Goal: Task Accomplishment & Management: Complete application form

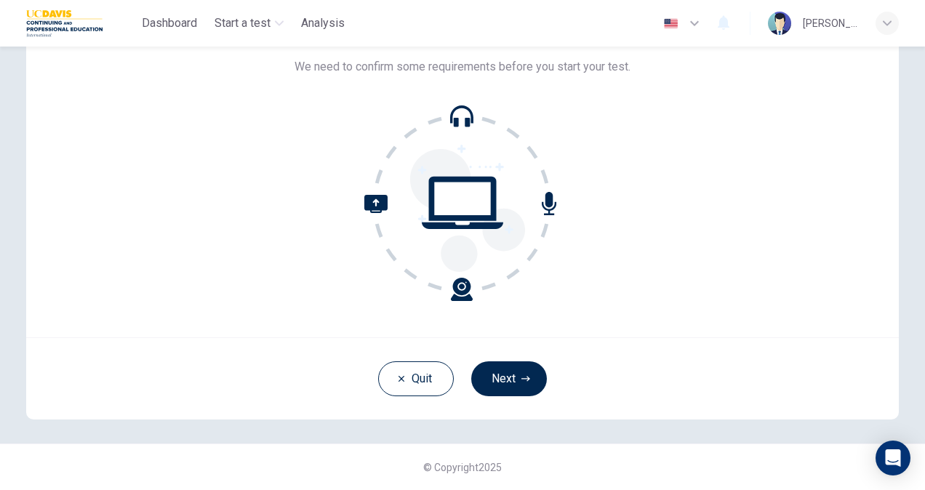
scroll to position [15, 0]
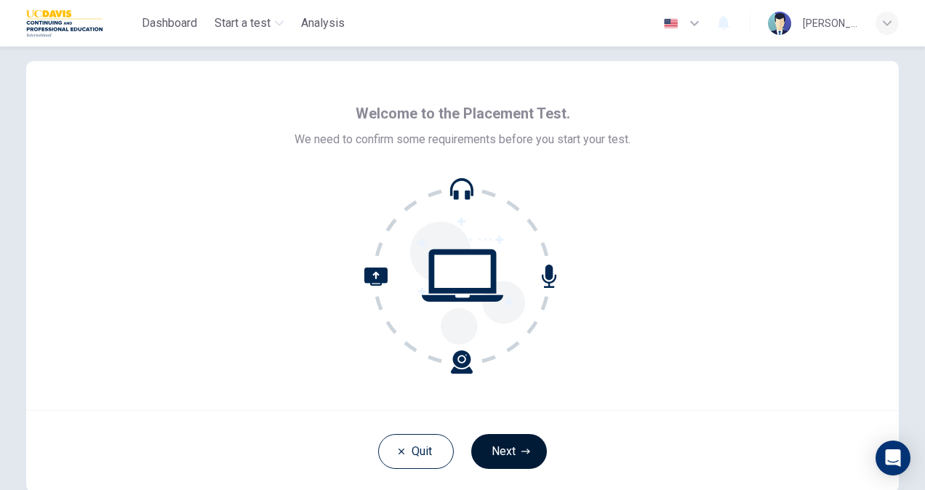
click at [509, 451] on button "Next" at bounding box center [509, 451] width 76 height 35
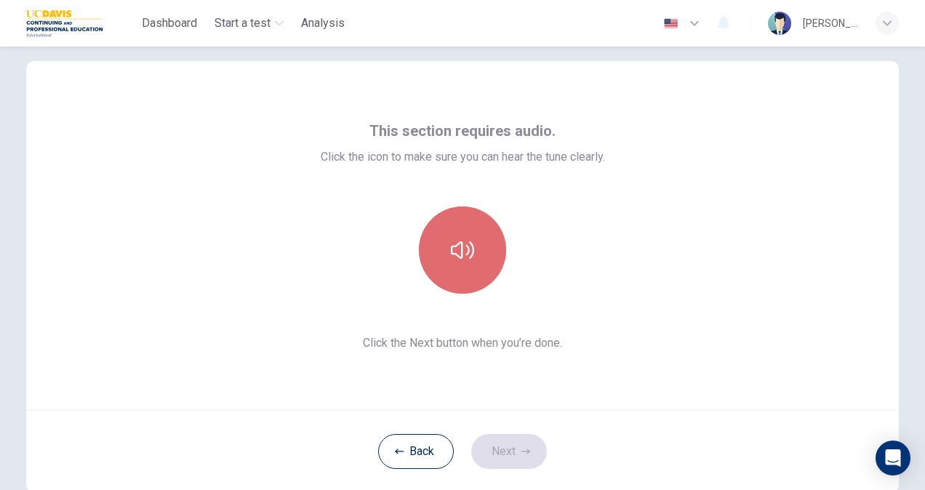
click at [481, 250] on button "button" at bounding box center [462, 249] width 87 height 87
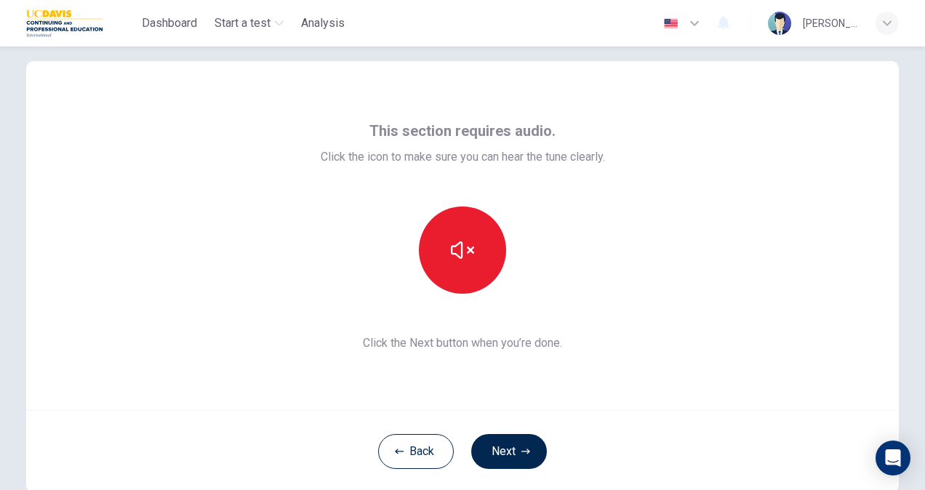
click at [784, 163] on div "This section requires audio. Click the icon to make sure you can hear the tune …" at bounding box center [462, 235] width 872 height 349
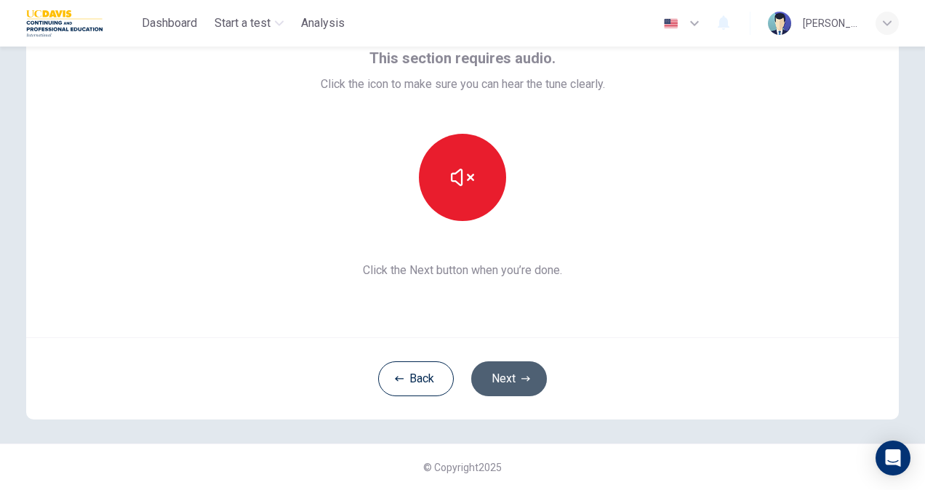
click at [523, 380] on icon "button" at bounding box center [525, 378] width 9 height 5
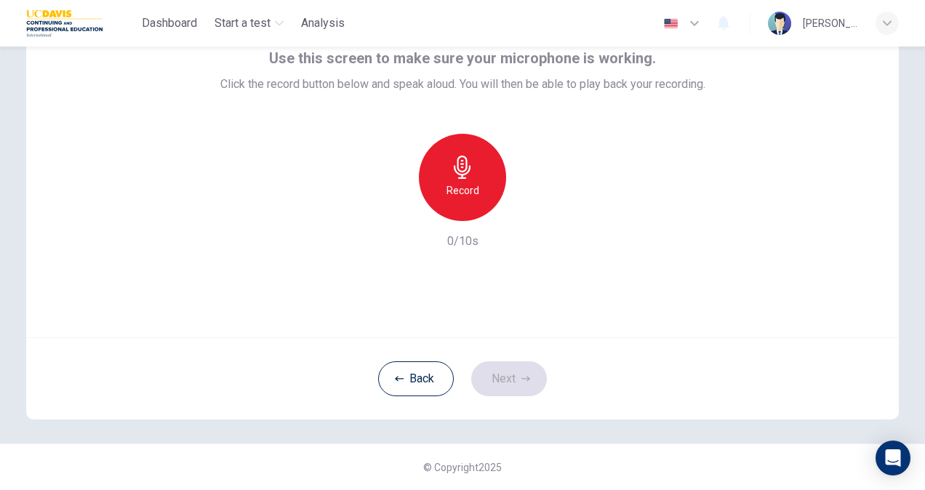
scroll to position [15, 0]
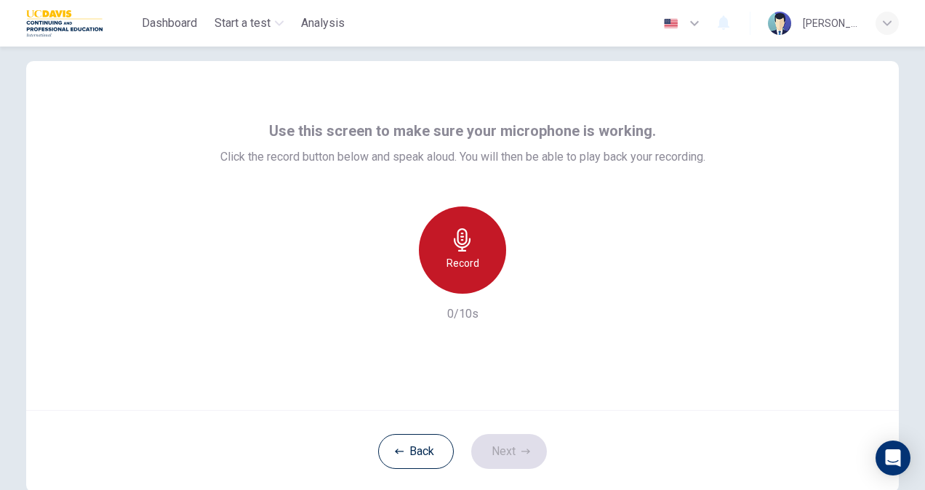
click at [452, 246] on icon "button" at bounding box center [462, 239] width 23 height 23
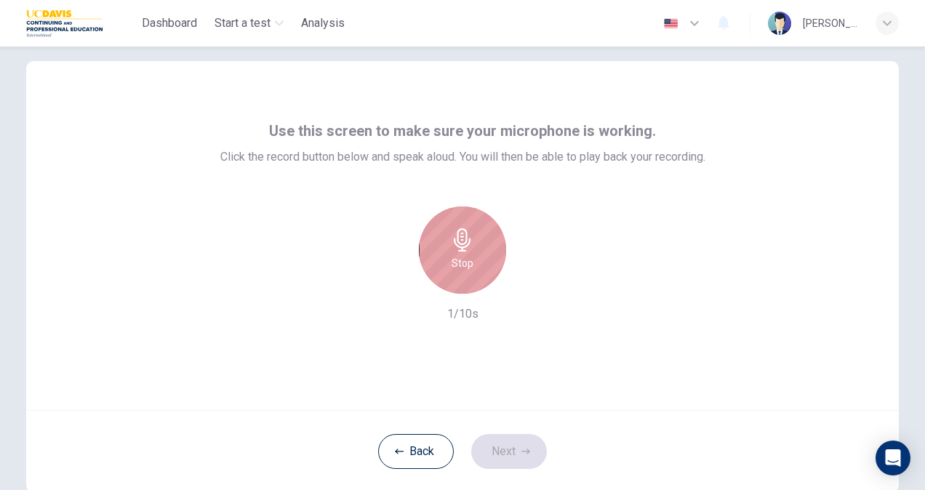
click at [452, 246] on icon "button" at bounding box center [462, 239] width 23 height 23
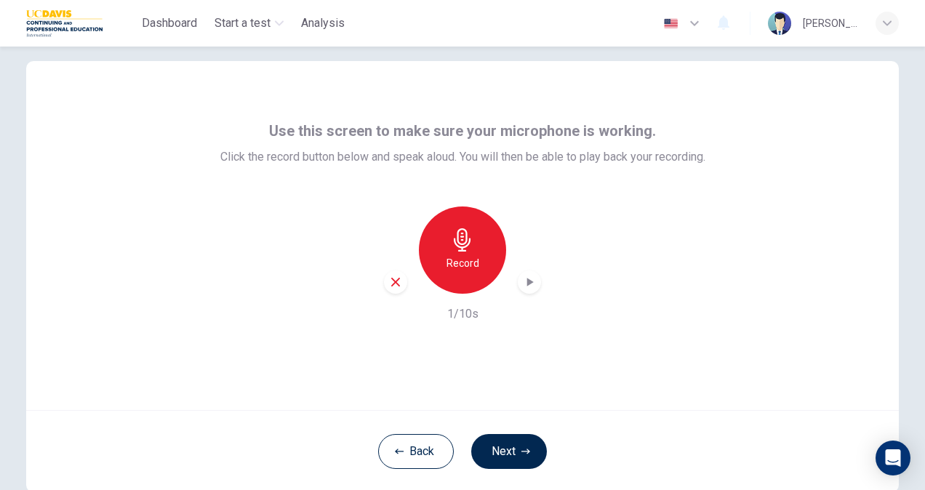
click at [395, 278] on icon "button" at bounding box center [395, 282] width 13 height 13
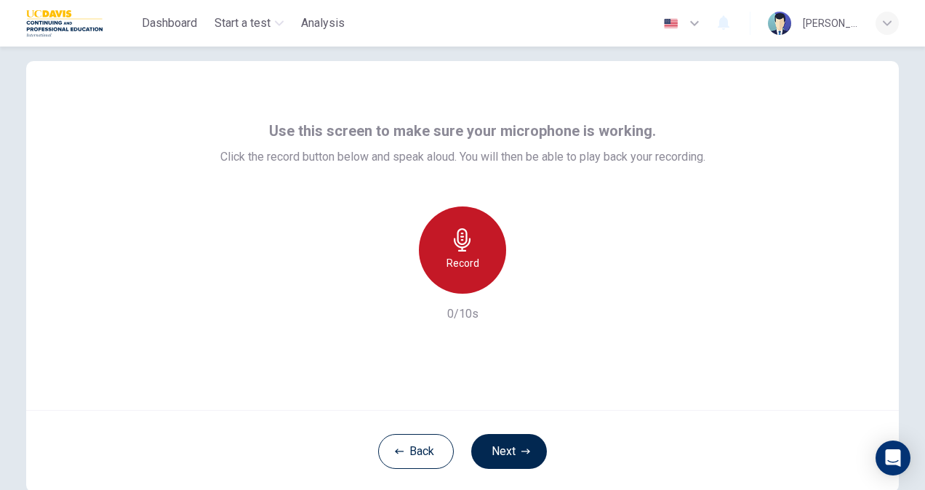
click at [462, 237] on icon "button" at bounding box center [462, 239] width 23 height 23
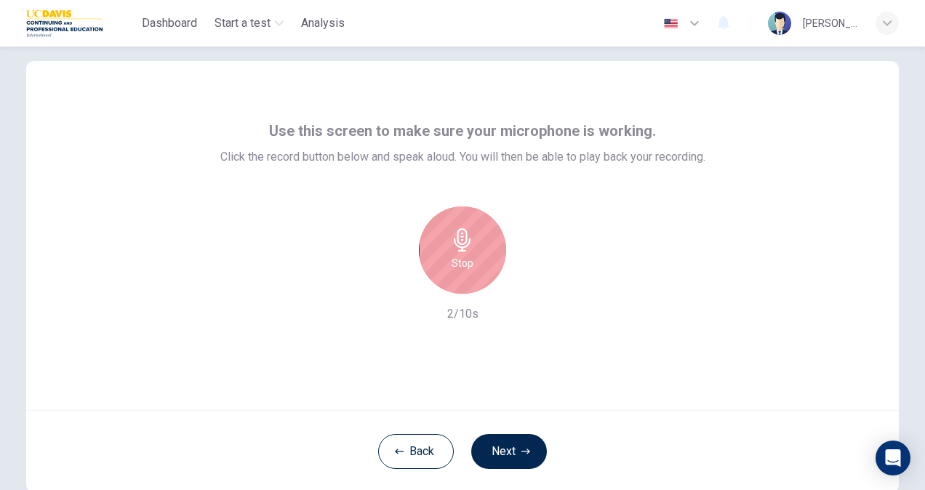
click at [462, 237] on icon "button" at bounding box center [462, 239] width 23 height 23
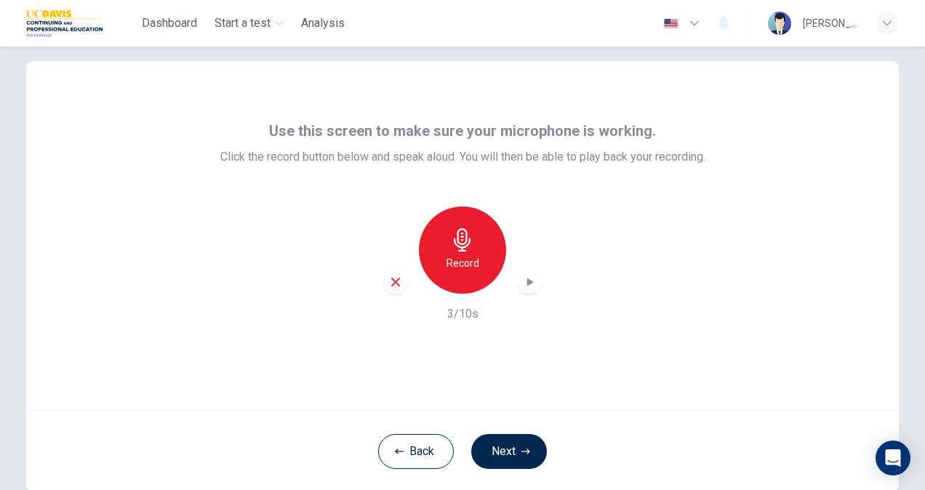
click at [525, 274] on div "button" at bounding box center [529, 281] width 23 height 23
click at [527, 282] on icon "button" at bounding box center [530, 282] width 7 height 9
click at [394, 284] on icon "button" at bounding box center [395, 282] width 9 height 9
click at [459, 244] on icon "button" at bounding box center [462, 239] width 17 height 23
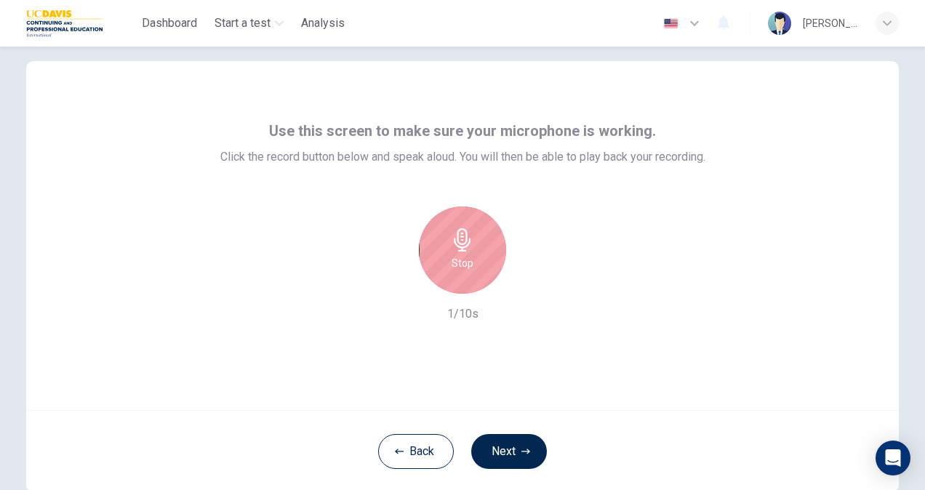
click at [468, 244] on icon "button" at bounding box center [462, 239] width 23 height 23
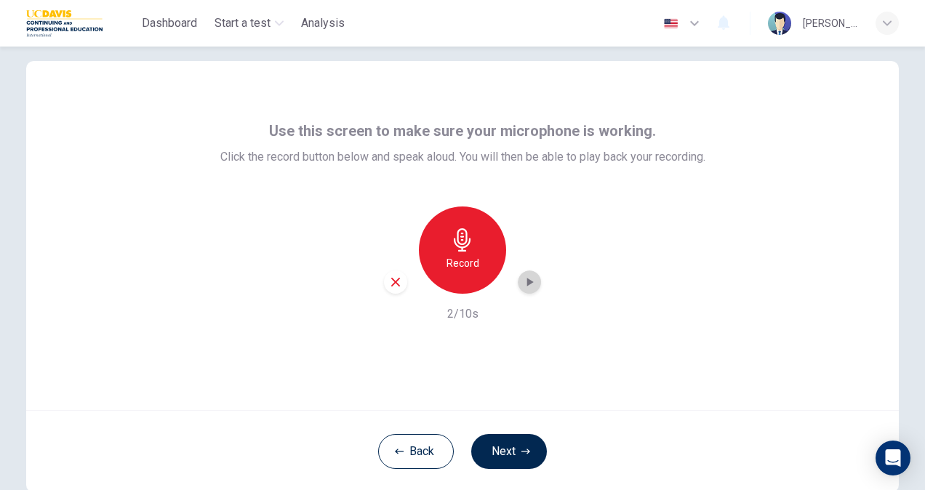
click at [528, 278] on icon "button" at bounding box center [529, 282] width 15 height 15
click at [504, 446] on button "Next" at bounding box center [509, 451] width 76 height 35
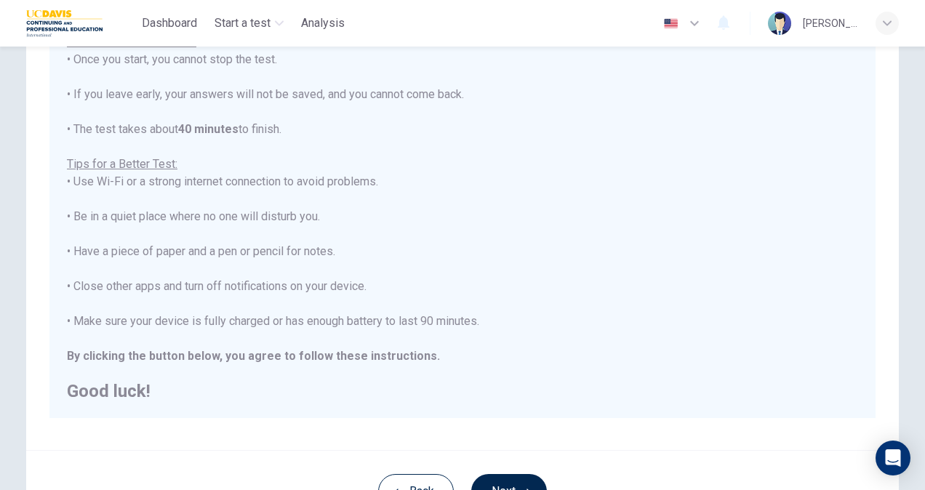
scroll to position [272, 0]
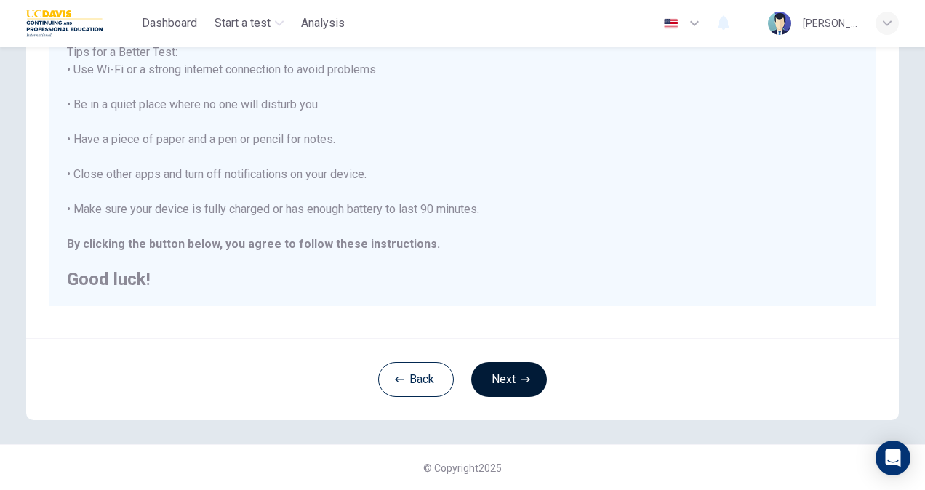
click at [507, 371] on button "Next" at bounding box center [509, 379] width 76 height 35
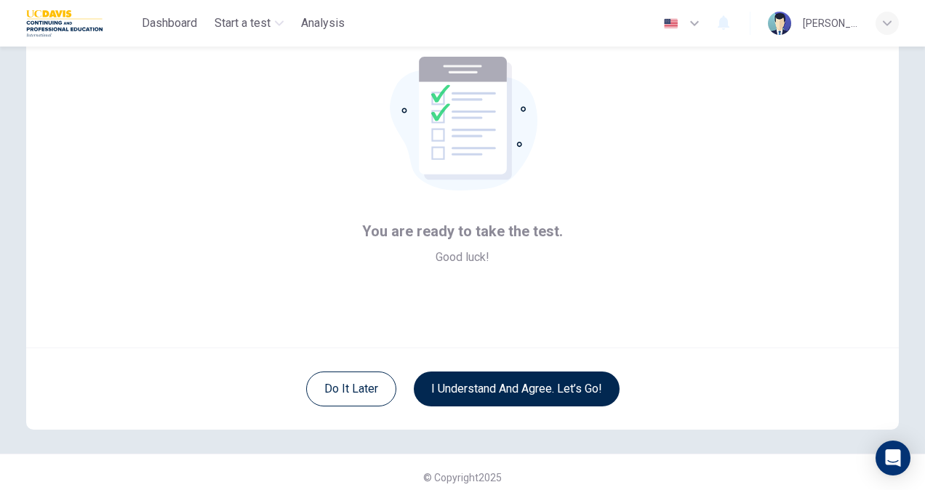
scroll to position [87, 0]
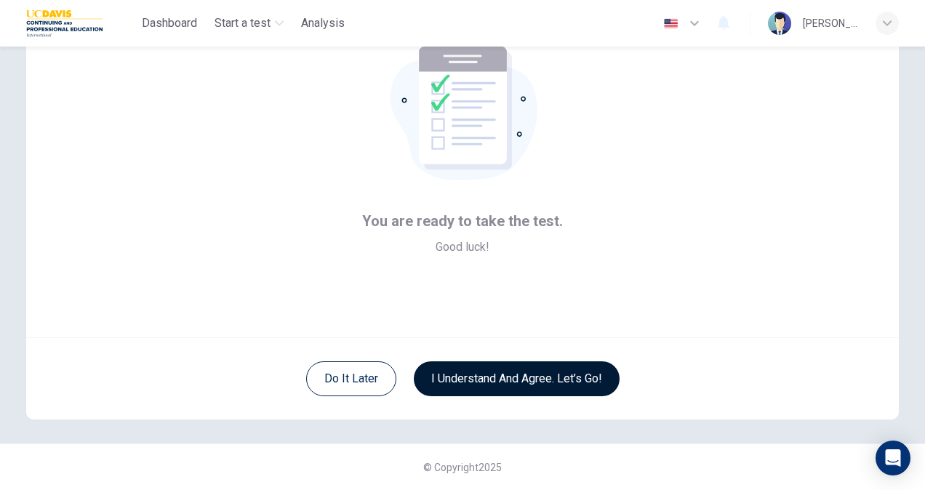
click at [527, 376] on button "I understand and agree. Let’s go!" at bounding box center [517, 378] width 206 height 35
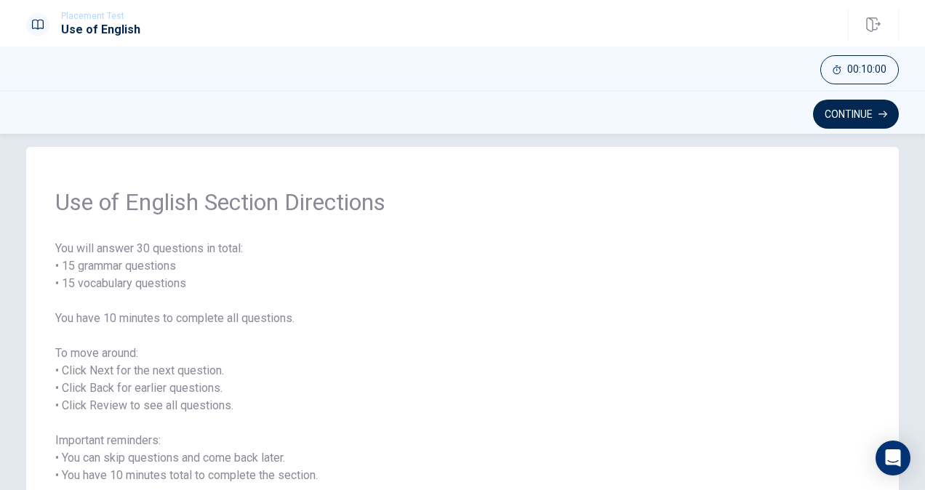
scroll to position [161, 0]
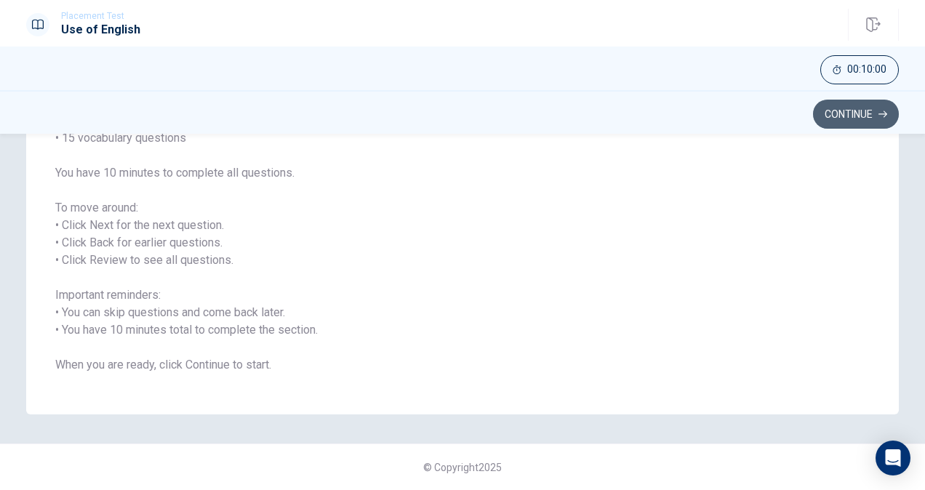
click at [823, 110] on button "Continue" at bounding box center [856, 114] width 86 height 29
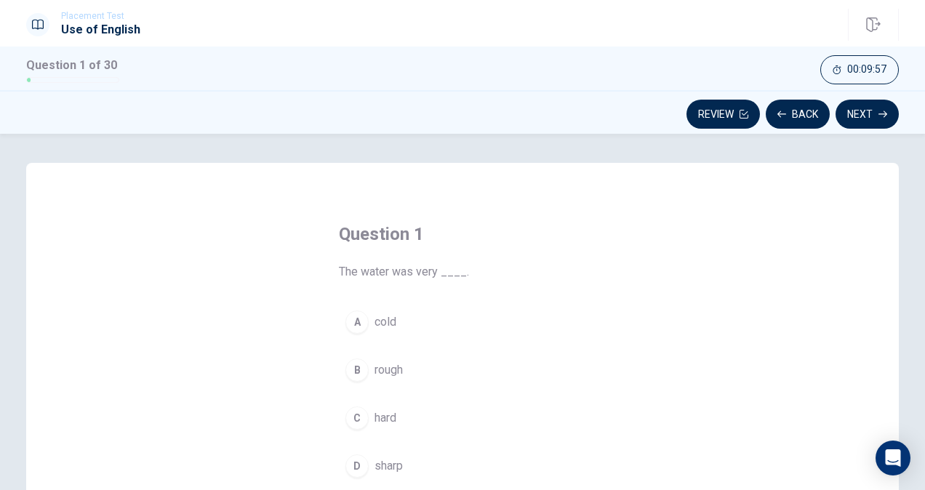
scroll to position [73, 0]
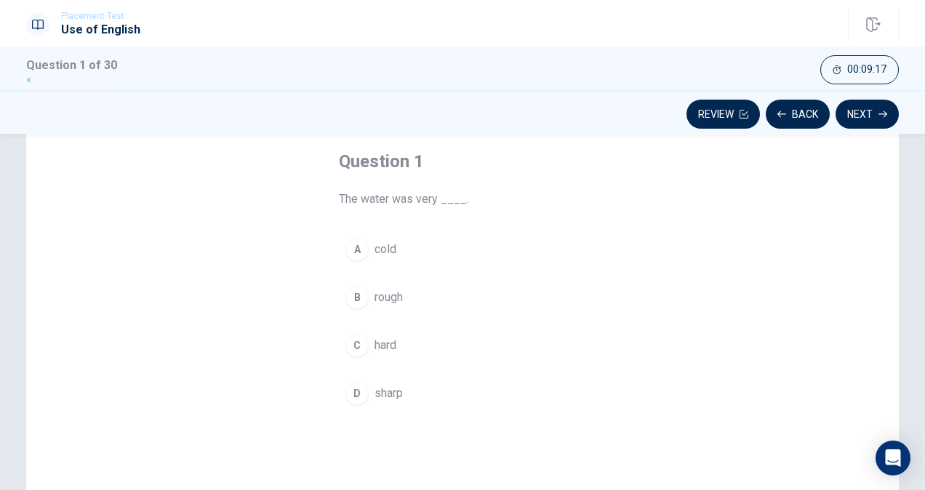
click at [387, 245] on span "cold" at bounding box center [385, 249] width 22 height 17
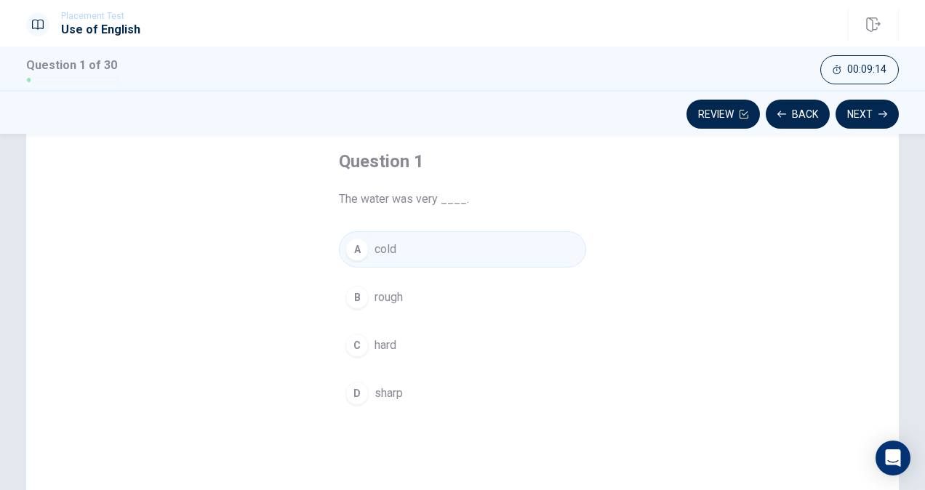
click at [432, 279] on button "B rough" at bounding box center [462, 297] width 247 height 36
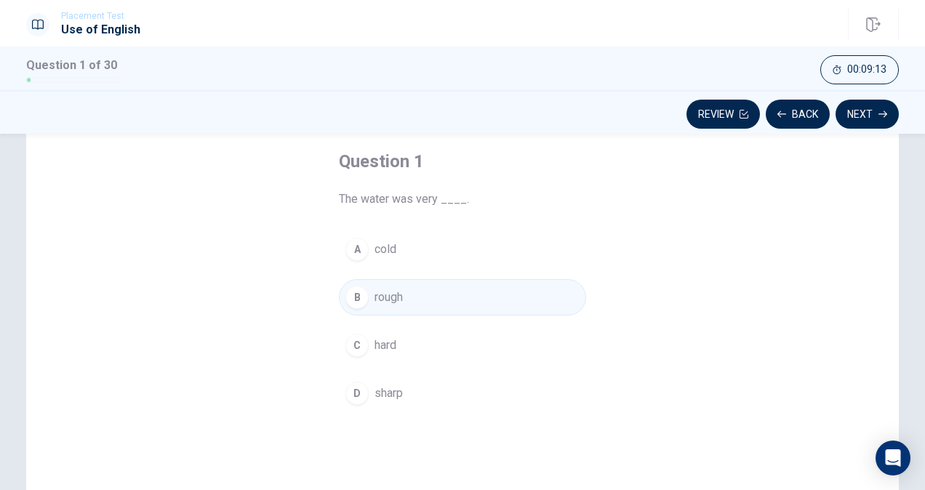
click at [455, 241] on button "A cold" at bounding box center [462, 249] width 247 height 36
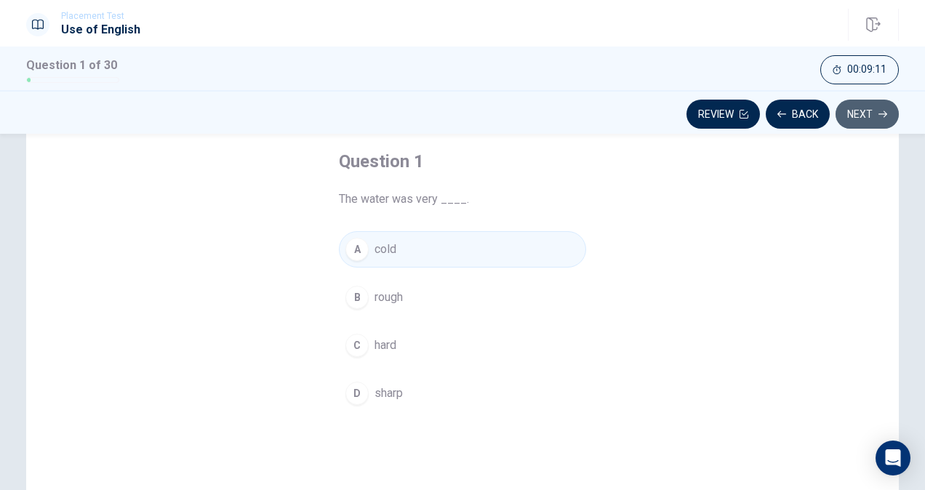
click at [864, 116] on button "Next" at bounding box center [866, 114] width 63 height 29
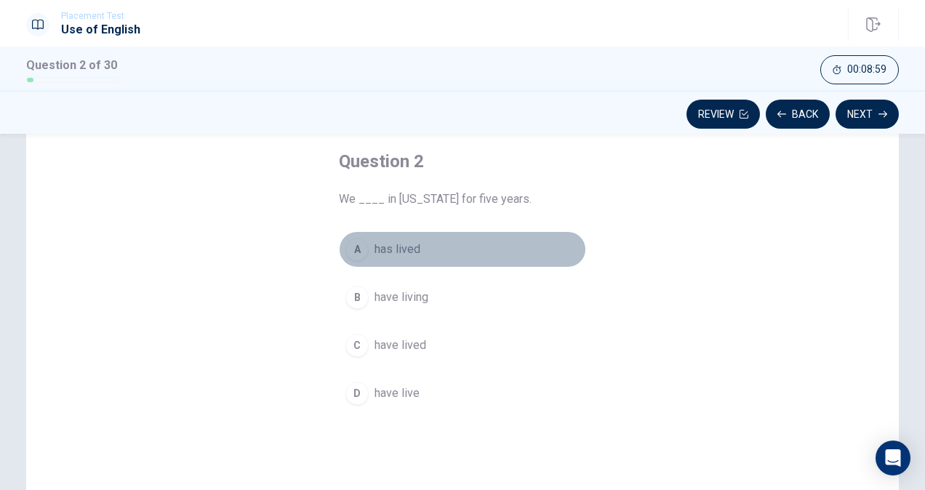
click at [398, 256] on span "has lived" at bounding box center [397, 249] width 46 height 17
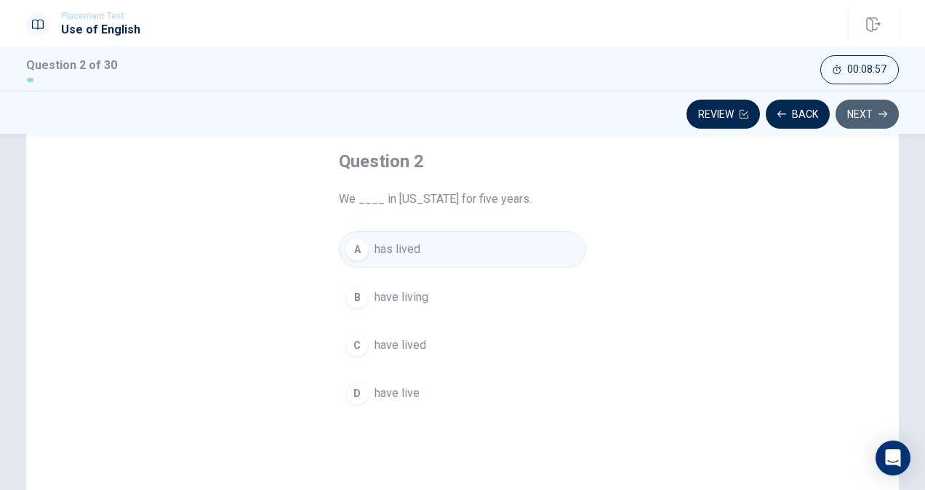
click at [865, 110] on button "Next" at bounding box center [866, 114] width 63 height 29
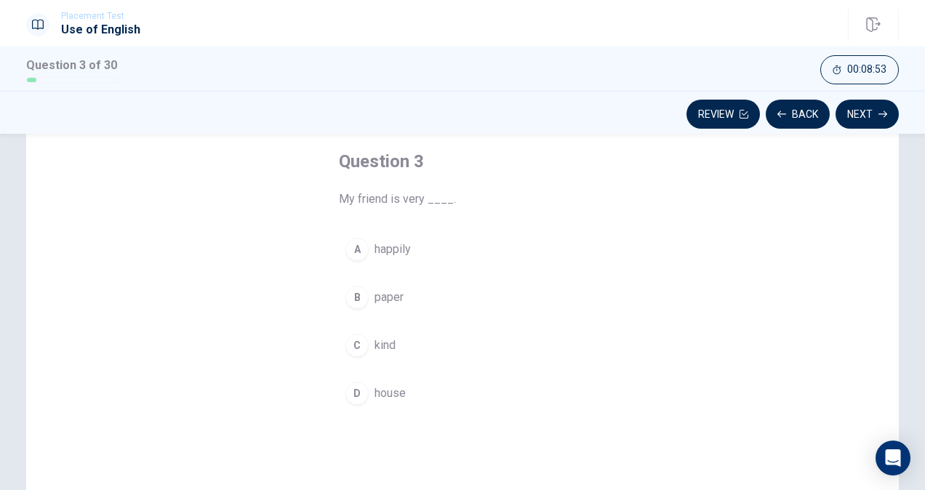
click at [391, 345] on span "kind" at bounding box center [384, 345] width 21 height 17
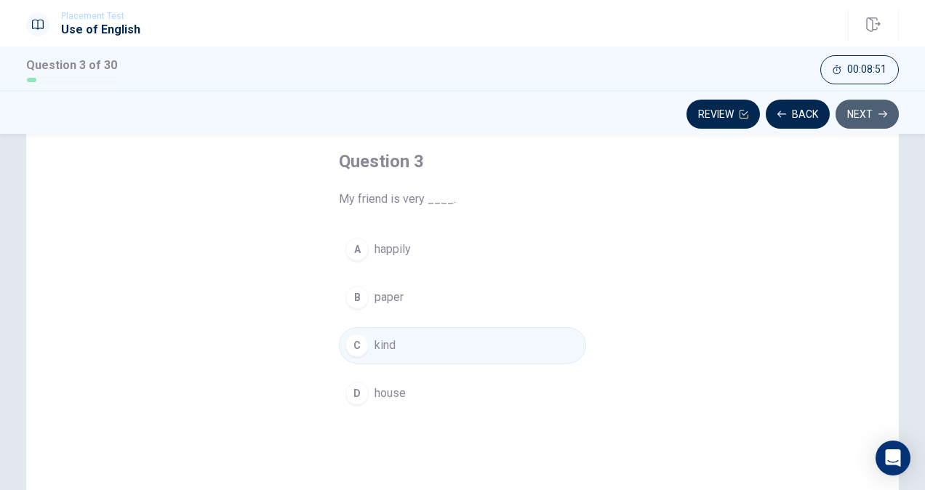
click at [872, 119] on button "Next" at bounding box center [866, 114] width 63 height 29
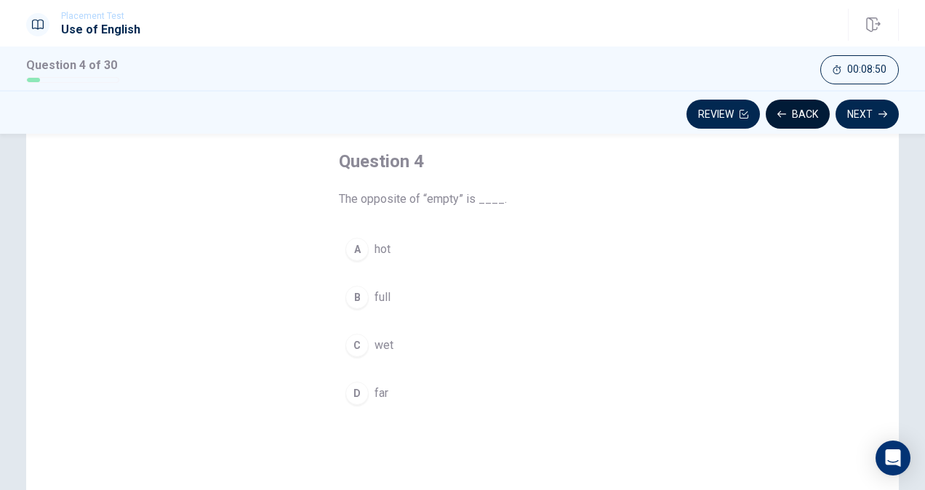
click at [795, 105] on button "Back" at bounding box center [797, 114] width 64 height 29
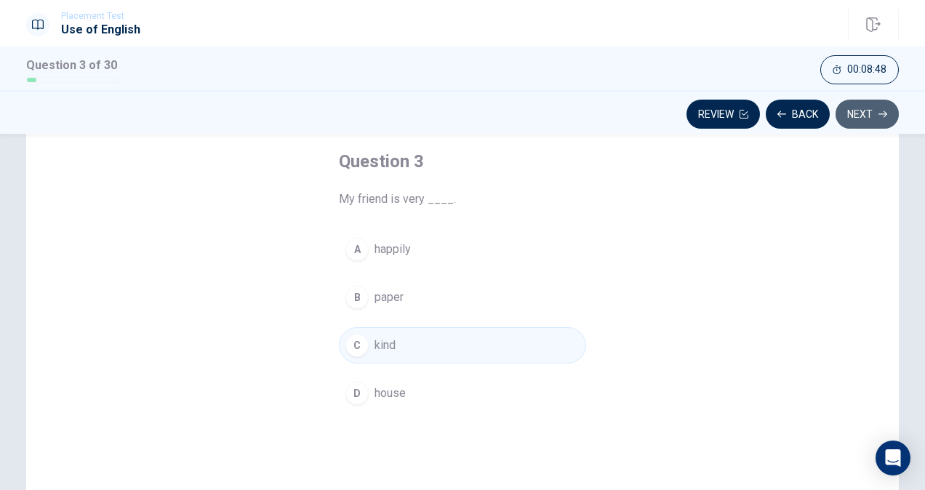
click at [888, 120] on button "Next" at bounding box center [866, 114] width 63 height 29
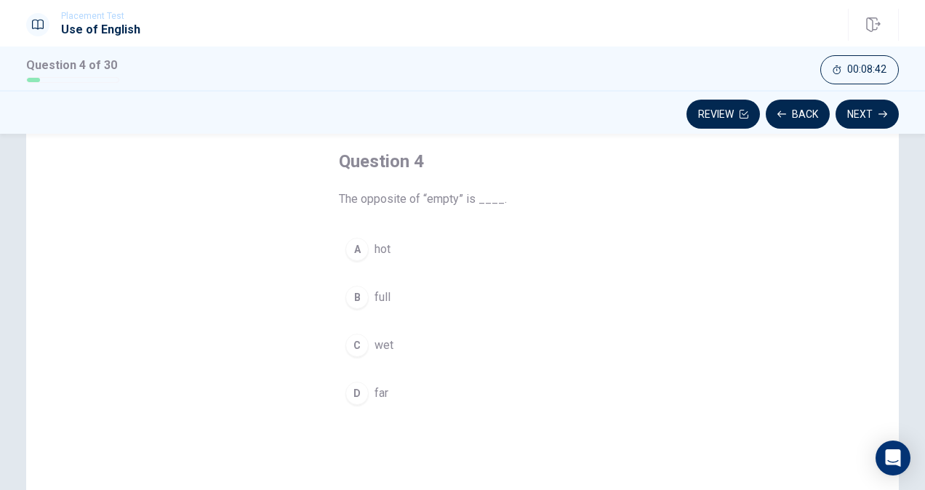
click at [387, 302] on button "B full" at bounding box center [462, 297] width 247 height 36
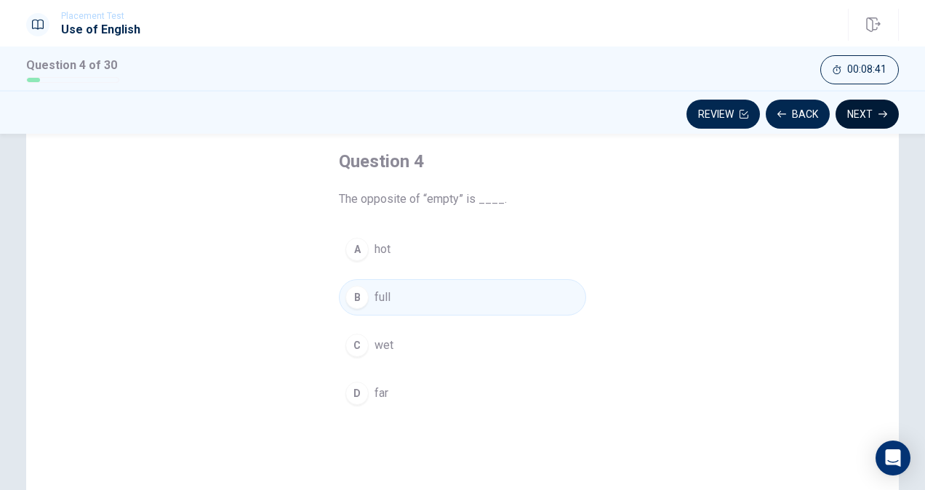
click at [883, 112] on icon "button" at bounding box center [882, 114] width 9 height 9
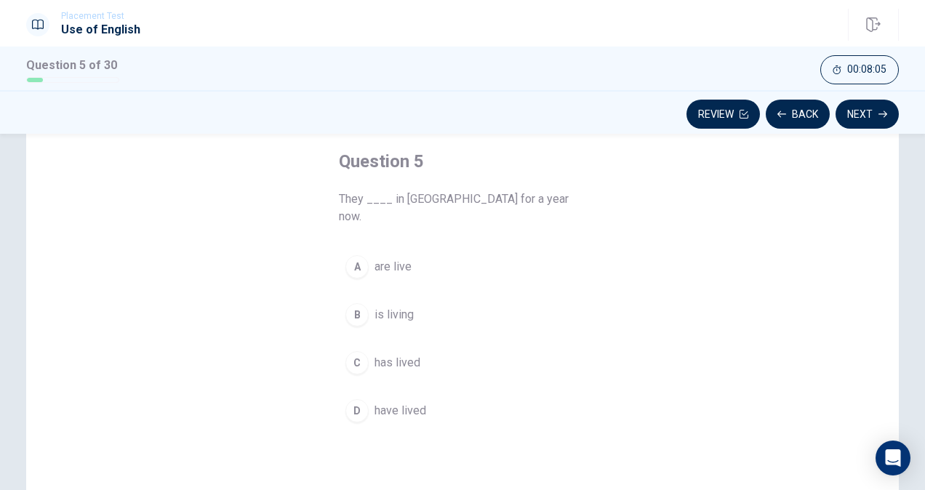
click at [401, 402] on span "have lived" at bounding box center [400, 410] width 52 height 17
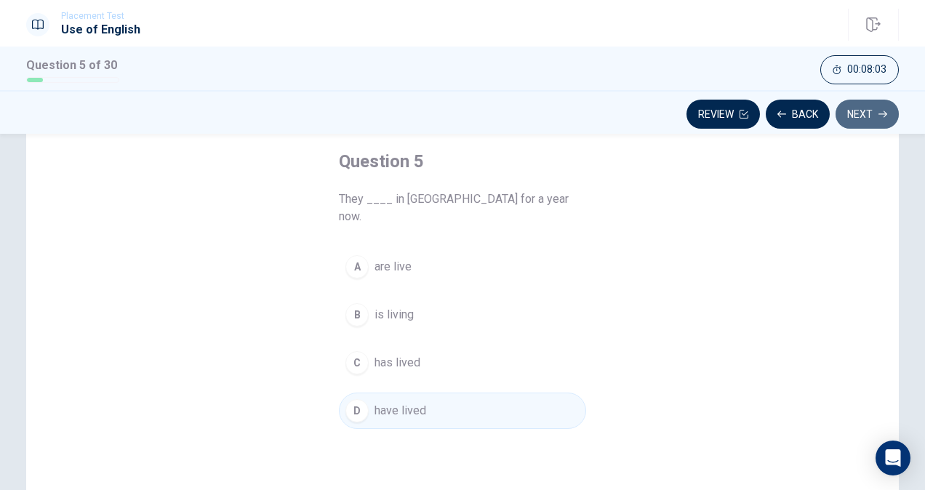
click at [864, 106] on button "Next" at bounding box center [866, 114] width 63 height 29
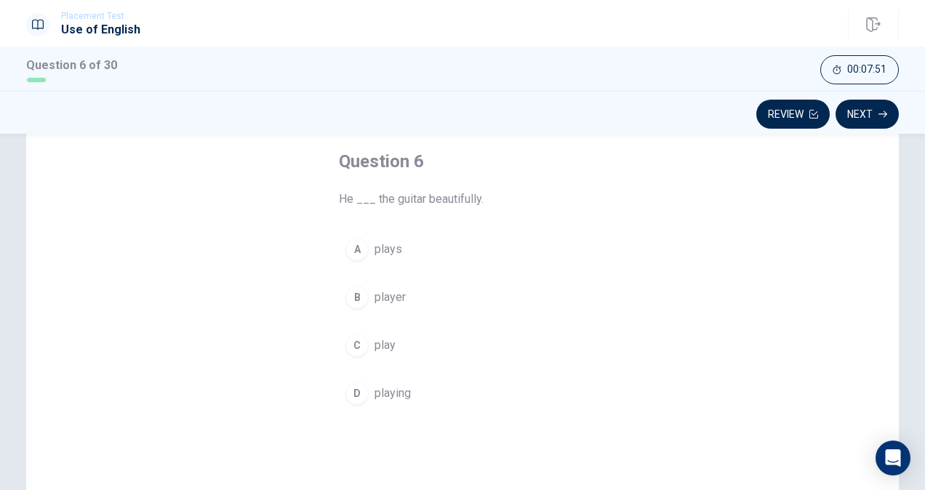
click at [393, 252] on span "plays" at bounding box center [388, 249] width 28 height 17
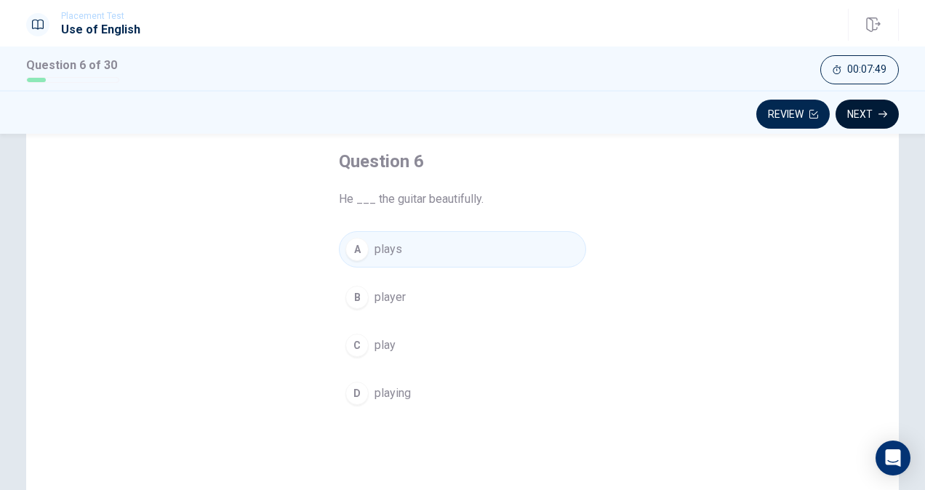
click at [889, 119] on button "Next" at bounding box center [866, 114] width 63 height 29
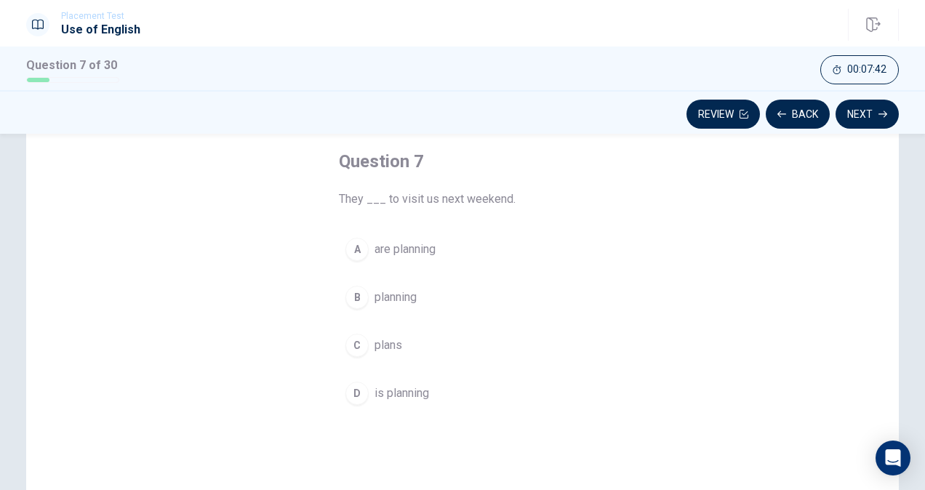
click at [425, 240] on button "A are planning" at bounding box center [462, 249] width 247 height 36
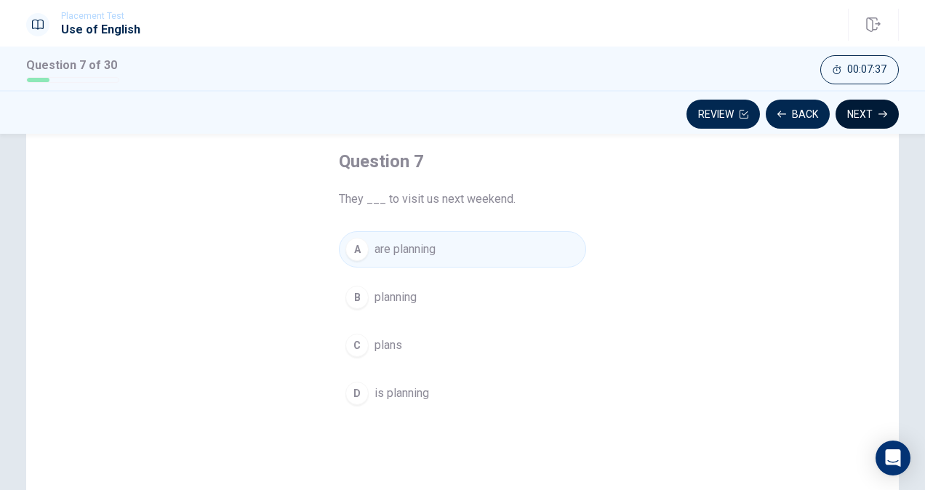
click at [860, 105] on button "Next" at bounding box center [866, 114] width 63 height 29
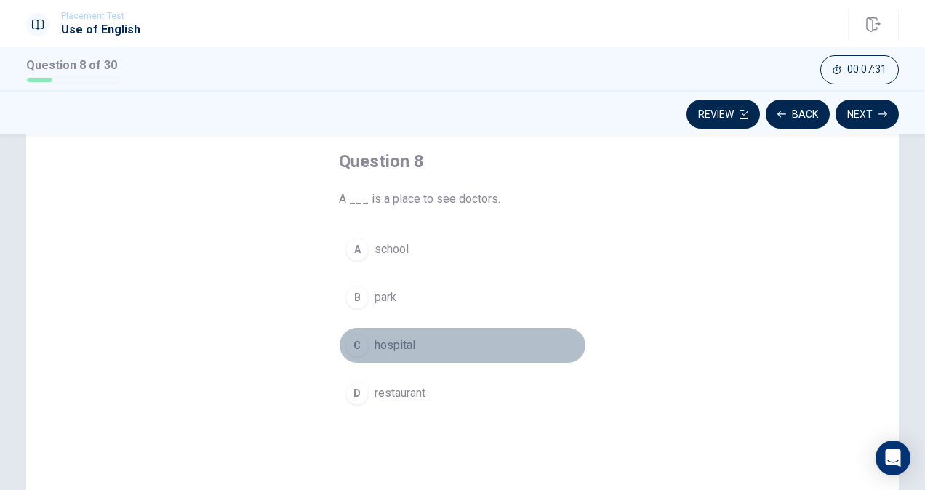
click at [397, 340] on span "hospital" at bounding box center [394, 345] width 41 height 17
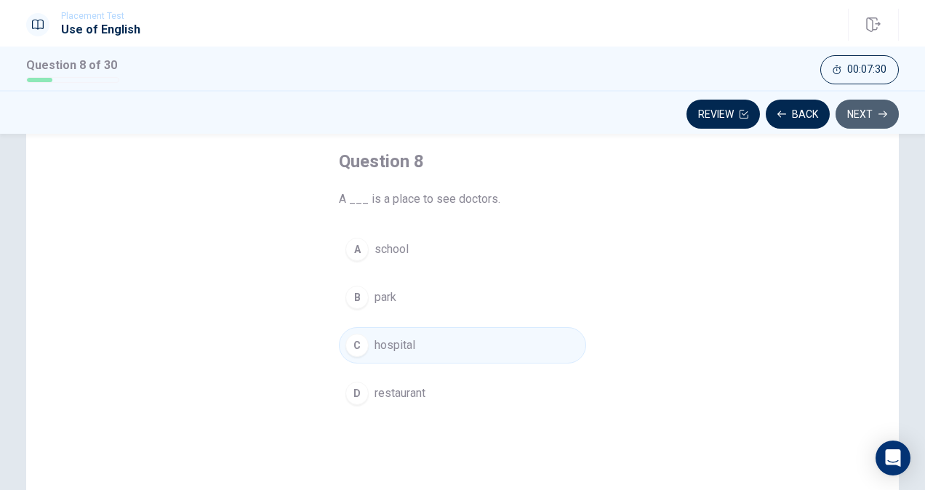
click at [892, 118] on button "Next" at bounding box center [866, 114] width 63 height 29
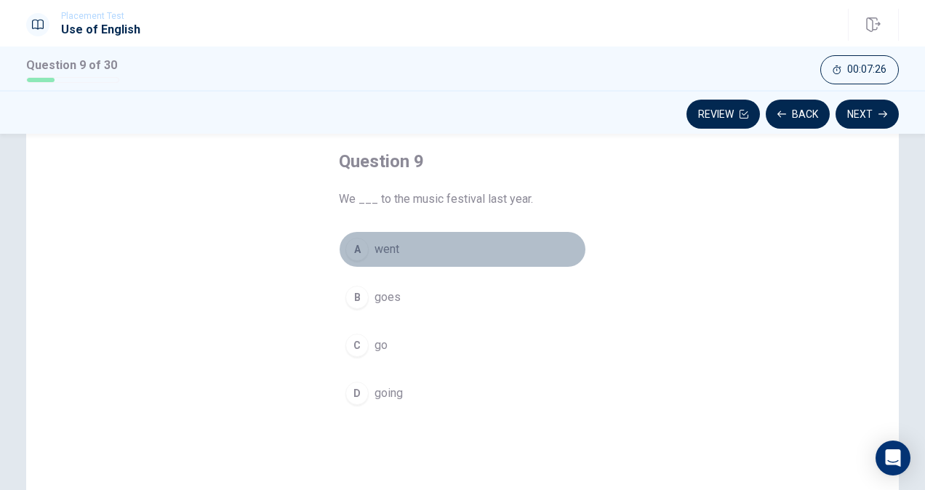
click at [385, 240] on button "A went" at bounding box center [462, 249] width 247 height 36
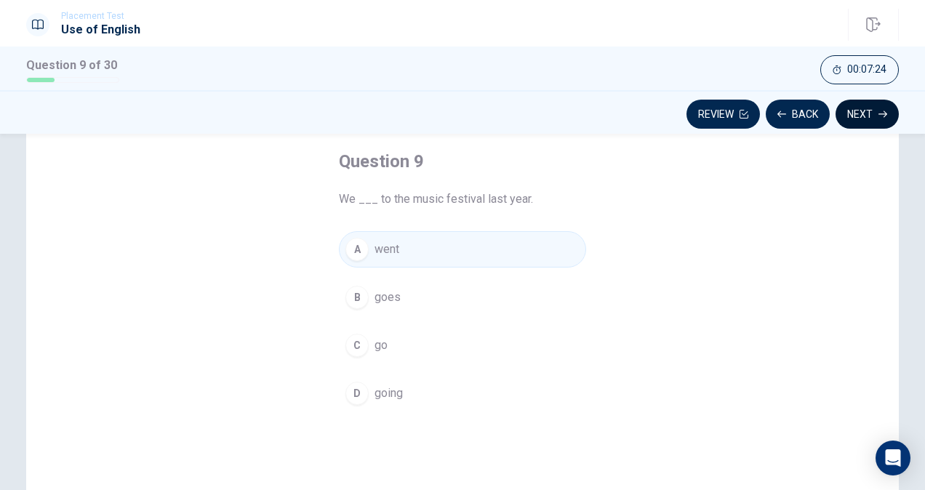
click at [886, 121] on button "Next" at bounding box center [866, 114] width 63 height 29
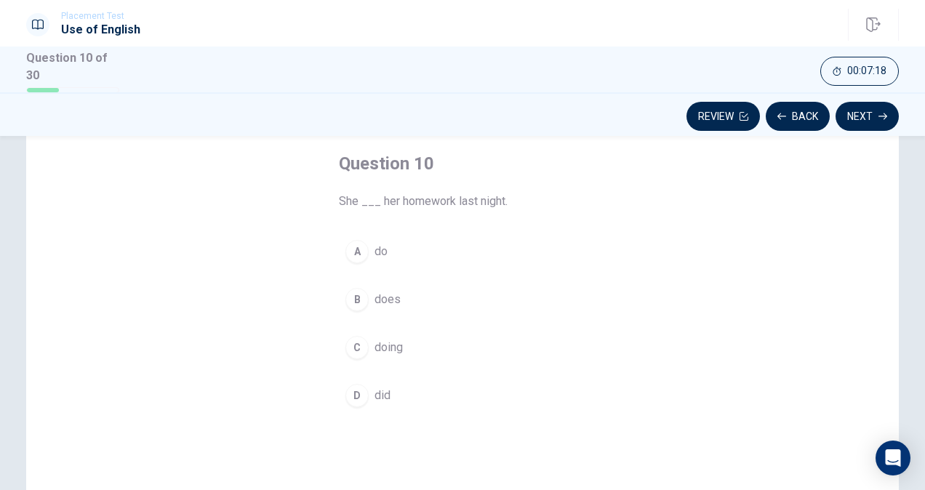
click at [378, 402] on button "D did" at bounding box center [462, 395] width 247 height 36
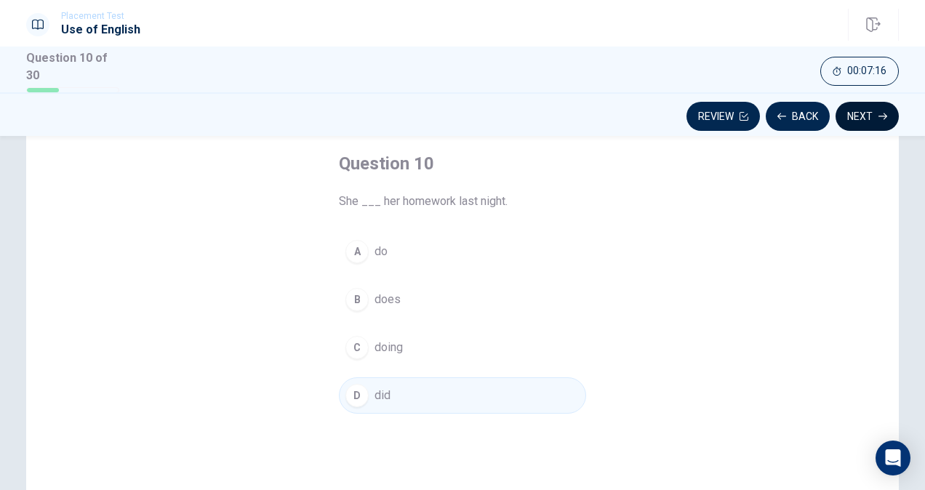
click at [878, 121] on button "Next" at bounding box center [866, 116] width 63 height 29
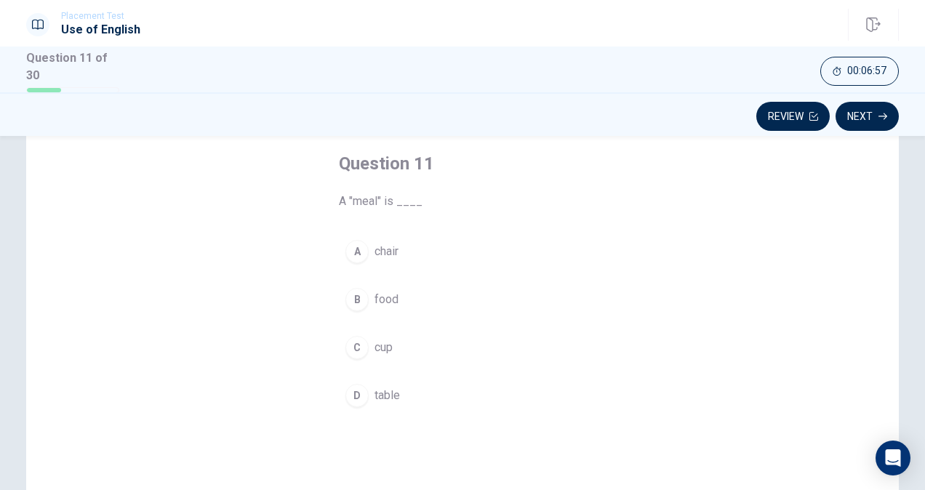
click at [390, 292] on span "food" at bounding box center [386, 299] width 24 height 17
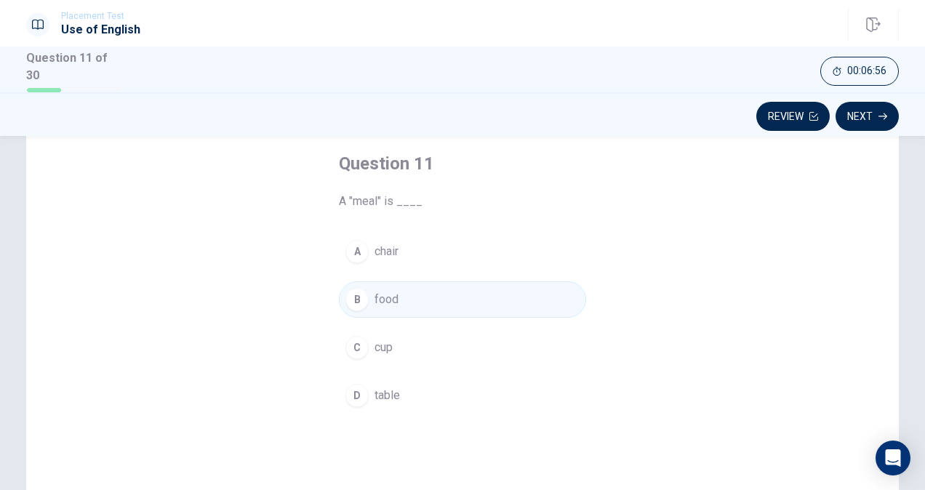
click at [874, 105] on button "Next" at bounding box center [866, 116] width 63 height 29
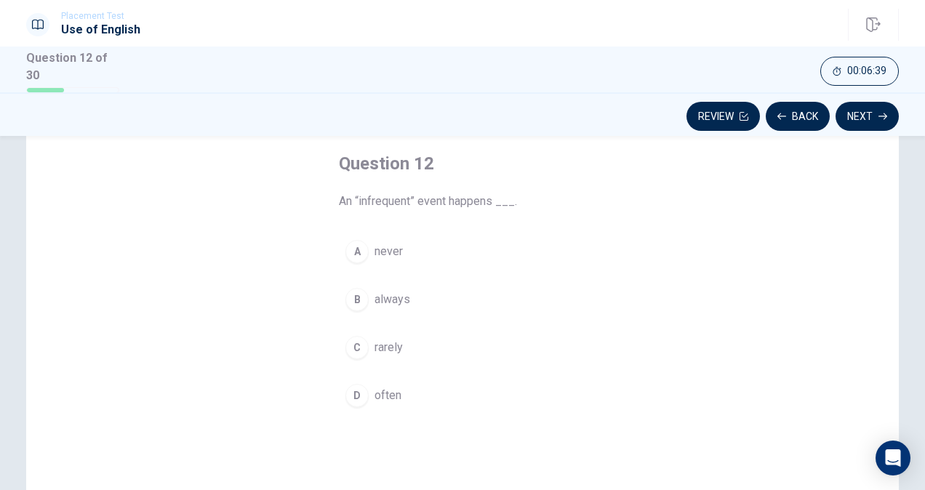
click at [366, 393] on button "D often" at bounding box center [462, 395] width 247 height 36
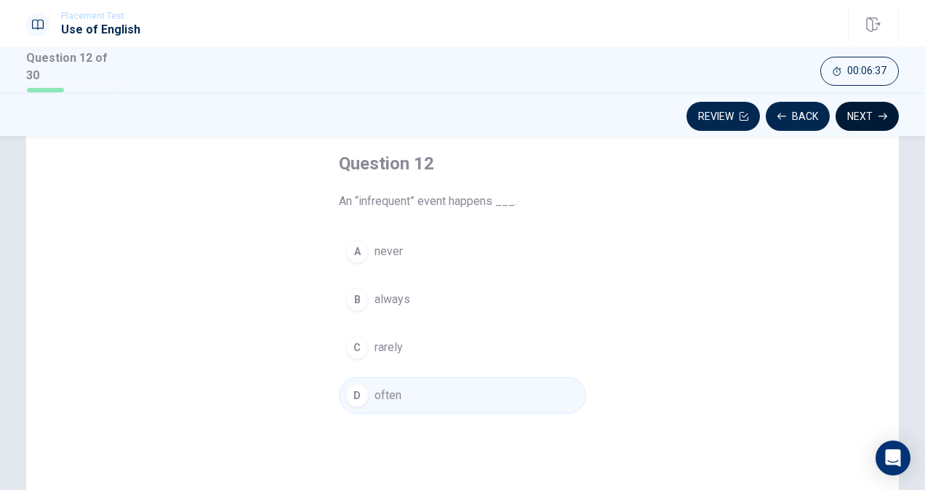
click at [875, 108] on button "Next" at bounding box center [866, 116] width 63 height 29
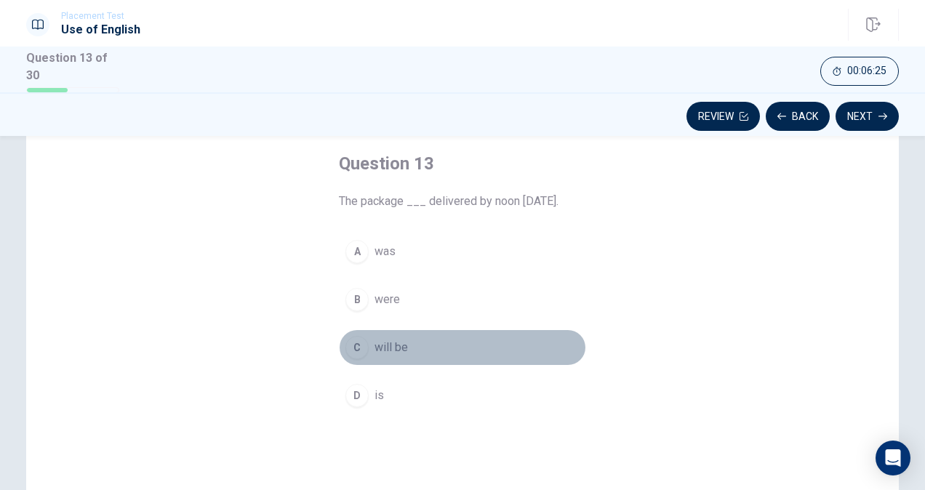
click at [374, 349] on span "will be" at bounding box center [390, 347] width 33 height 17
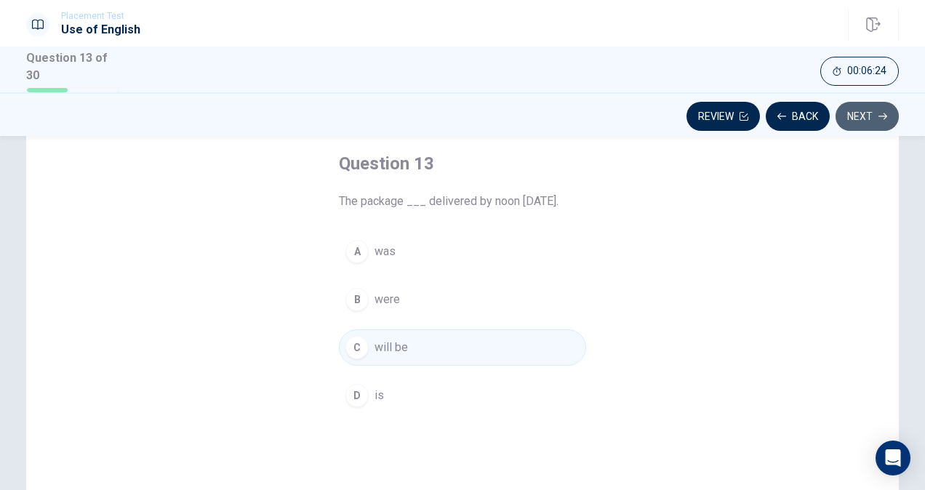
click at [883, 117] on icon "button" at bounding box center [882, 116] width 9 height 9
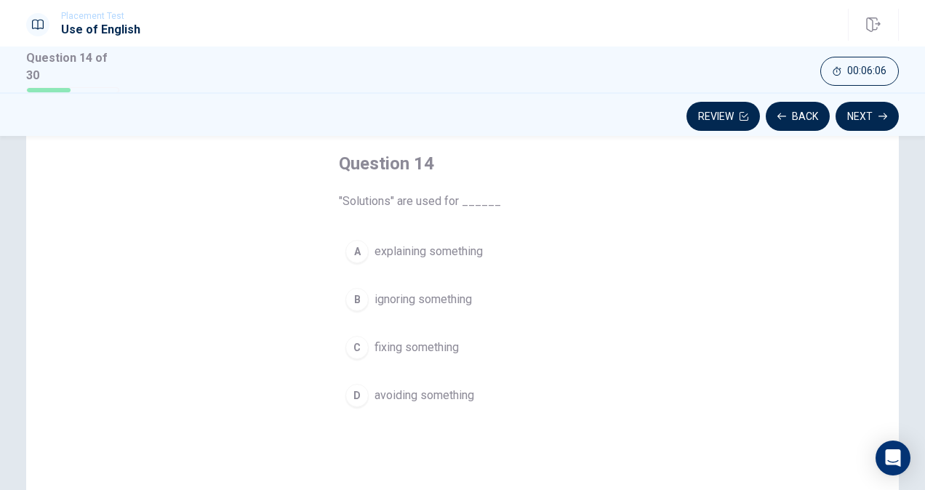
click at [449, 397] on span "avoiding something" at bounding box center [424, 395] width 100 height 17
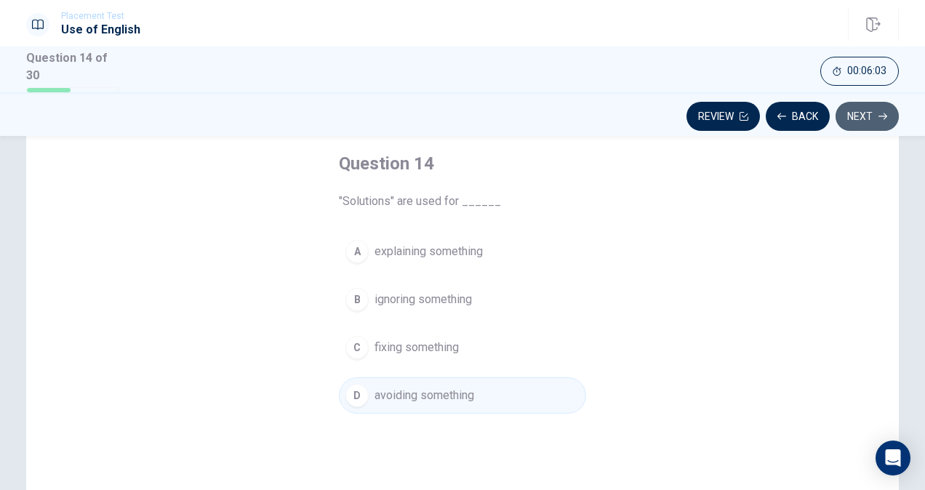
click at [867, 124] on button "Next" at bounding box center [866, 116] width 63 height 29
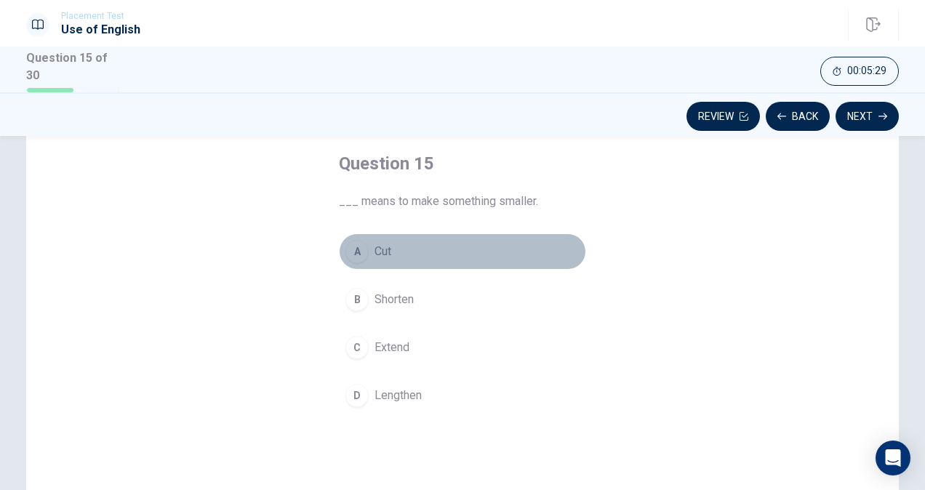
click at [376, 255] on span "Cut" at bounding box center [382, 251] width 17 height 17
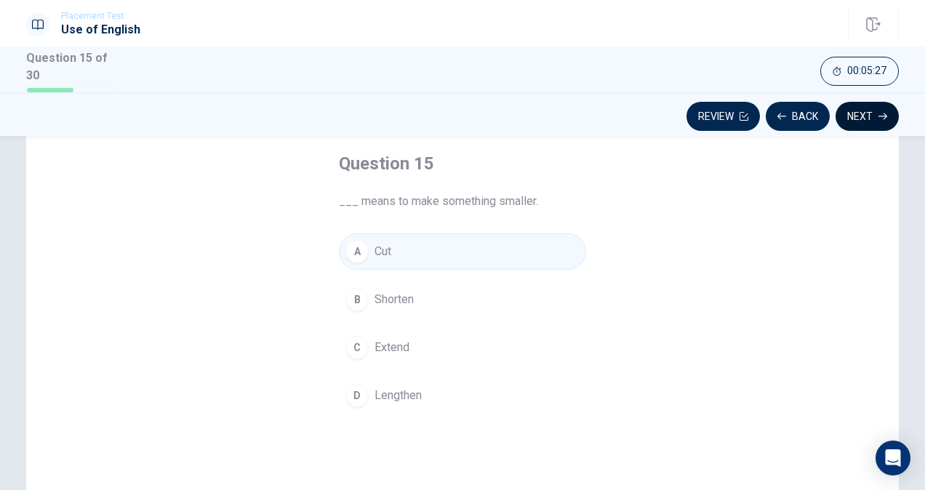
click at [877, 113] on button "Next" at bounding box center [866, 116] width 63 height 29
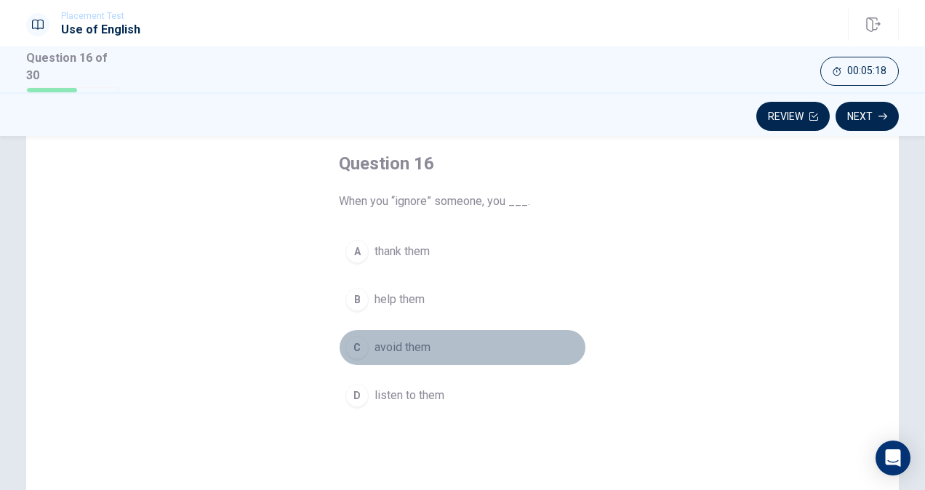
click at [399, 334] on button "C avoid them" at bounding box center [462, 347] width 247 height 36
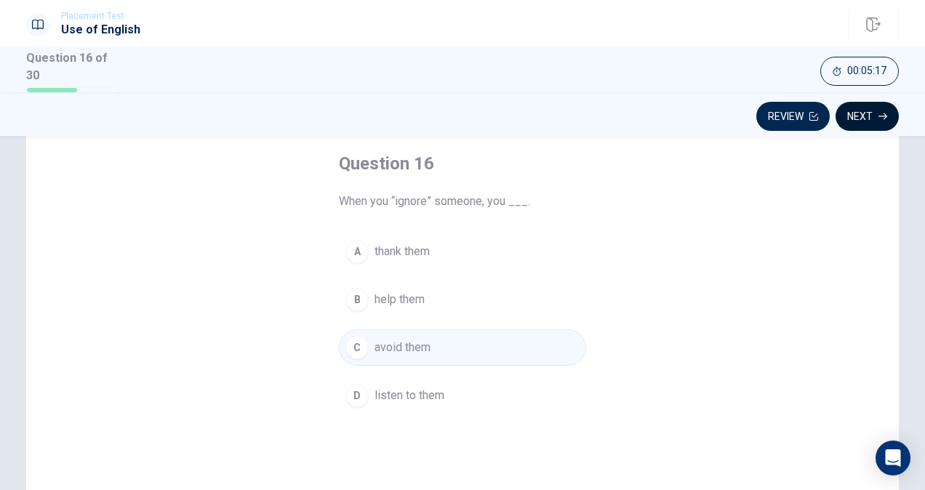
click at [881, 115] on icon "button" at bounding box center [882, 116] width 9 height 9
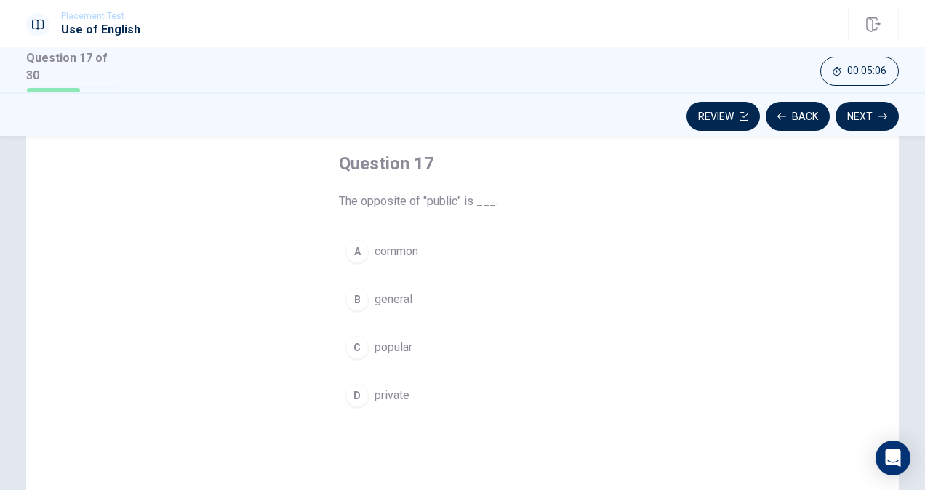
click at [391, 305] on button "B general" at bounding box center [462, 299] width 247 height 36
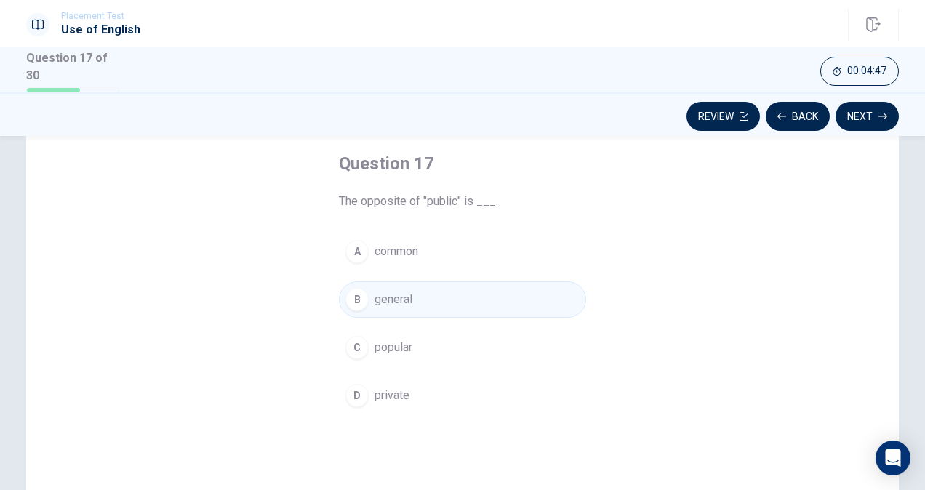
click at [405, 244] on span "common" at bounding box center [396, 251] width 44 height 17
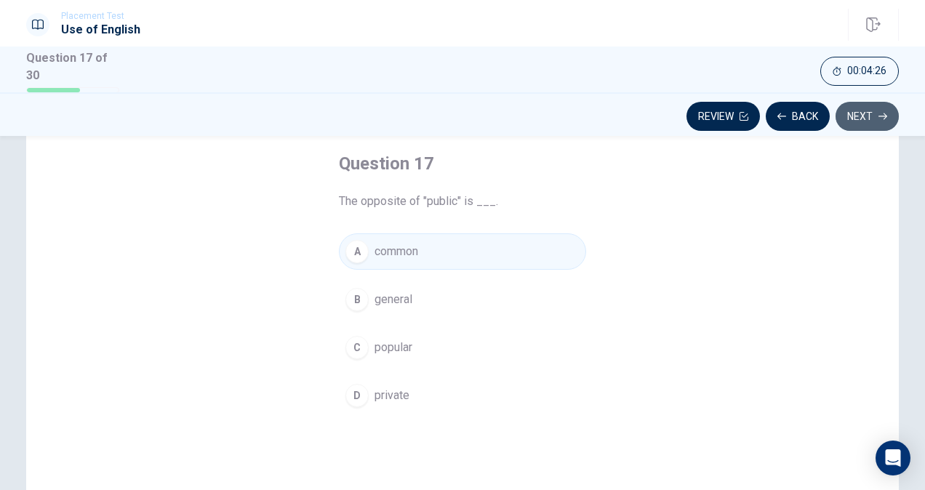
click at [885, 112] on icon "button" at bounding box center [882, 116] width 9 height 9
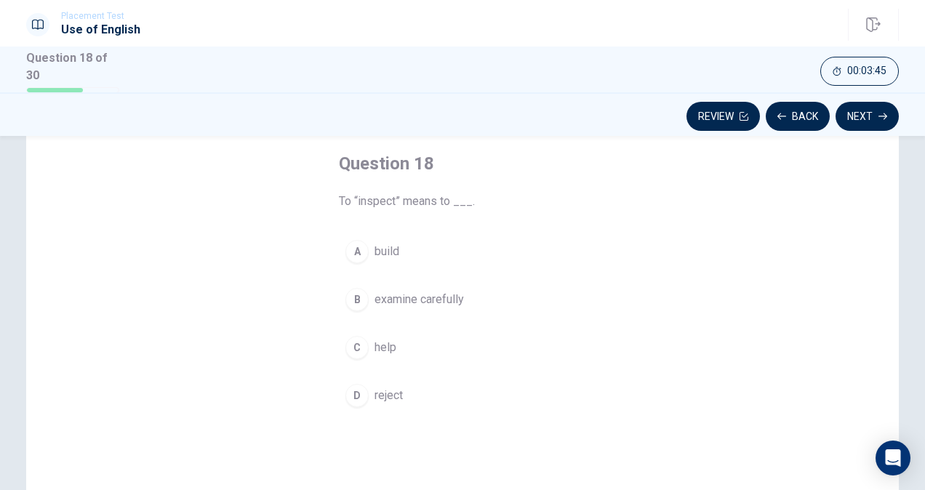
click at [437, 305] on button "B examine carefully" at bounding box center [462, 299] width 247 height 36
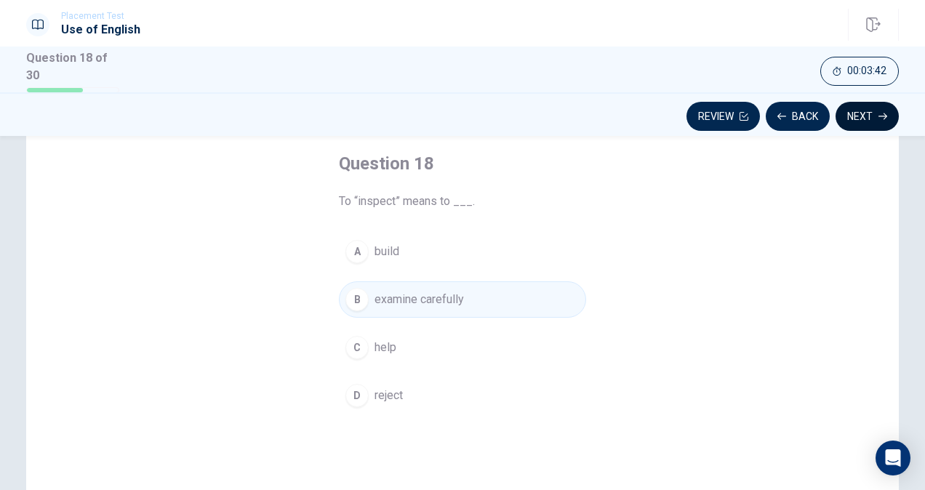
click at [887, 118] on button "Next" at bounding box center [866, 116] width 63 height 29
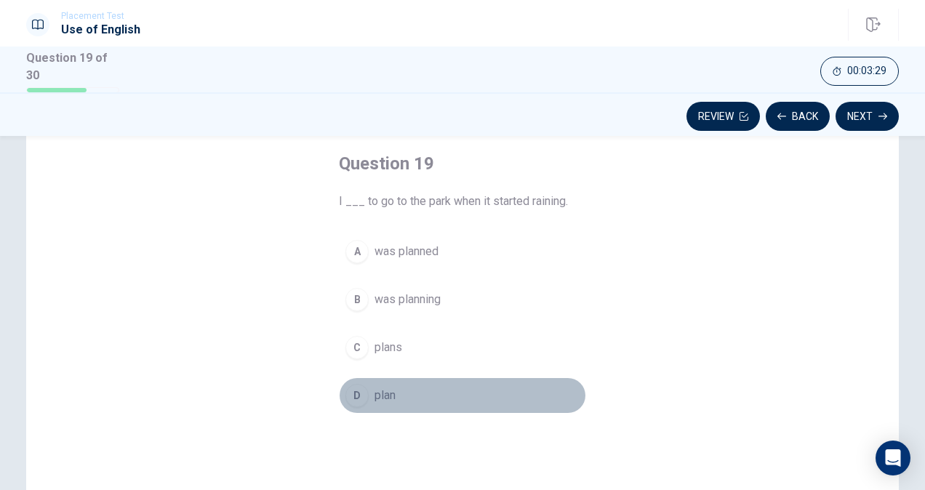
click at [384, 393] on span "plan" at bounding box center [384, 395] width 21 height 17
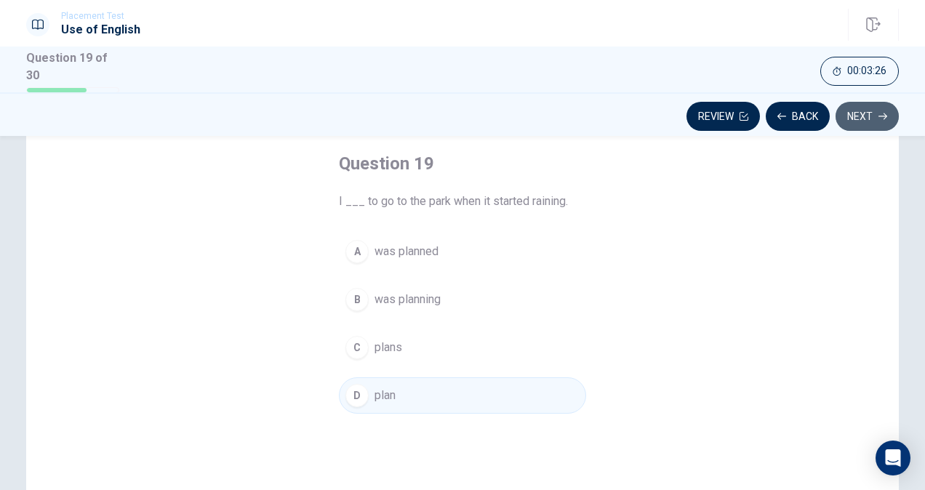
click at [869, 112] on button "Next" at bounding box center [866, 116] width 63 height 29
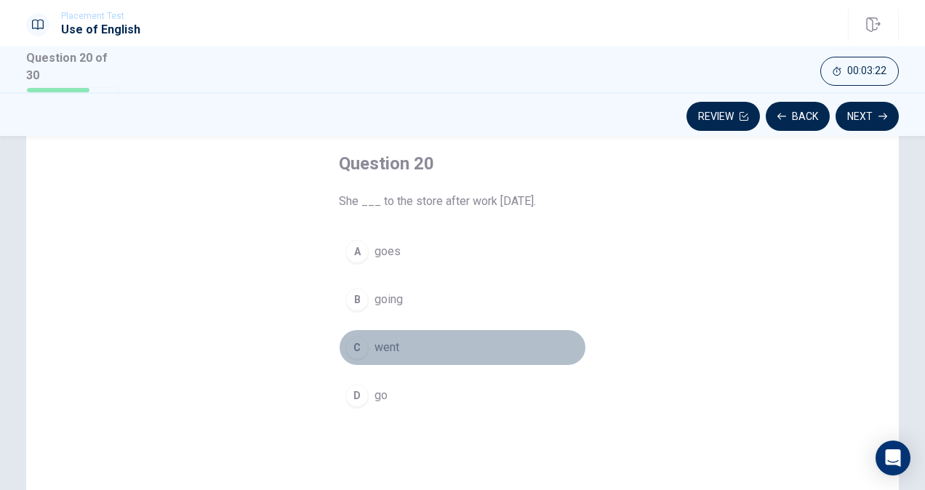
click at [369, 345] on button "C went" at bounding box center [462, 347] width 247 height 36
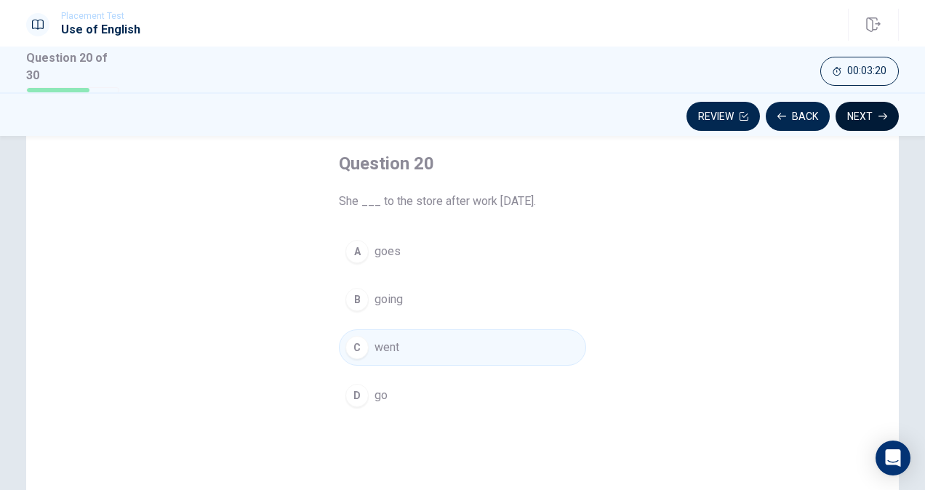
click at [864, 113] on button "Next" at bounding box center [866, 116] width 63 height 29
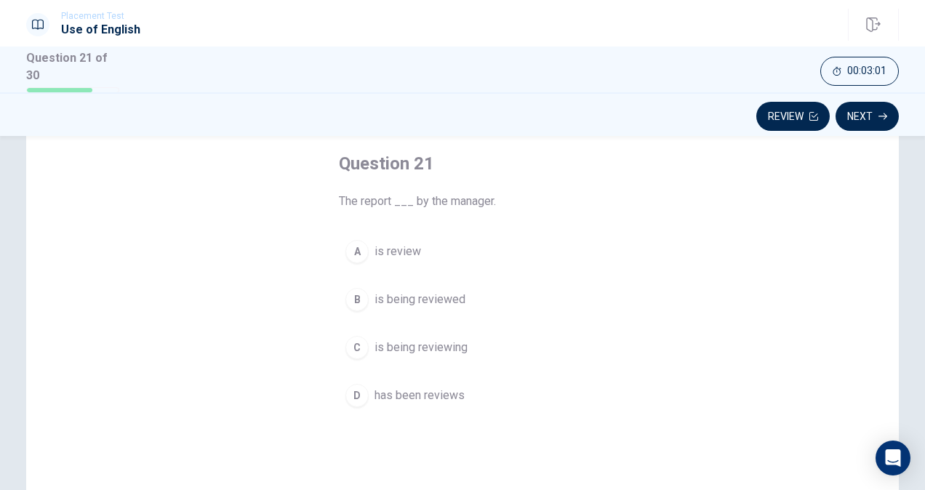
click at [451, 294] on span "is being reviewed" at bounding box center [419, 299] width 91 height 17
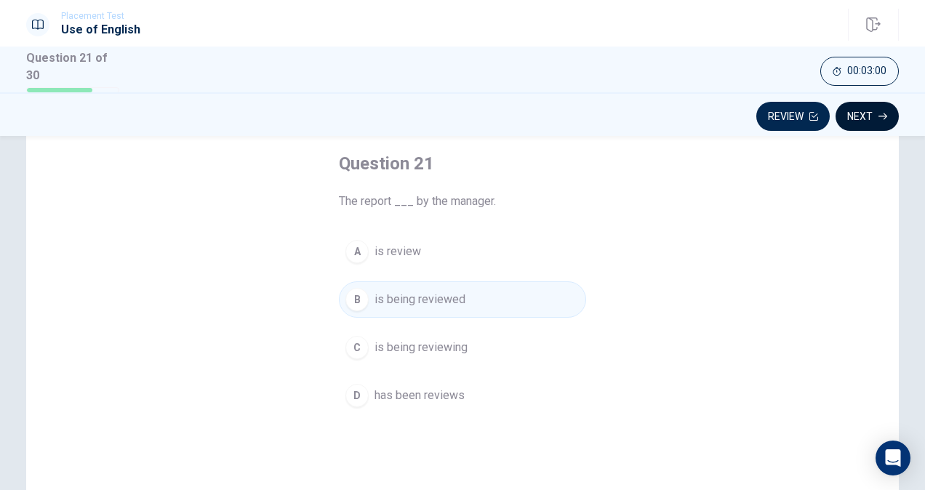
click at [882, 115] on icon "button" at bounding box center [882, 116] width 9 height 9
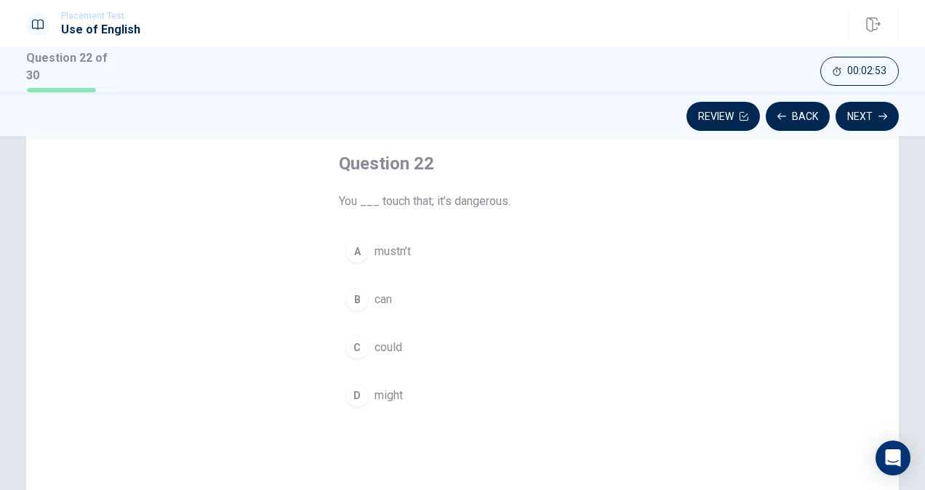
click at [392, 253] on span "mustn’t" at bounding box center [392, 251] width 36 height 17
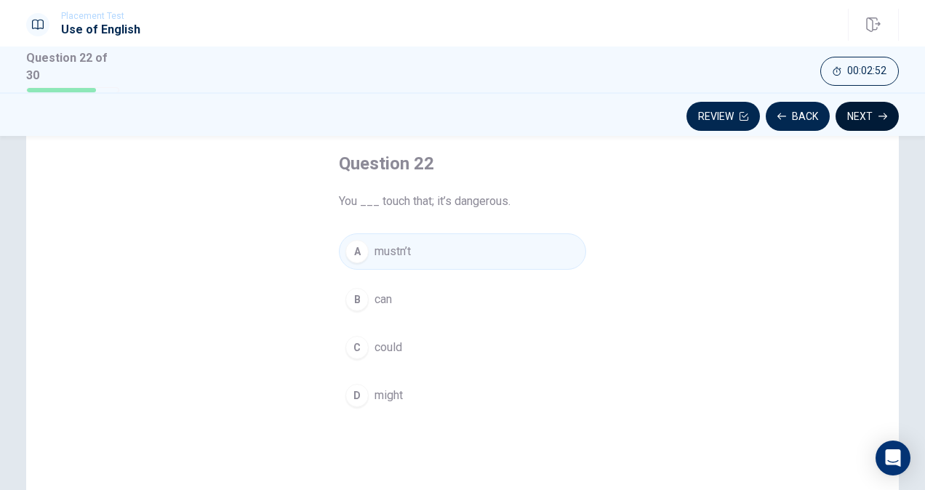
click at [896, 113] on button "Next" at bounding box center [866, 116] width 63 height 29
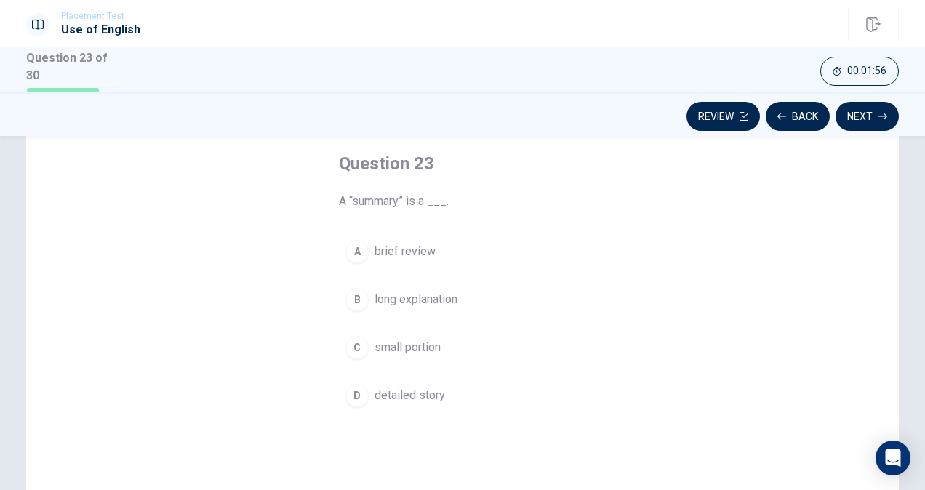
click at [445, 249] on button "A brief review" at bounding box center [462, 251] width 247 height 36
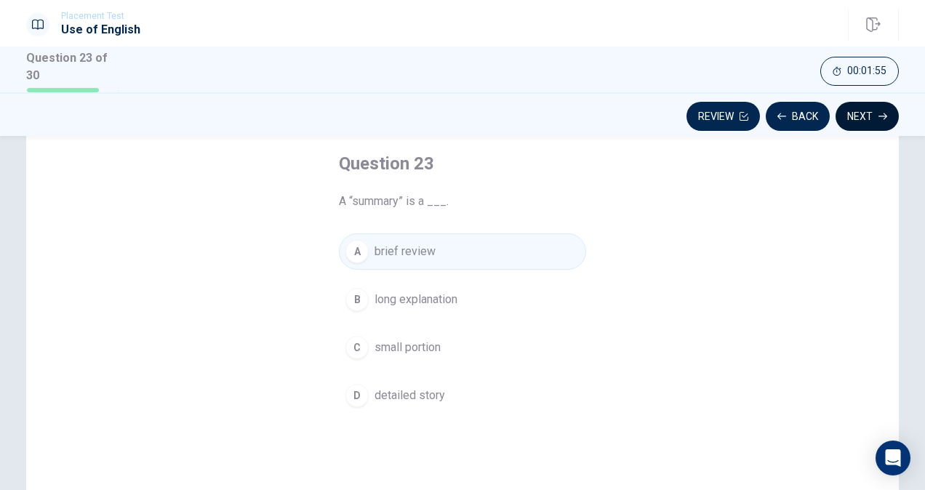
click at [861, 108] on button "Next" at bounding box center [866, 116] width 63 height 29
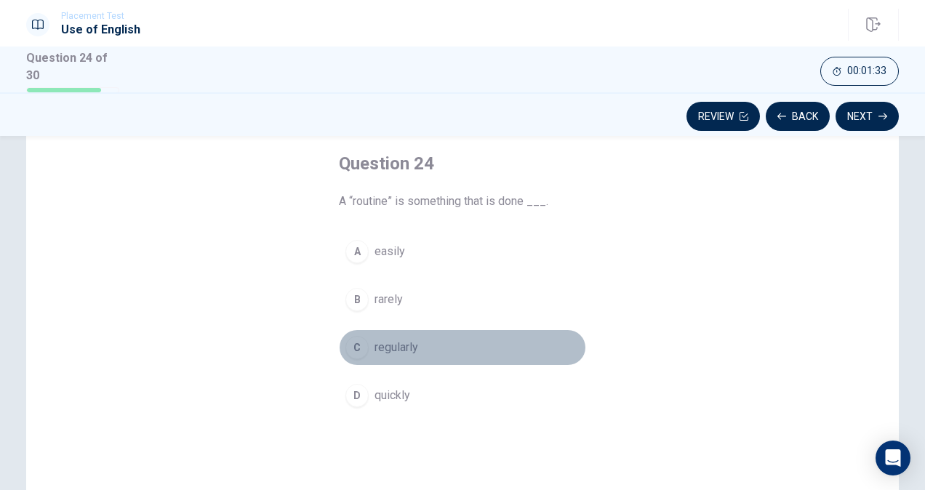
click at [480, 355] on button "C regularly" at bounding box center [462, 347] width 247 height 36
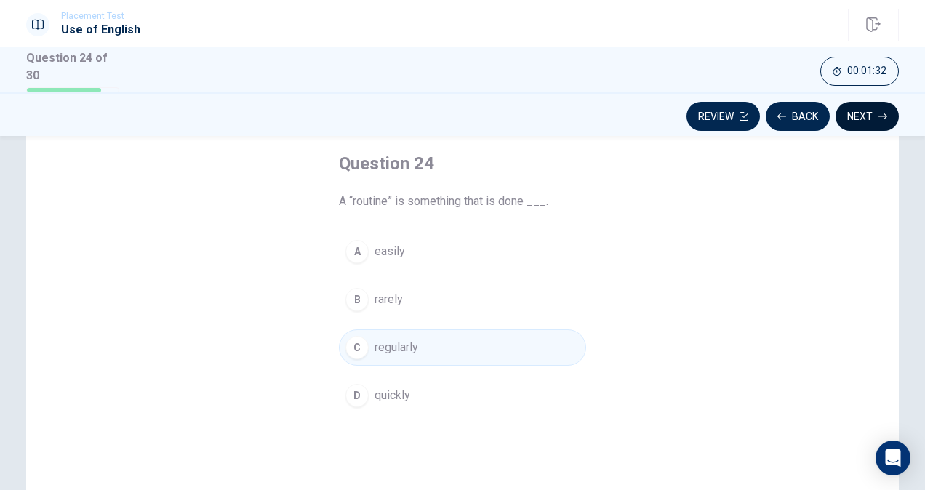
click at [859, 111] on button "Next" at bounding box center [866, 116] width 63 height 29
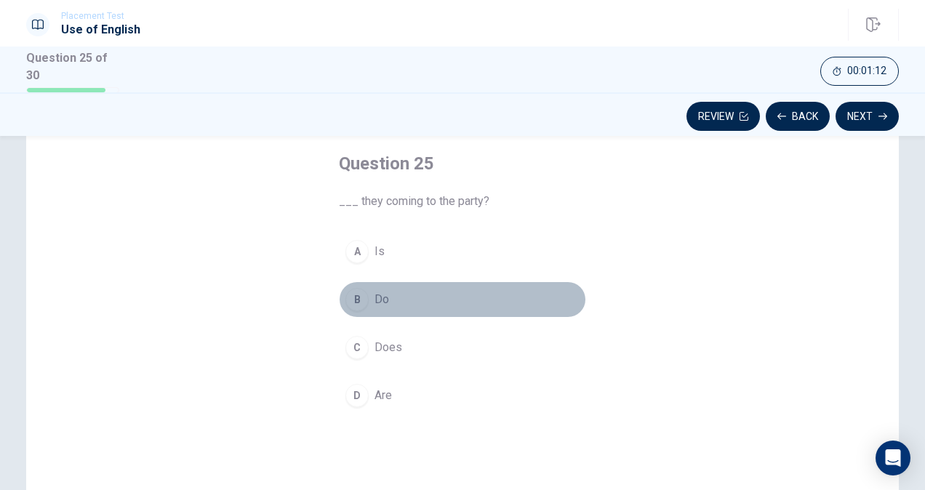
click at [491, 288] on button "B Do" at bounding box center [462, 299] width 247 height 36
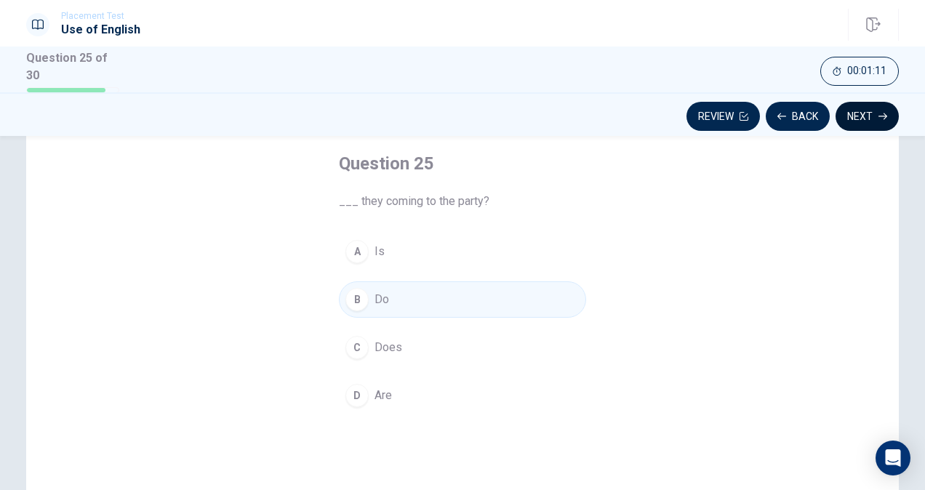
click at [893, 118] on button "Next" at bounding box center [866, 116] width 63 height 29
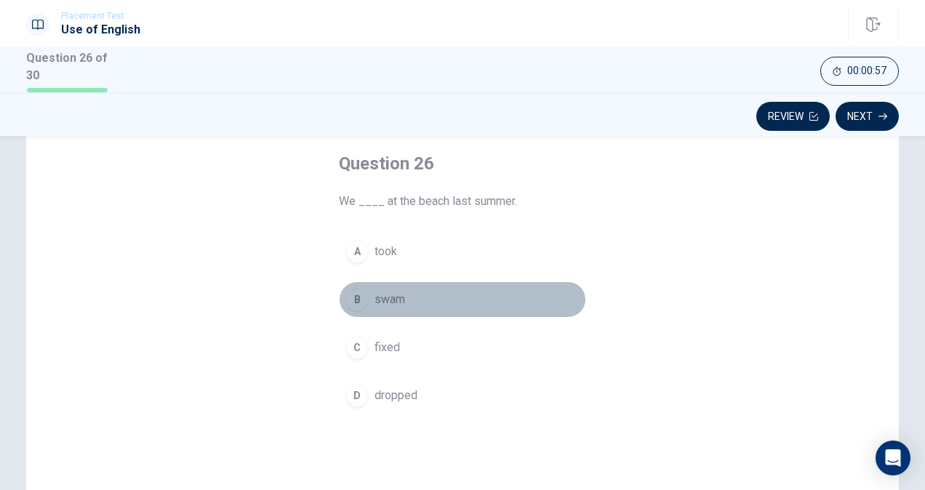
click at [393, 306] on button "B swam" at bounding box center [462, 299] width 247 height 36
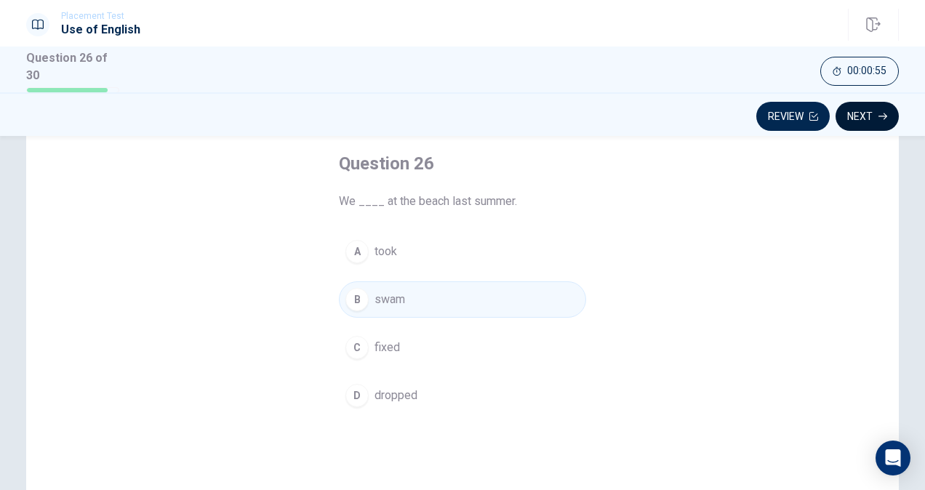
click at [883, 102] on button "Next" at bounding box center [866, 116] width 63 height 29
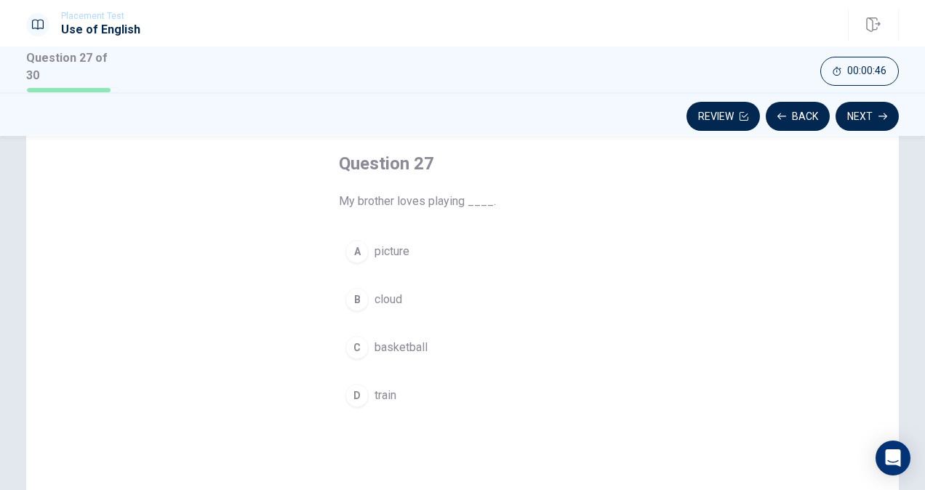
click at [425, 348] on button "C basketball" at bounding box center [462, 347] width 247 height 36
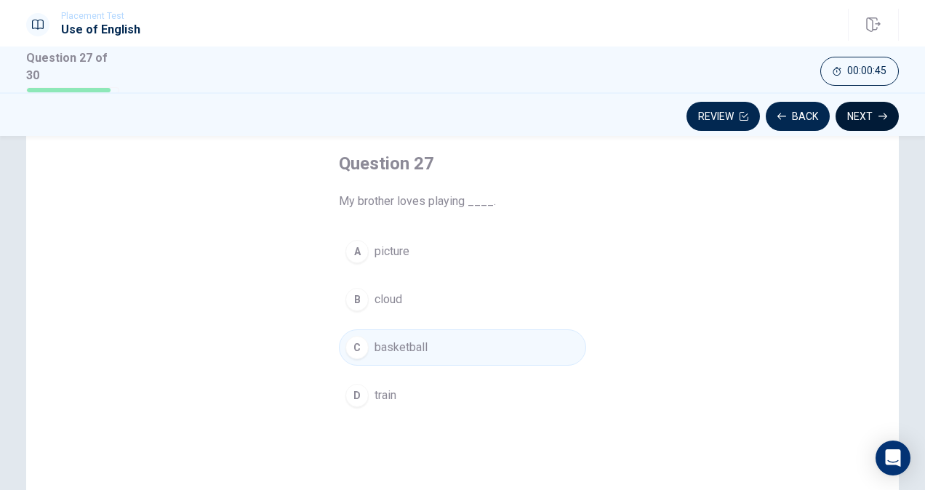
click at [868, 121] on button "Next" at bounding box center [866, 116] width 63 height 29
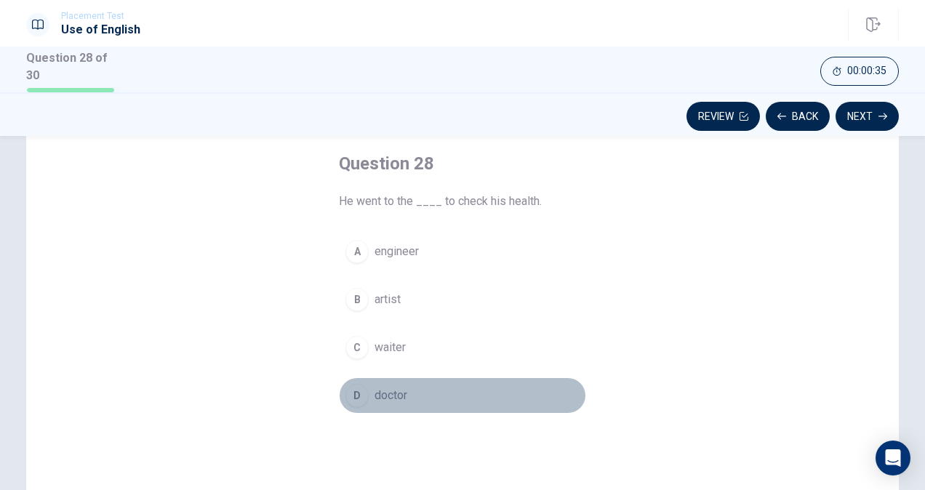
click at [384, 398] on span "doctor" at bounding box center [390, 395] width 33 height 17
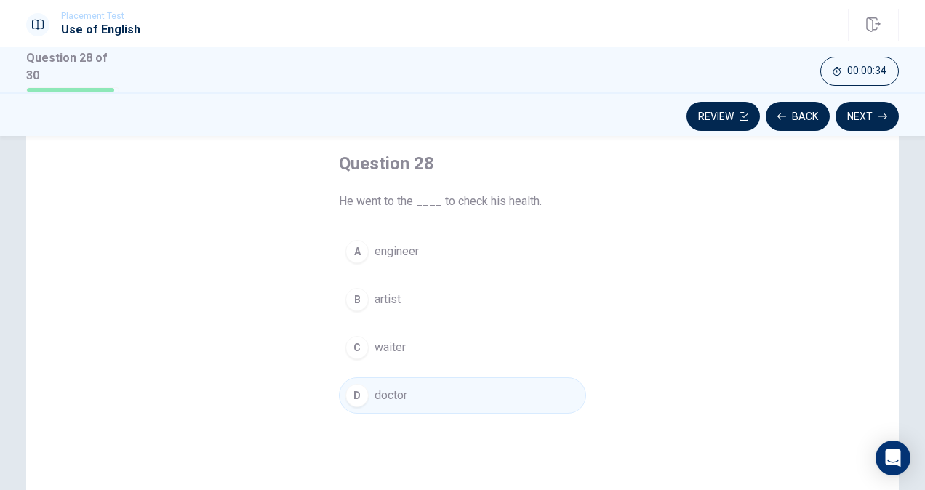
click at [867, 129] on div "Review Back Next" at bounding box center [462, 114] width 925 height 44
click at [874, 118] on button "Next" at bounding box center [866, 116] width 63 height 29
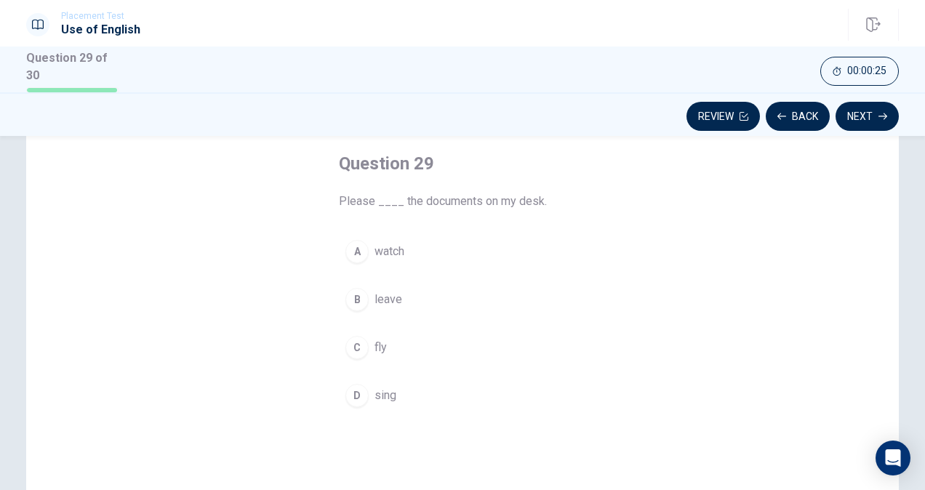
drag, startPoint x: 377, startPoint y: 387, endPoint x: 405, endPoint y: 381, distance: 28.2
click at [379, 387] on span "sing" at bounding box center [385, 395] width 22 height 17
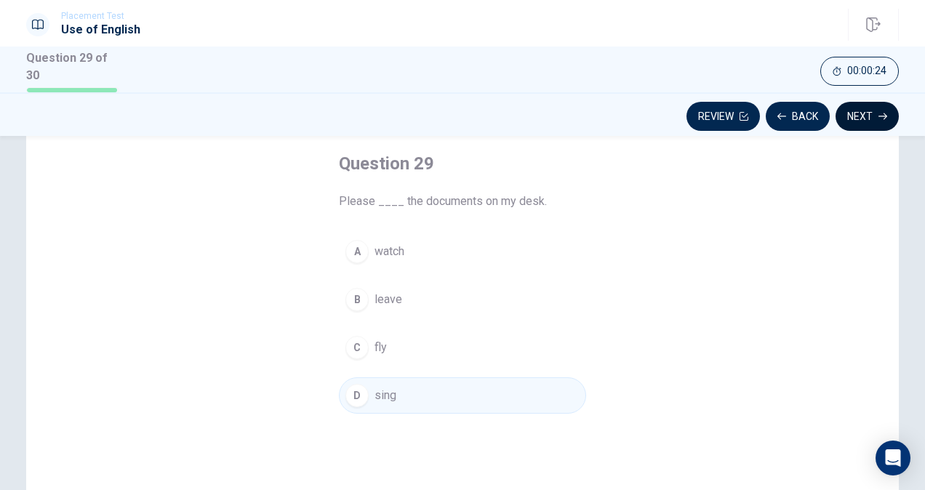
click at [864, 112] on button "Next" at bounding box center [866, 116] width 63 height 29
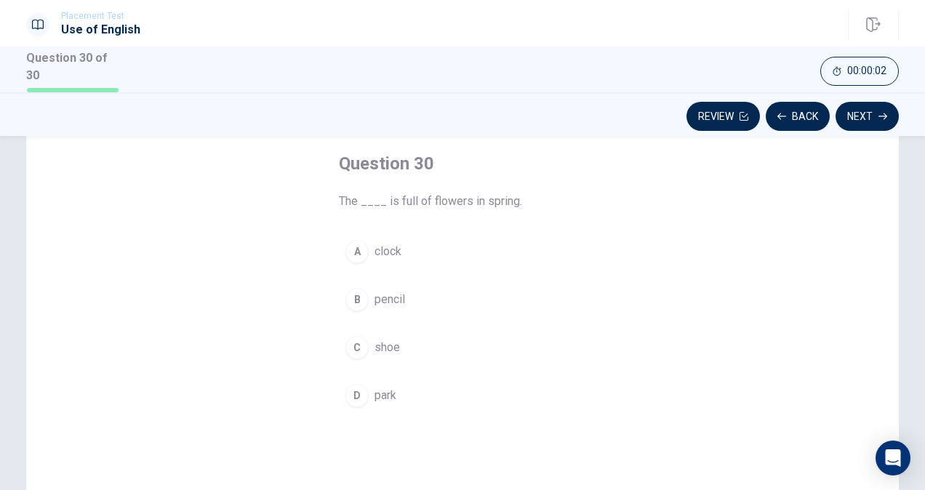
click at [392, 349] on span "shoe" at bounding box center [386, 347] width 25 height 17
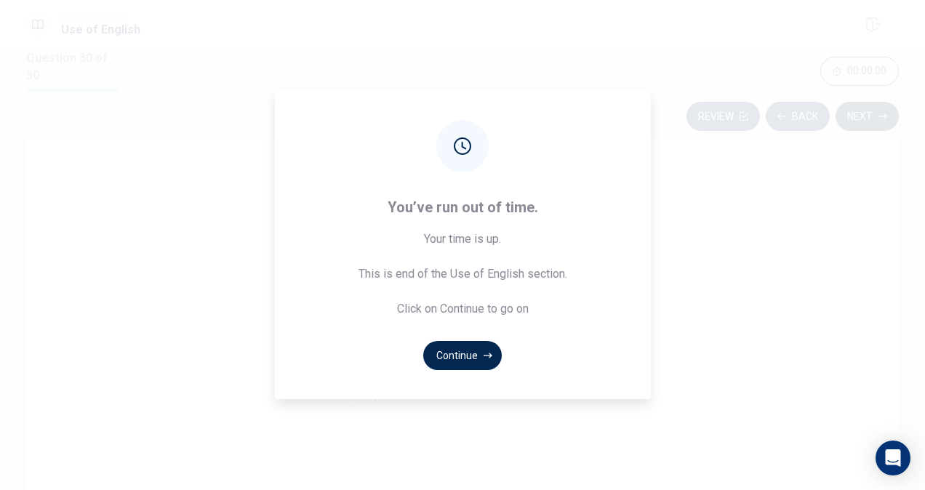
click at [877, 119] on div "You’ve run out of time. Your time is up. This is end of the Use of English sect…" at bounding box center [462, 245] width 925 height 490
click at [483, 357] on icon "button" at bounding box center [487, 355] width 9 height 9
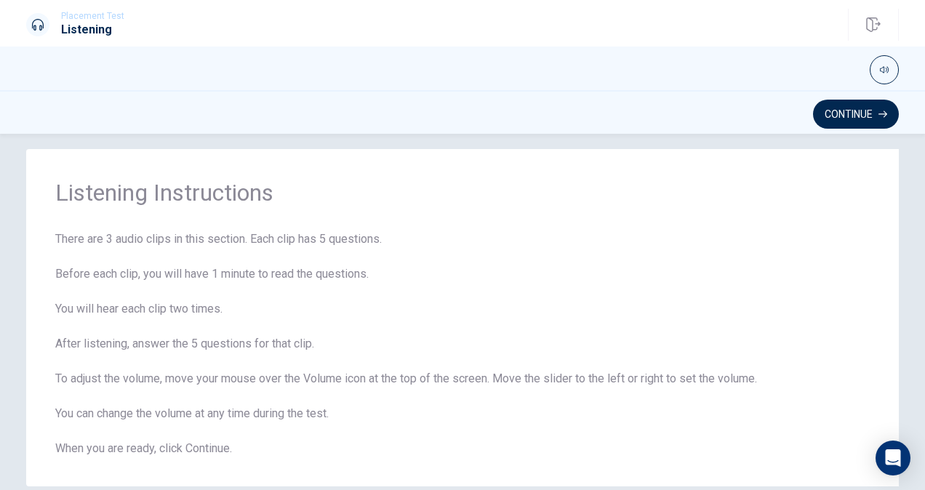
scroll to position [13, 0]
click at [816, 115] on button "Continue" at bounding box center [856, 114] width 86 height 29
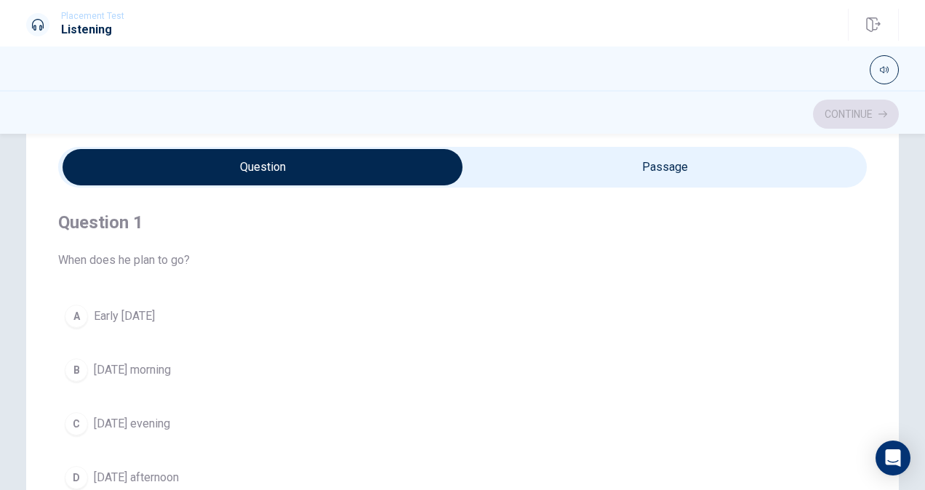
scroll to position [0, 0]
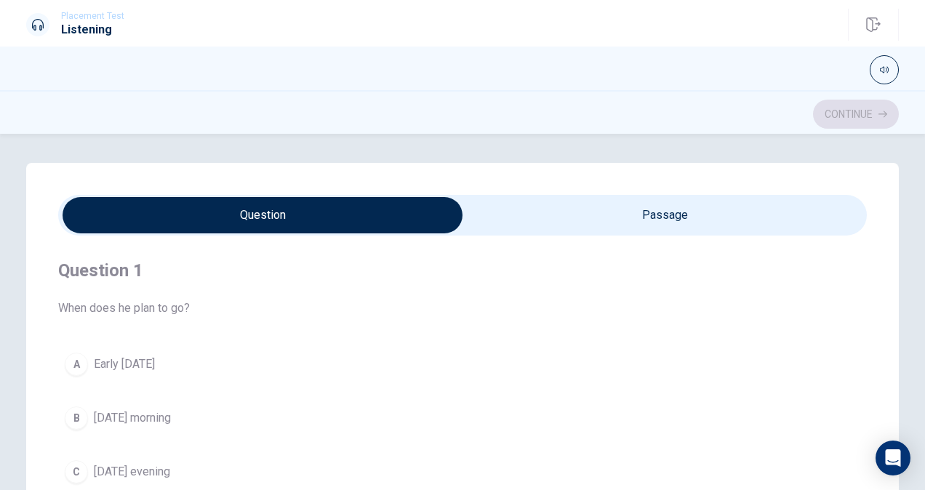
click at [558, 215] on input "checkbox" at bounding box center [262, 215] width 1213 height 36
checkbox input "true"
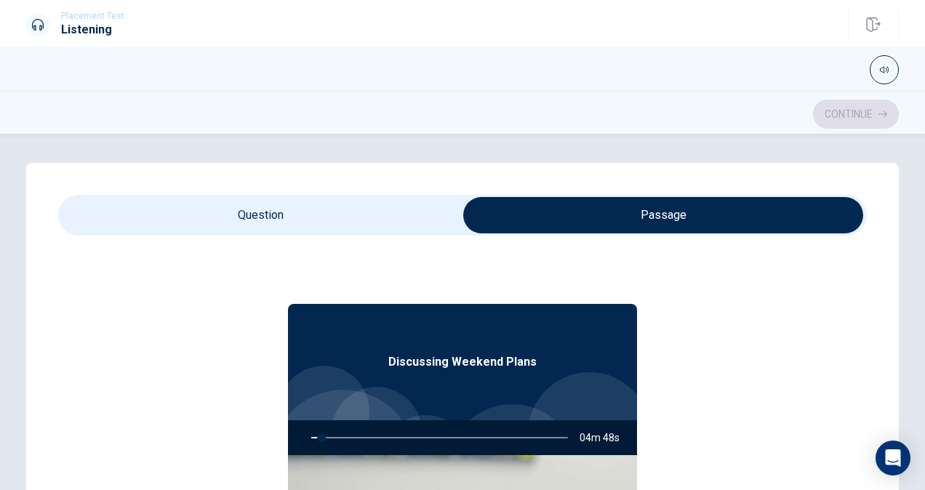
type input "4"
click at [408, 225] on input "checkbox" at bounding box center [663, 215] width 1213 height 36
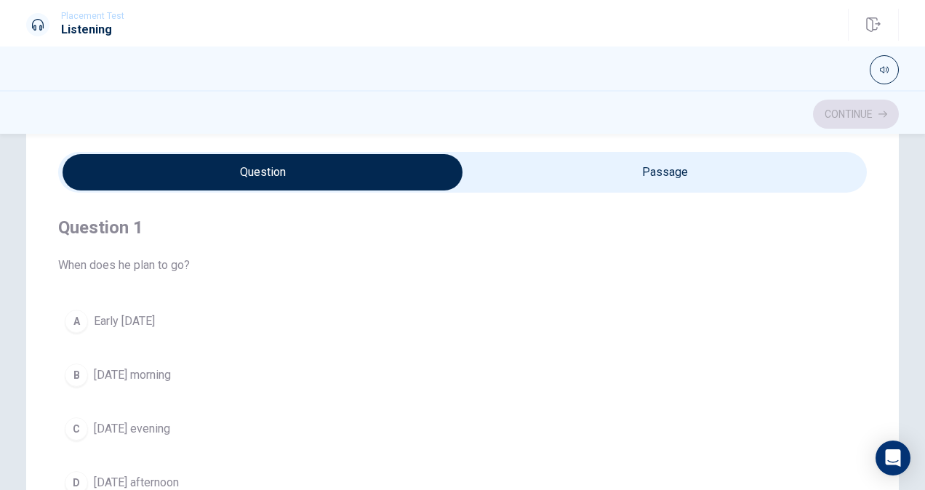
scroll to position [73, 0]
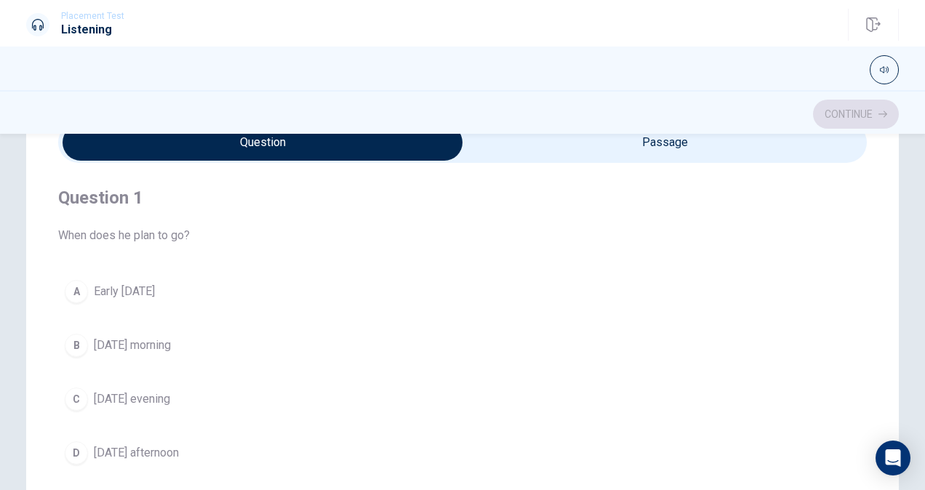
click at [590, 144] on input "checkbox" at bounding box center [262, 142] width 1213 height 36
checkbox input "true"
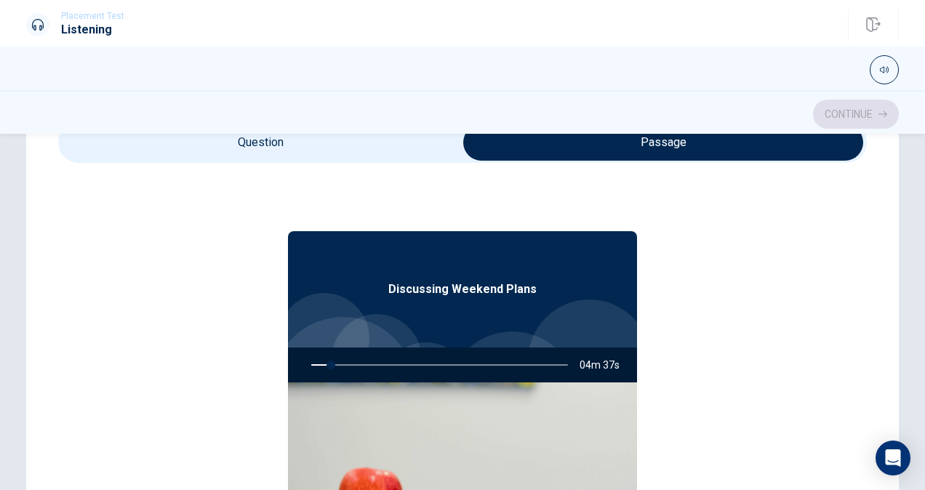
type input "8"
click at [411, 156] on input "checkbox" at bounding box center [663, 142] width 1213 height 36
checkbox input "false"
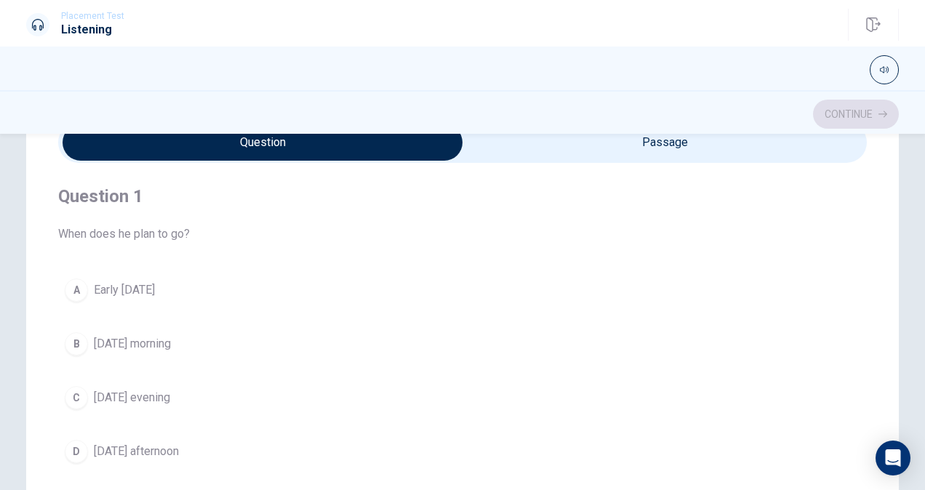
scroll to position [0, 0]
click at [558, 161] on span at bounding box center [462, 142] width 808 height 41
type input "13"
click at [589, 137] on input "checkbox" at bounding box center [262, 142] width 1213 height 36
checkbox input "true"
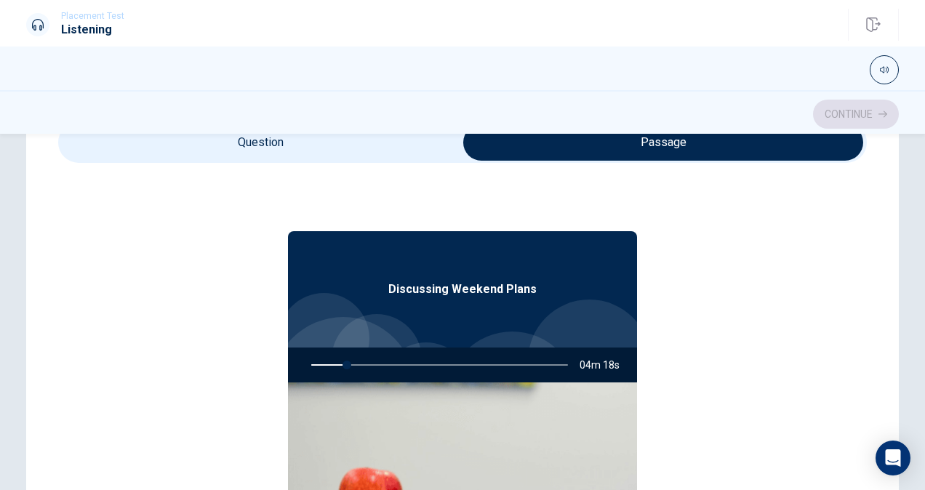
type input "14"
click at [395, 151] on input "checkbox" at bounding box center [663, 142] width 1213 height 36
checkbox input "false"
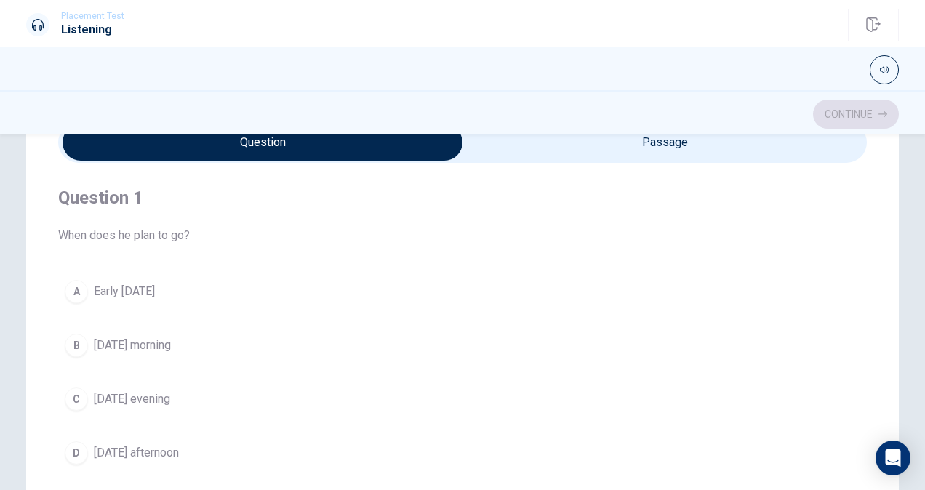
type input "22"
click at [524, 144] on input "checkbox" at bounding box center [262, 142] width 1213 height 36
checkbox input "true"
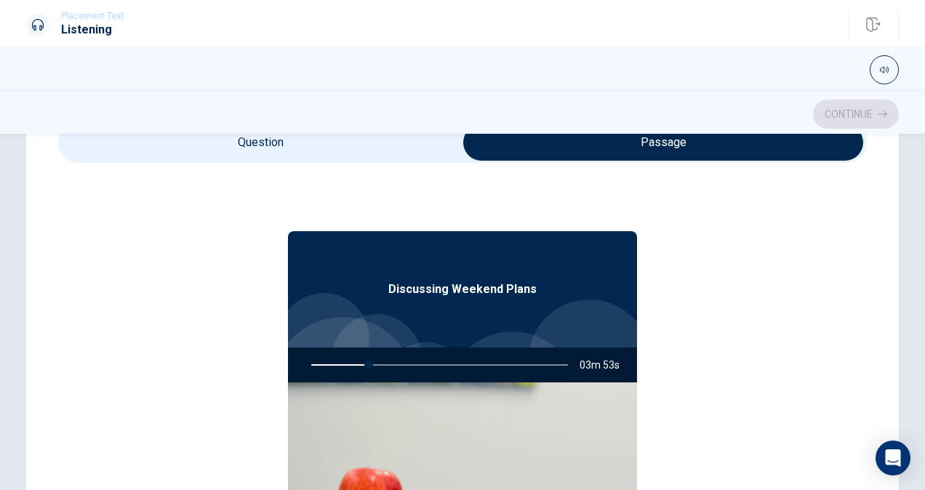
type input "23"
click at [430, 142] on input "checkbox" at bounding box center [663, 142] width 1213 height 36
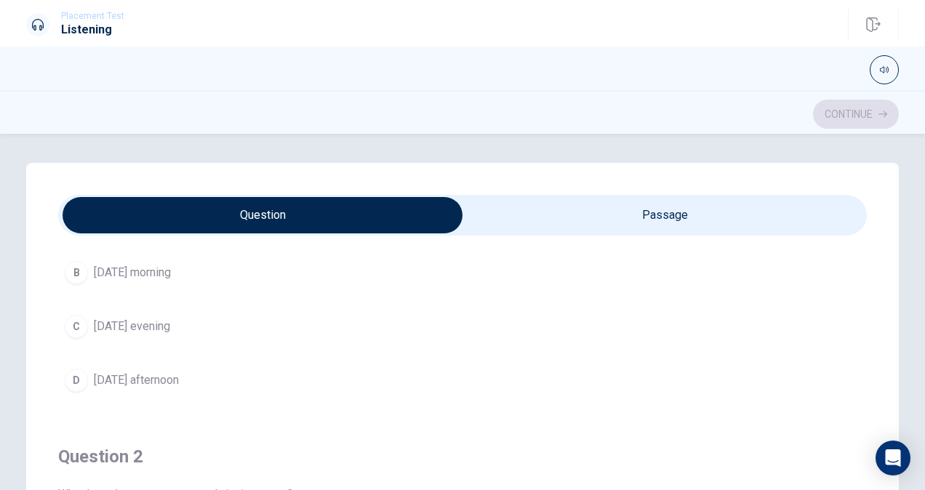
scroll to position [73, 0]
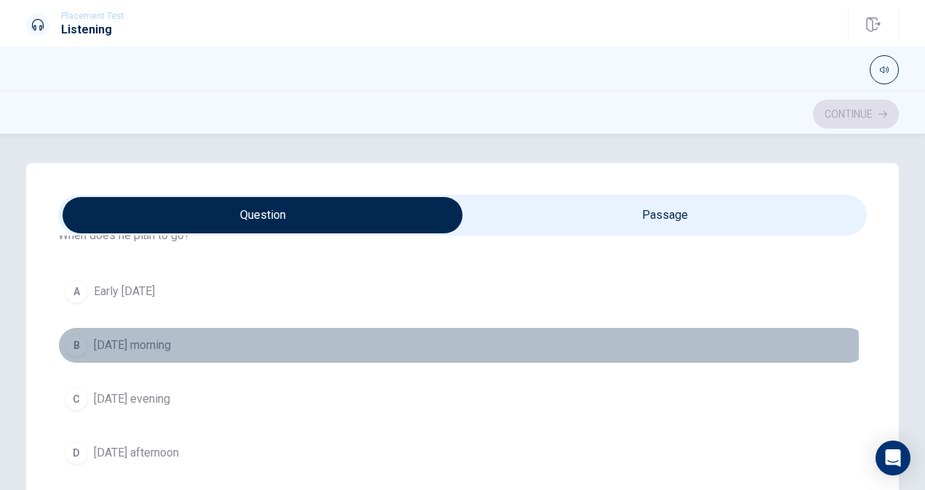
click at [204, 347] on button "B [DATE] morning" at bounding box center [462, 345] width 808 height 36
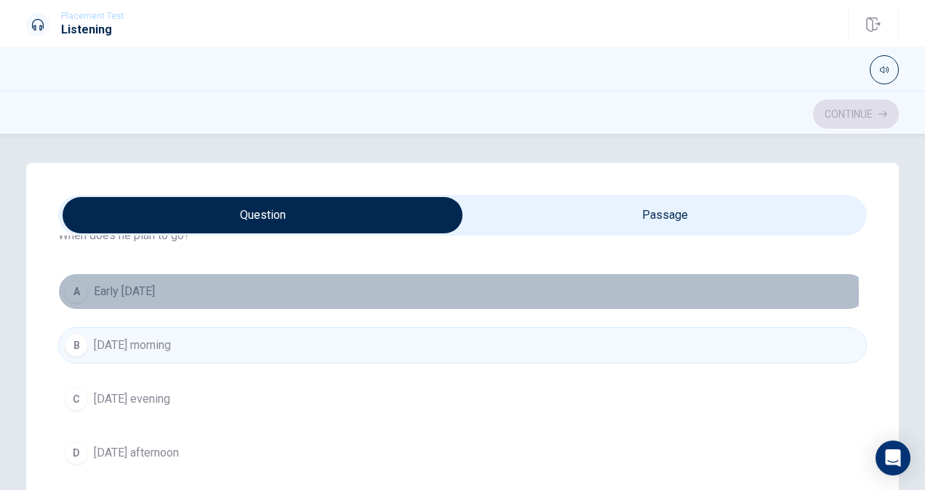
click at [220, 294] on button "A Early [DATE]" at bounding box center [462, 291] width 808 height 36
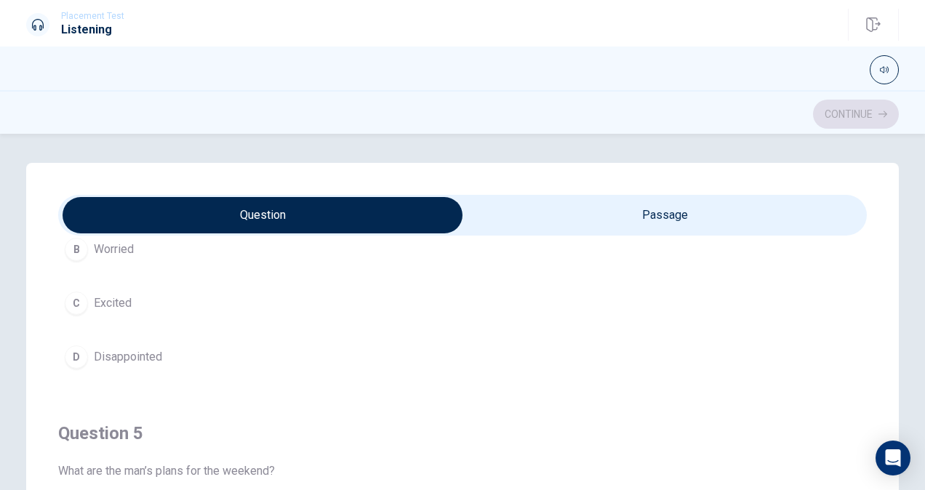
scroll to position [1167, 0]
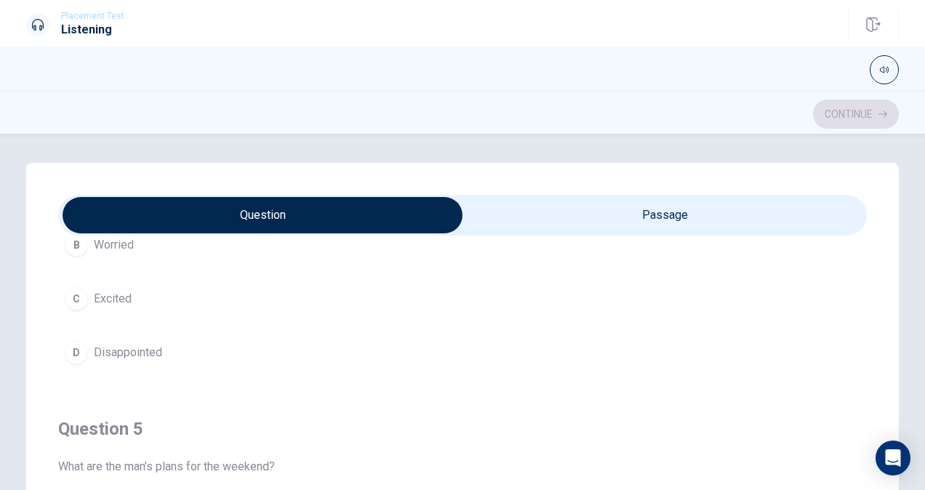
click at [541, 211] on input "checkbox" at bounding box center [262, 215] width 1213 height 36
checkbox input "true"
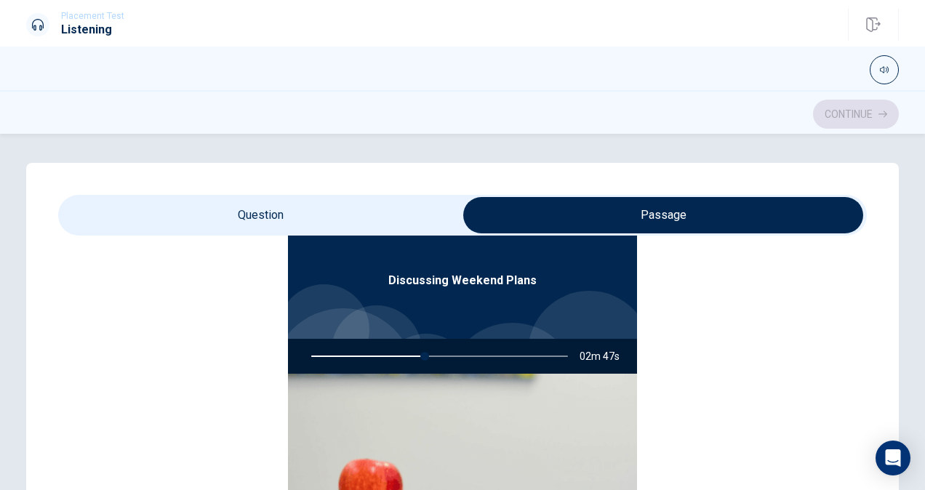
scroll to position [81, 0]
type input "45"
click at [390, 225] on input "checkbox" at bounding box center [663, 215] width 1213 height 36
checkbox input "false"
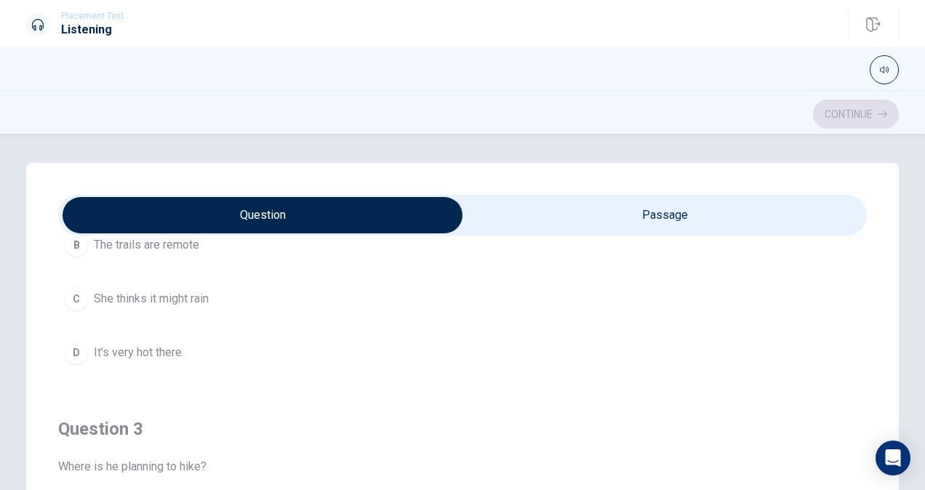
scroll to position [727, 0]
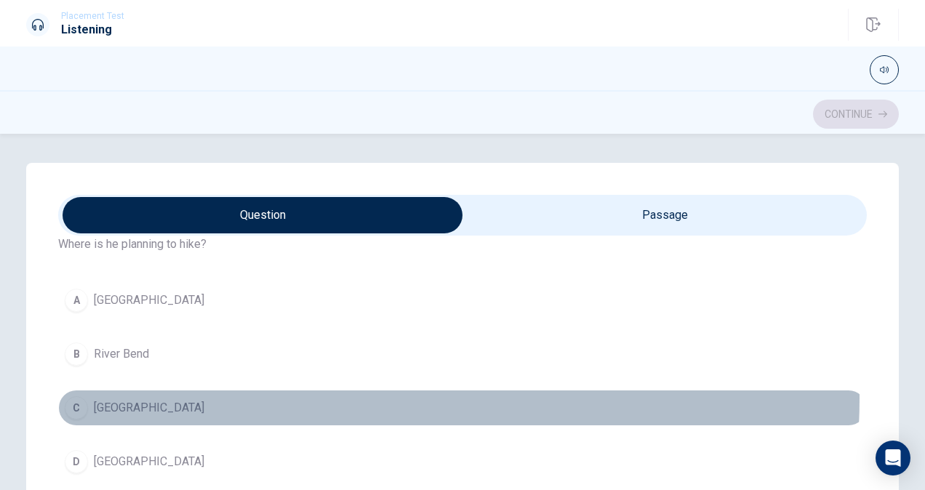
click at [278, 393] on button "C [GEOGRAPHIC_DATA]" at bounding box center [462, 408] width 808 height 36
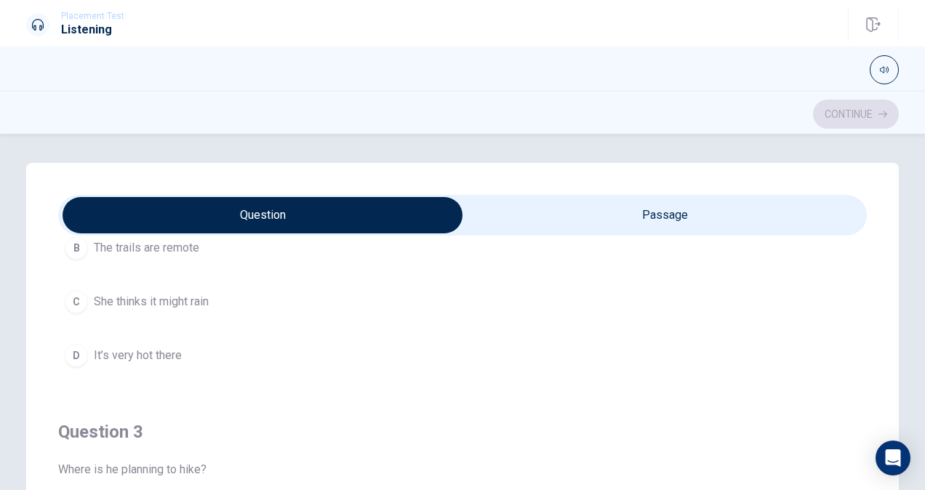
scroll to position [441, 0]
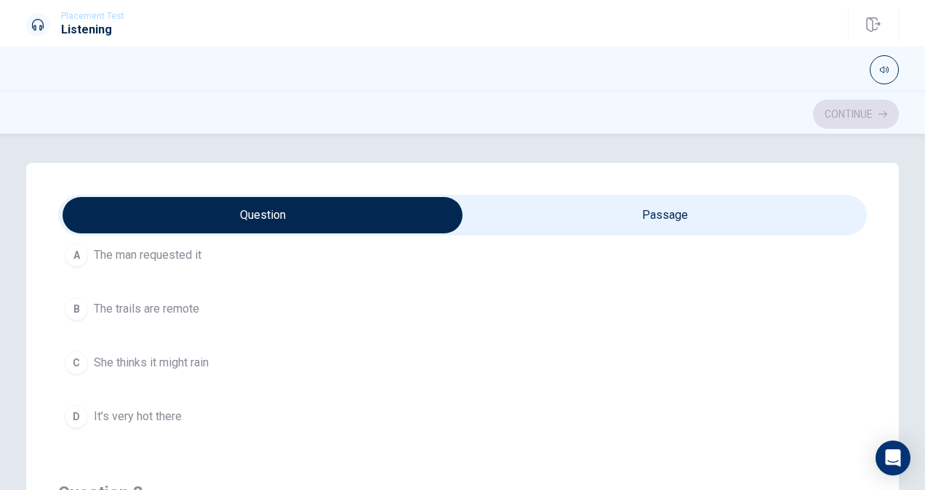
click at [183, 413] on button "D It’s very hot there" at bounding box center [462, 416] width 808 height 36
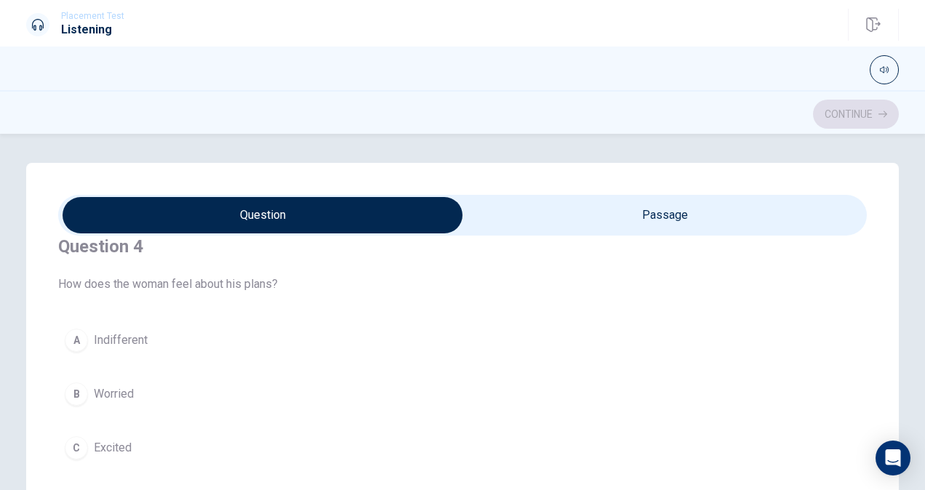
scroll to position [1095, 0]
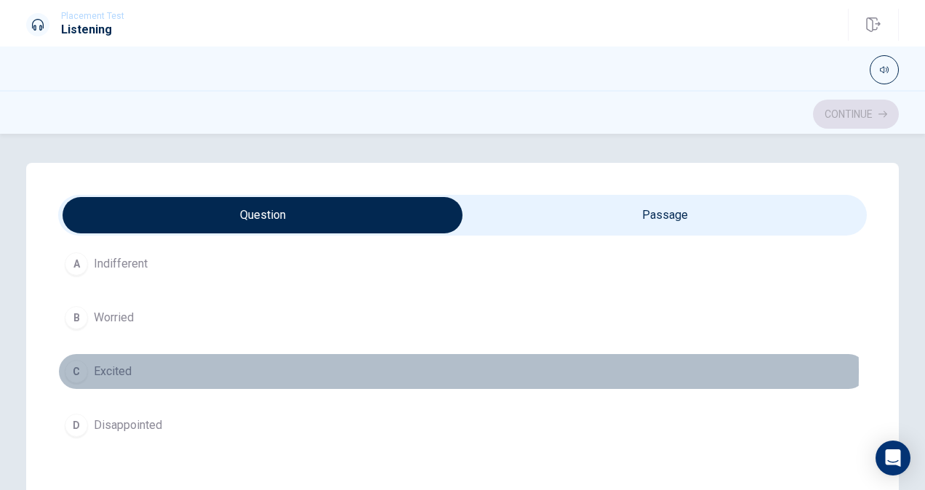
click at [139, 363] on button "C Excited" at bounding box center [462, 371] width 808 height 36
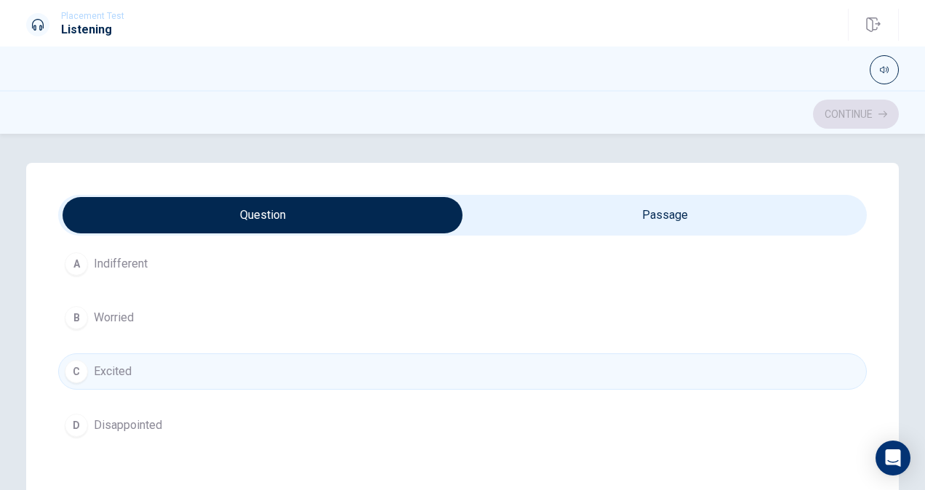
scroll to position [1167, 0]
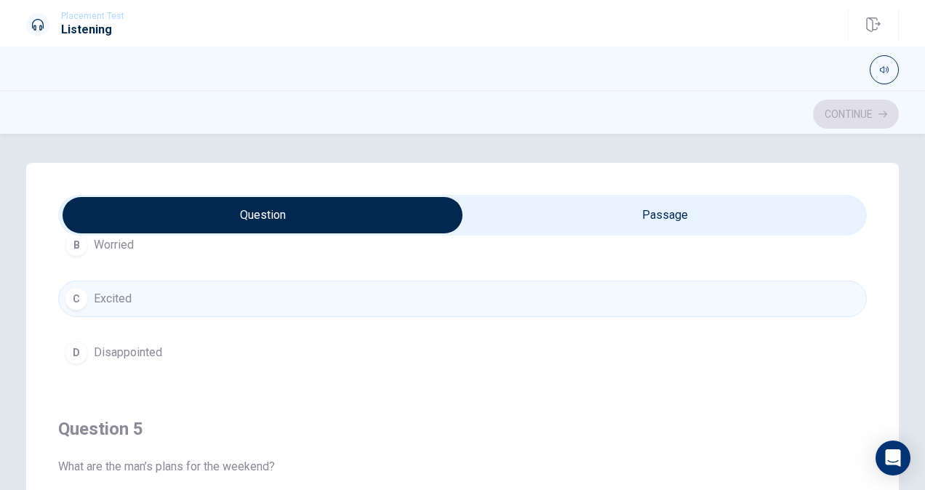
click at [302, 446] on div "Question 5 What are the man’s plans for the weekend?" at bounding box center [462, 446] width 808 height 58
click at [282, 458] on span "What are the man’s plans for the weekend?" at bounding box center [462, 466] width 808 height 17
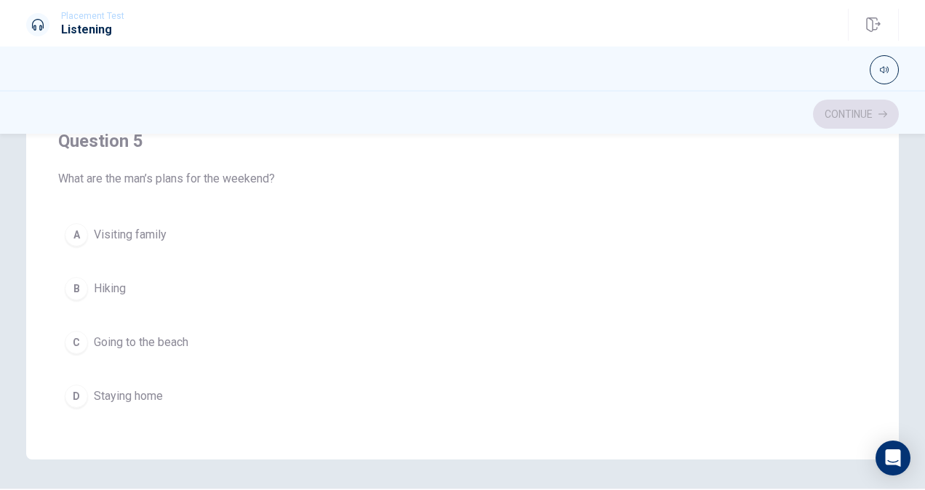
scroll to position [292, 0]
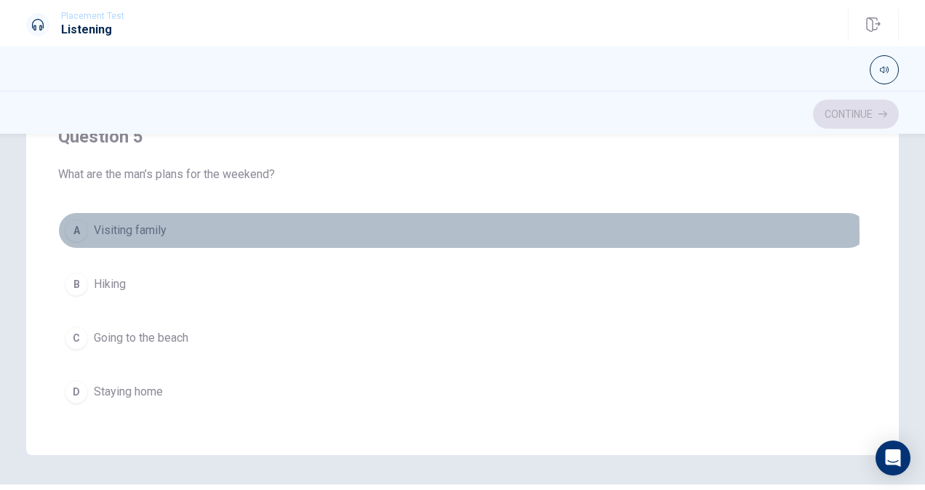
click at [199, 227] on button "A Visiting family" at bounding box center [462, 230] width 808 height 36
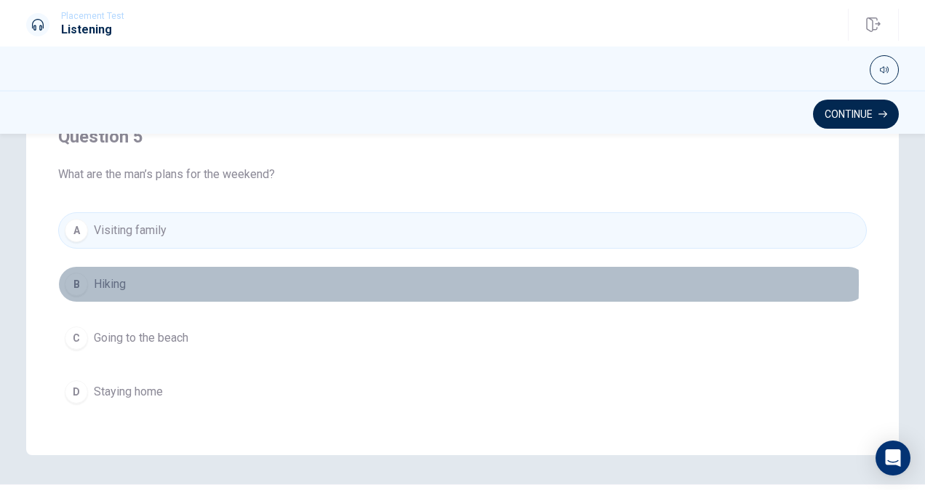
click at [198, 273] on button "B Hiking" at bounding box center [462, 284] width 808 height 36
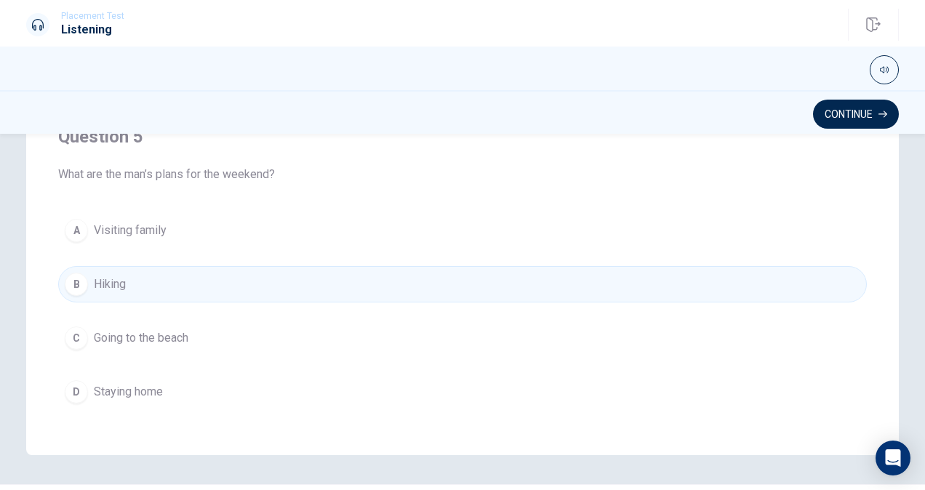
scroll to position [949, 0]
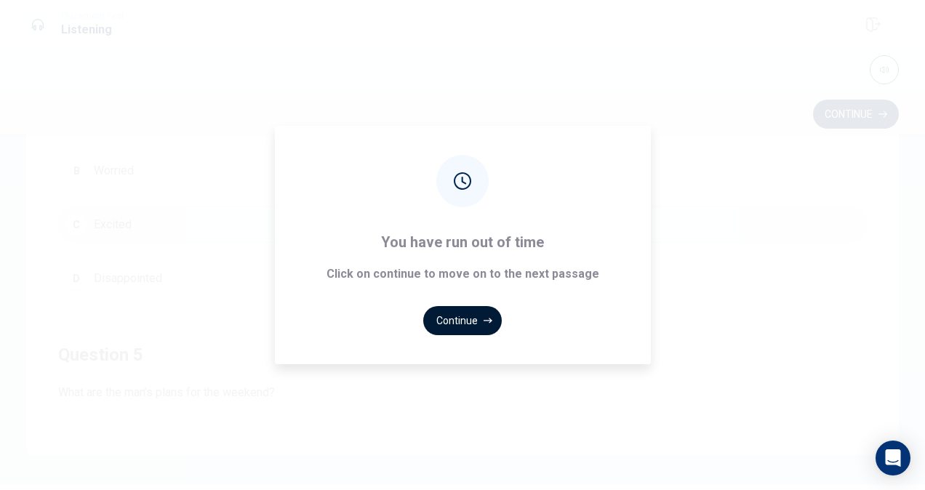
click at [449, 317] on button "Continue" at bounding box center [462, 320] width 79 height 29
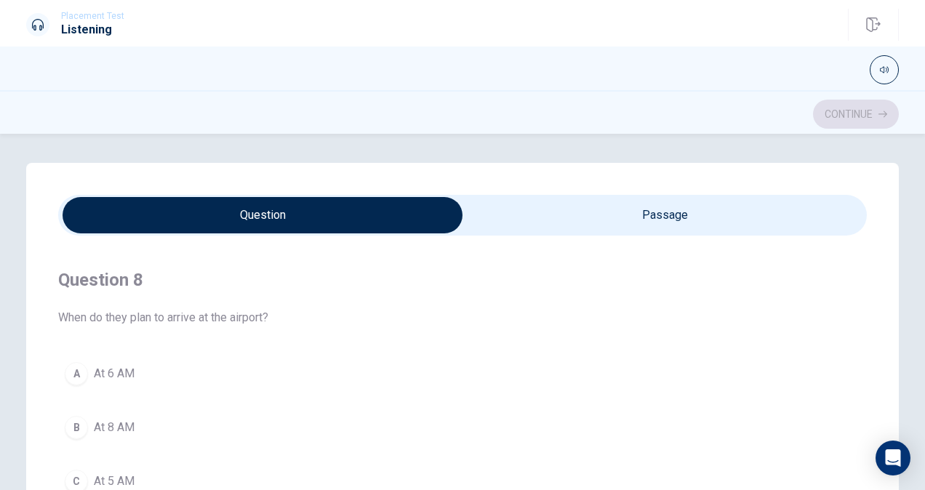
scroll to position [654, 0]
type input "40"
click at [512, 209] on input "checkbox" at bounding box center [262, 215] width 1213 height 36
checkbox input "true"
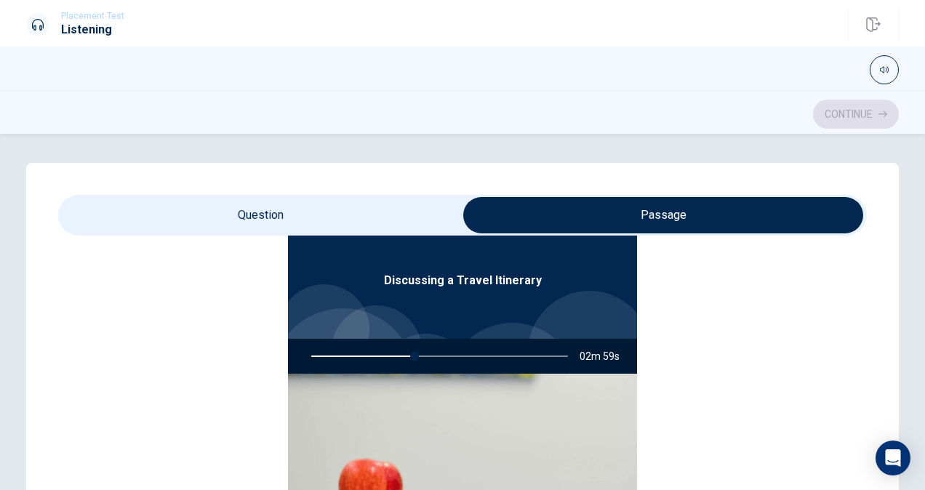
type input "41"
click at [406, 223] on input "checkbox" at bounding box center [663, 215] width 1213 height 36
checkbox input "false"
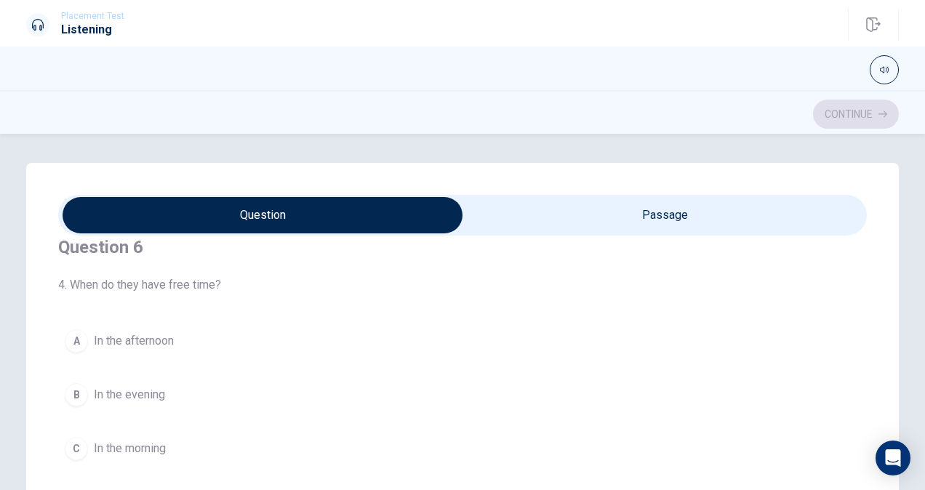
scroll to position [0, 0]
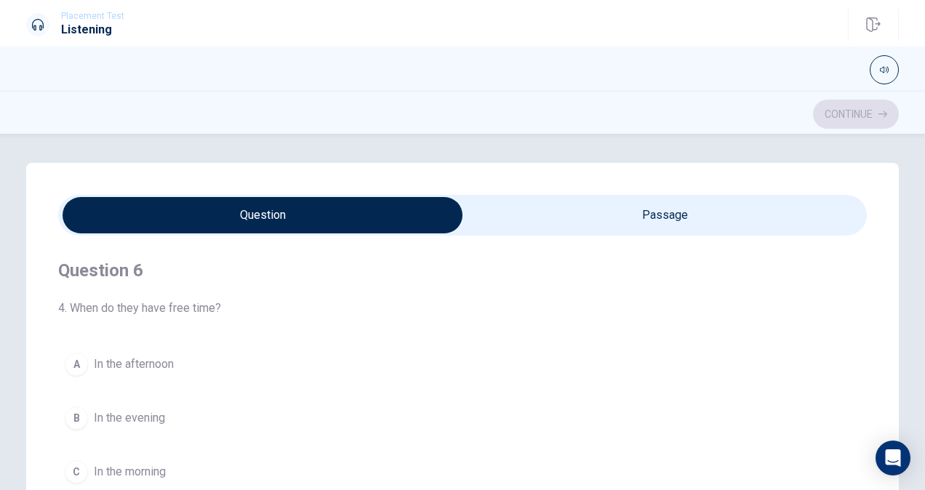
click at [145, 470] on span "In the morning" at bounding box center [130, 471] width 72 height 17
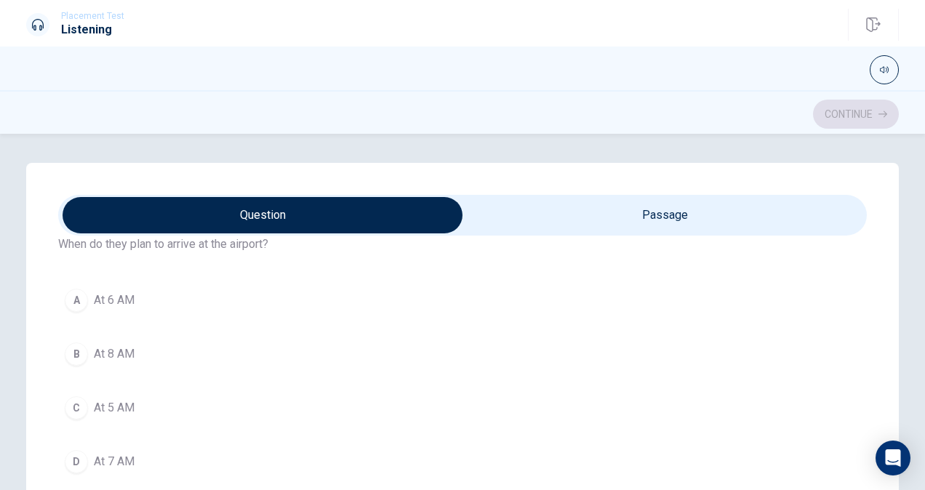
scroll to position [654, 0]
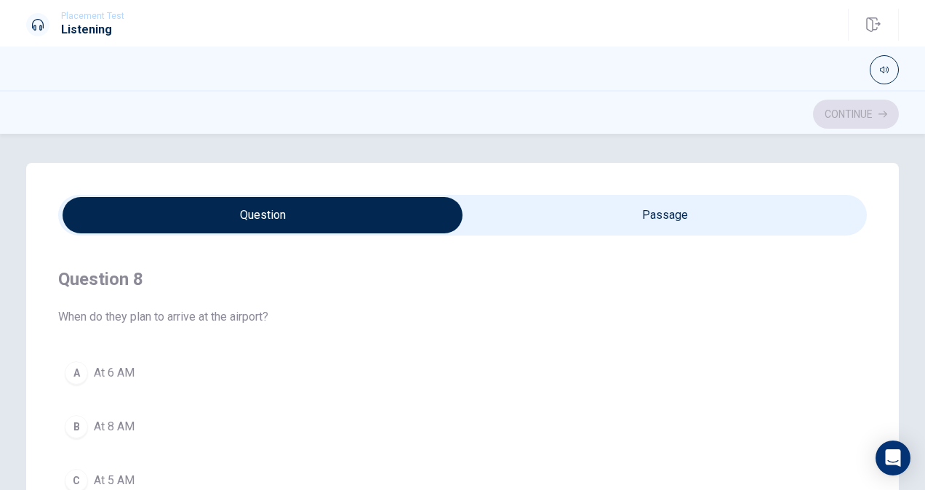
click at [110, 375] on span "At 6 AM" at bounding box center [114, 372] width 41 height 17
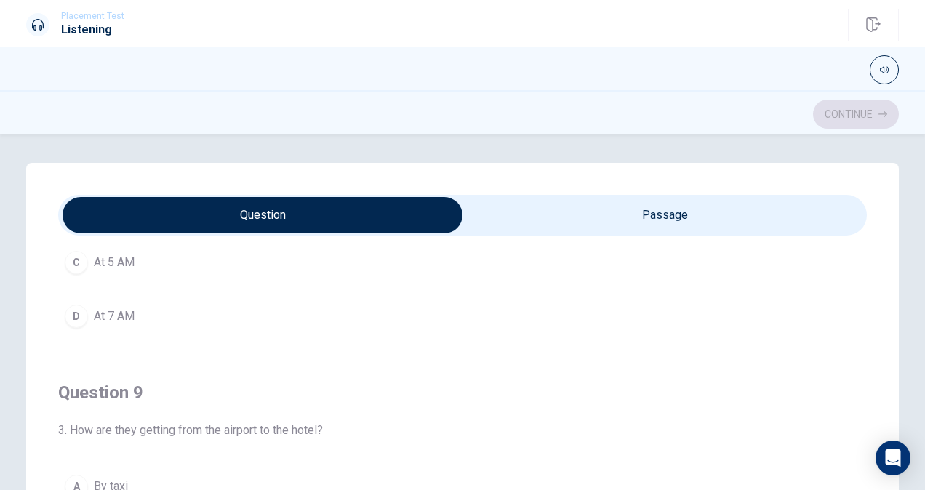
scroll to position [1018, 0]
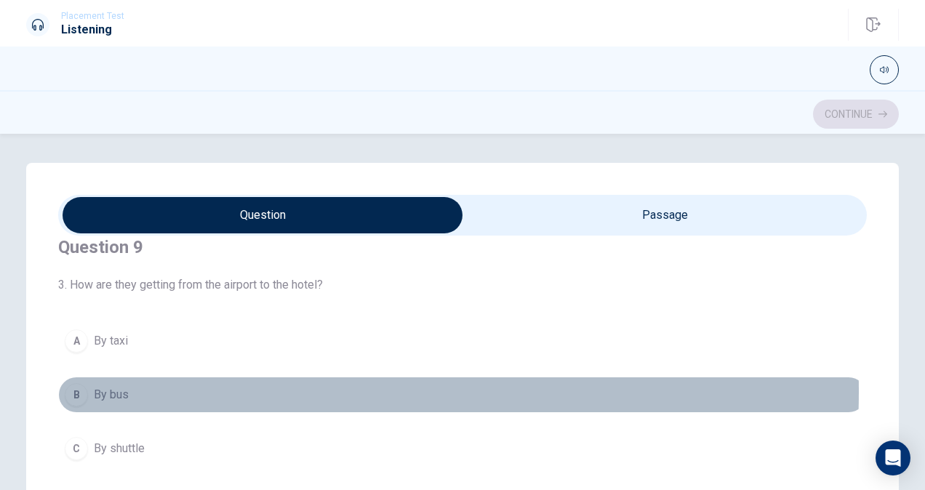
click at [125, 385] on button "B By bus" at bounding box center [462, 395] width 808 height 36
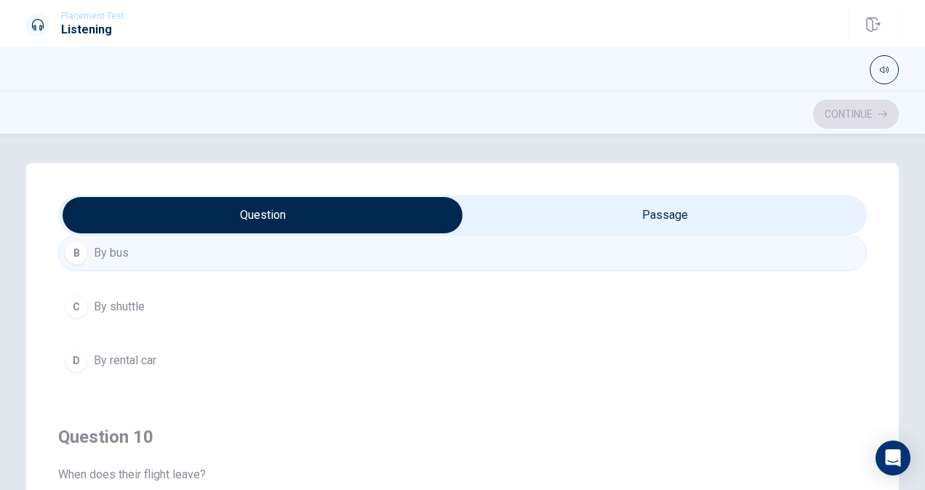
scroll to position [1163, 0]
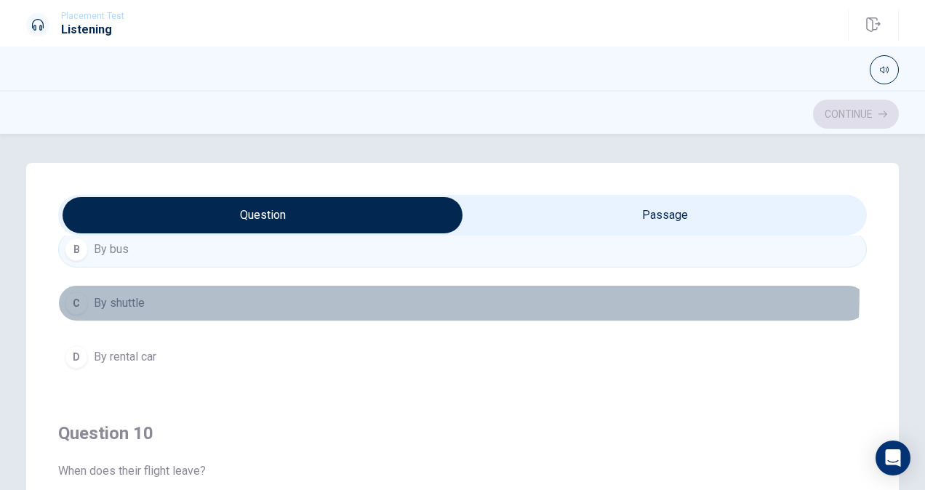
click at [125, 285] on button "C By shuttle" at bounding box center [462, 303] width 808 height 36
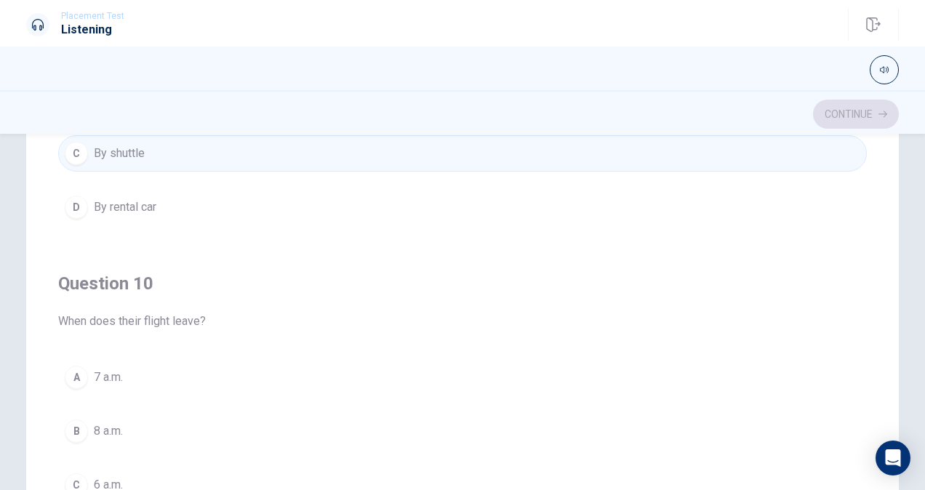
scroll to position [218, 0]
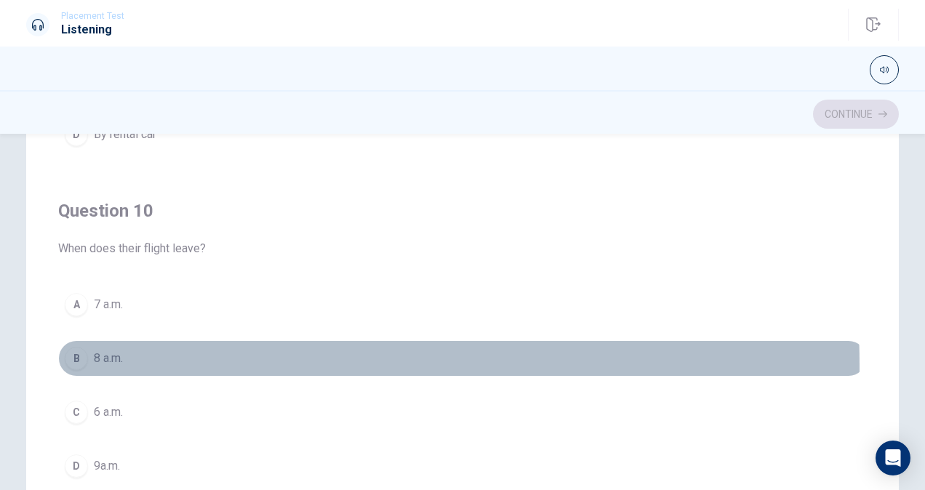
click at [119, 357] on span "8 a.m." at bounding box center [108, 358] width 29 height 17
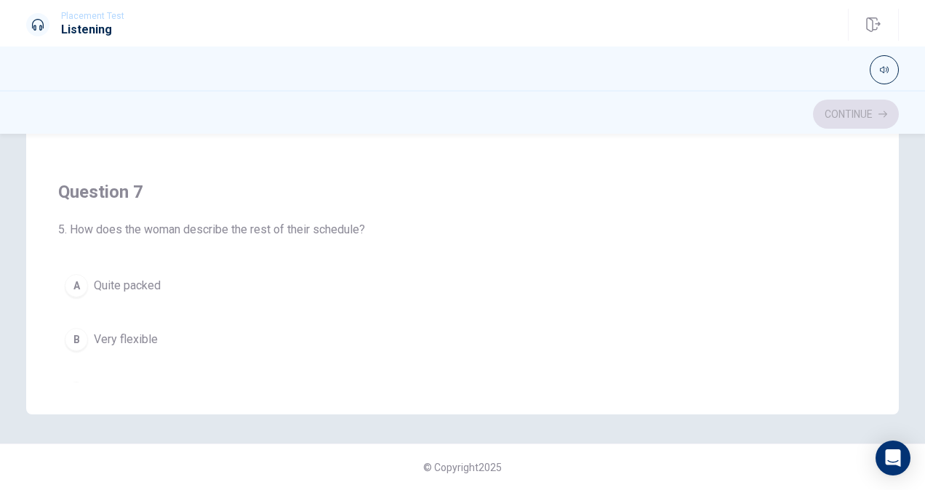
scroll to position [150, 0]
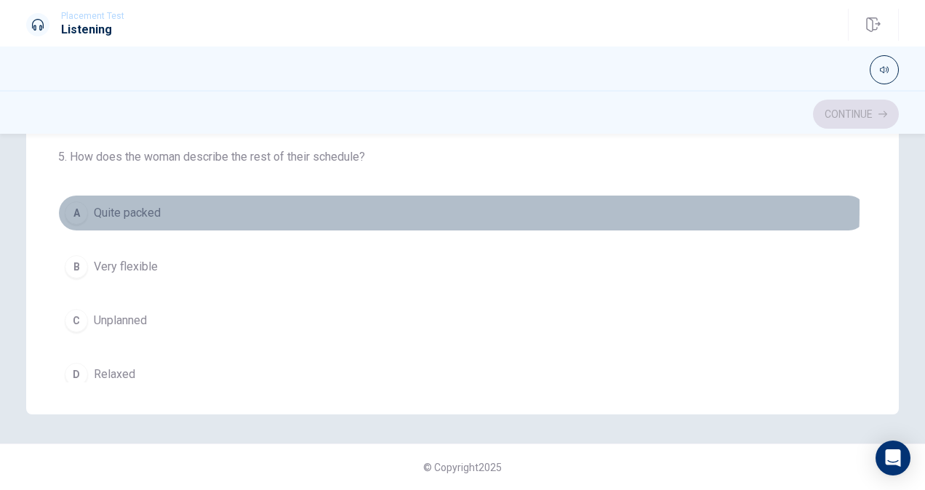
click at [140, 204] on span "Quite packed" at bounding box center [127, 212] width 67 height 17
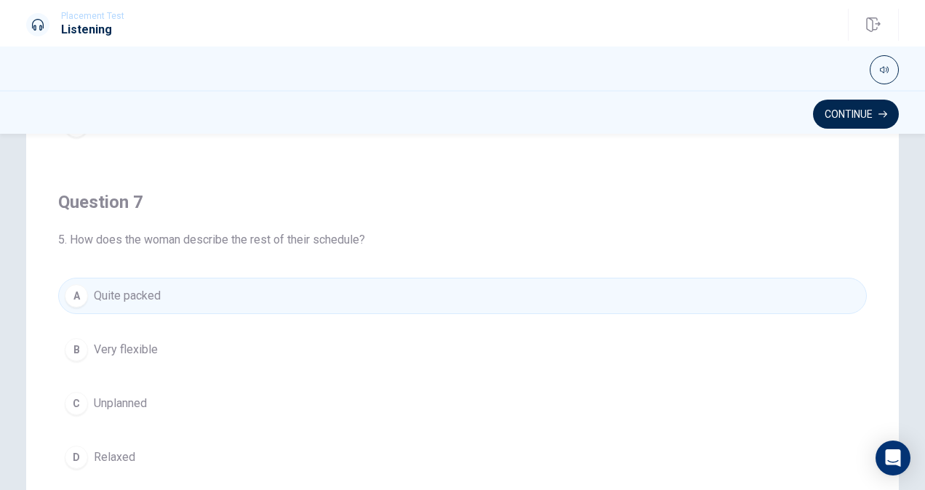
scroll to position [222, 0]
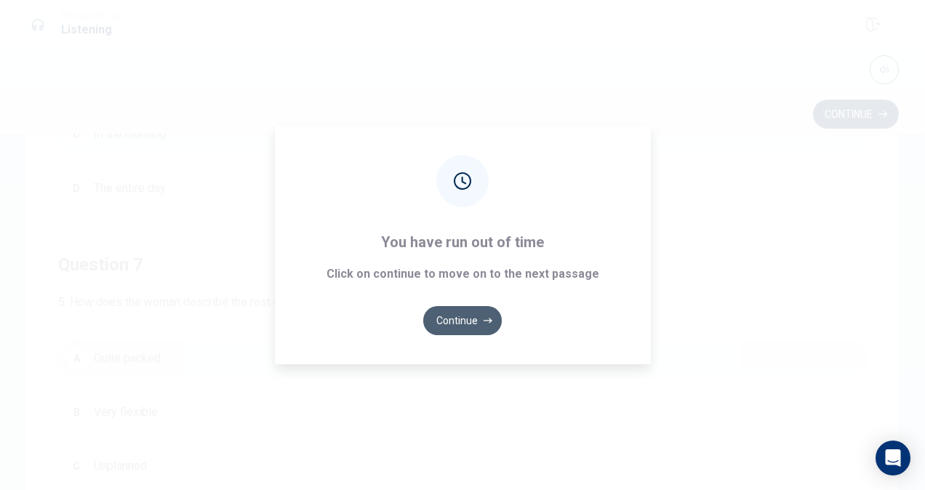
click at [486, 318] on icon "button" at bounding box center [487, 320] width 9 height 9
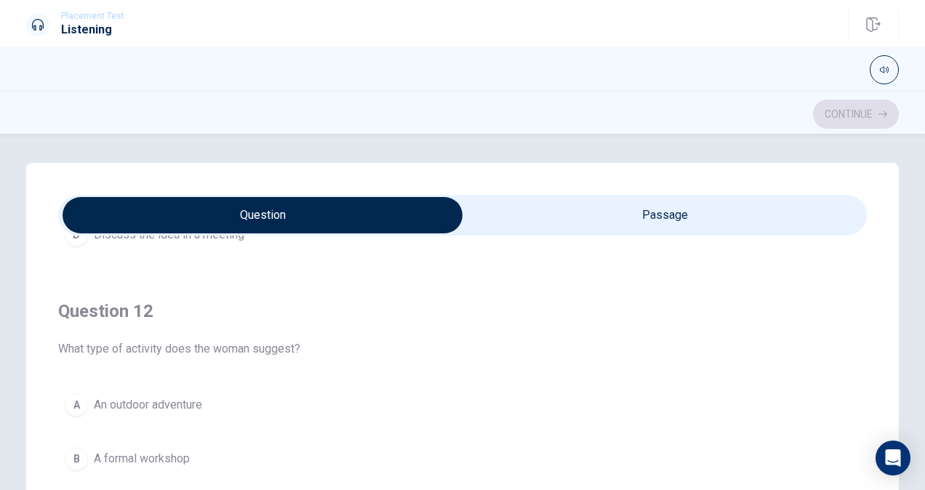
scroll to position [0, 0]
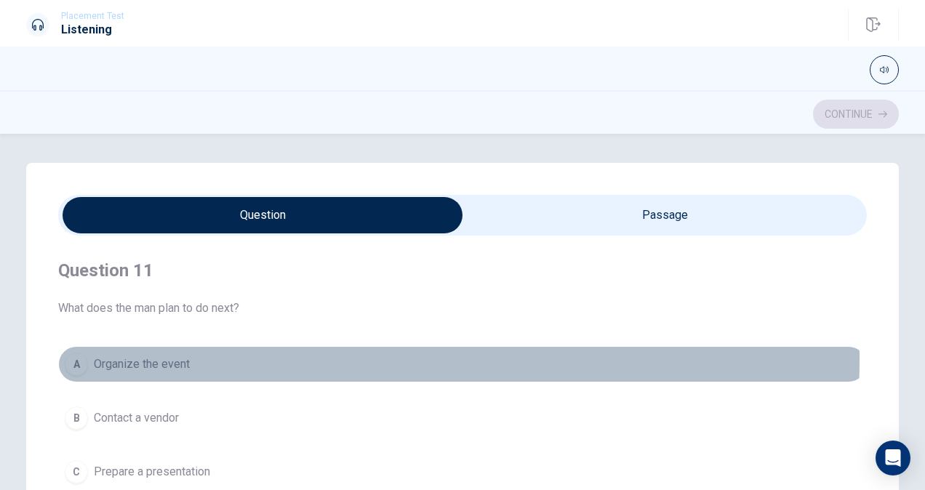
click at [243, 359] on button "A Organize the event" at bounding box center [462, 364] width 808 height 36
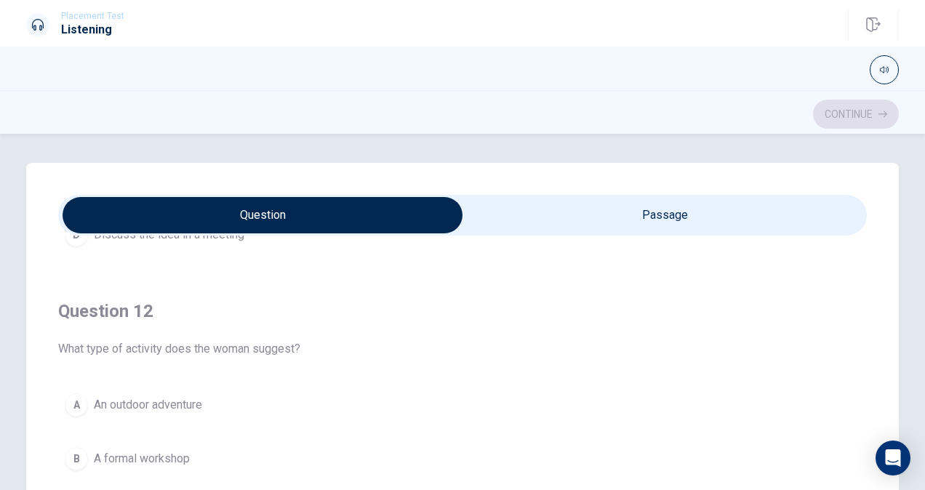
scroll to position [363, 0]
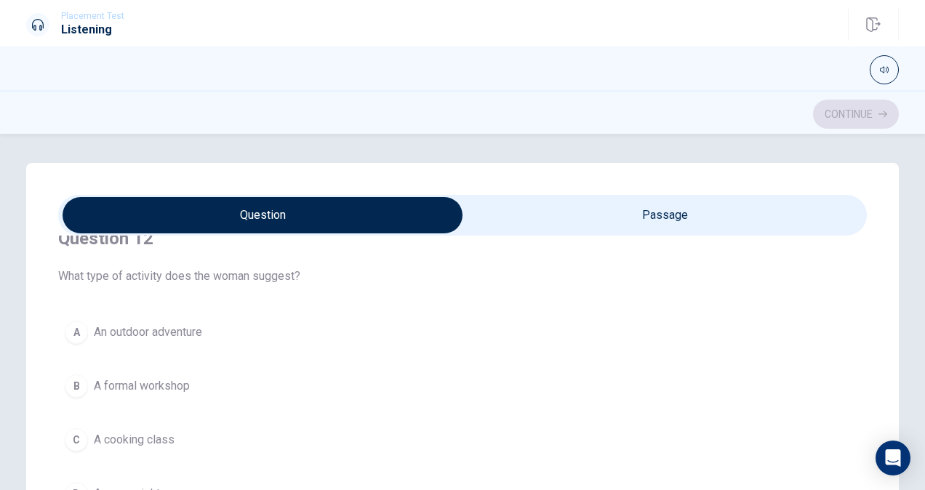
click at [260, 339] on button "A An outdoor adventure" at bounding box center [462, 332] width 808 height 36
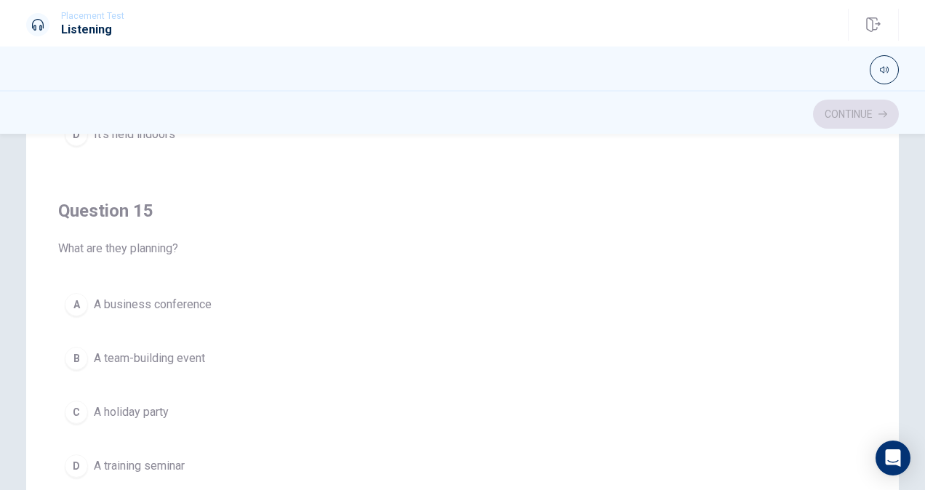
scroll to position [291, 0]
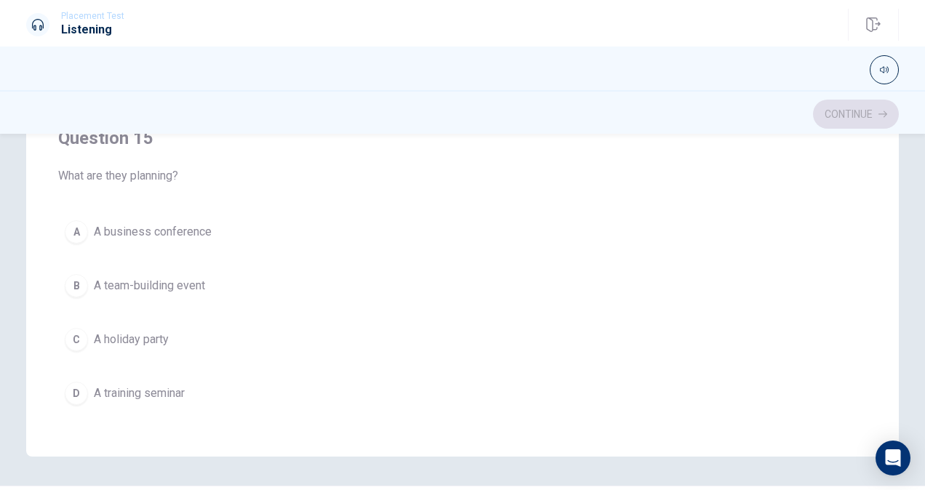
click at [262, 268] on button "B A team-building event" at bounding box center [462, 286] width 808 height 36
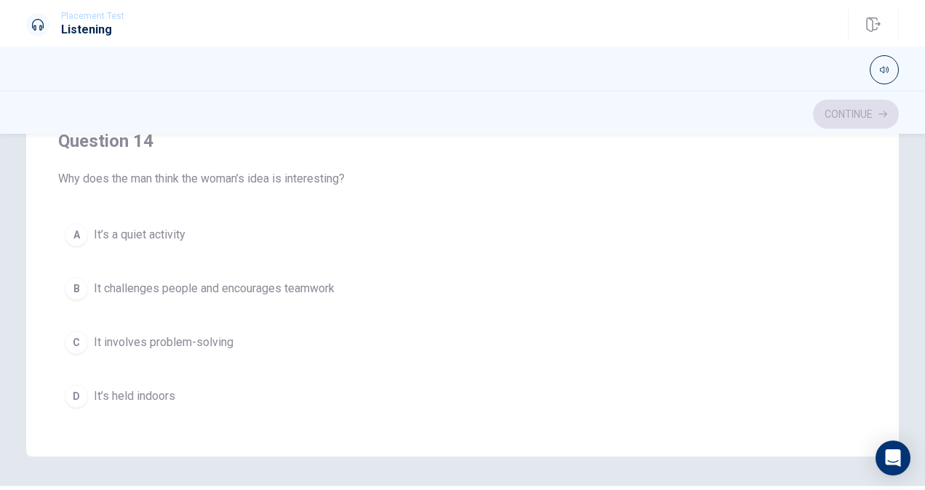
scroll to position [804, 0]
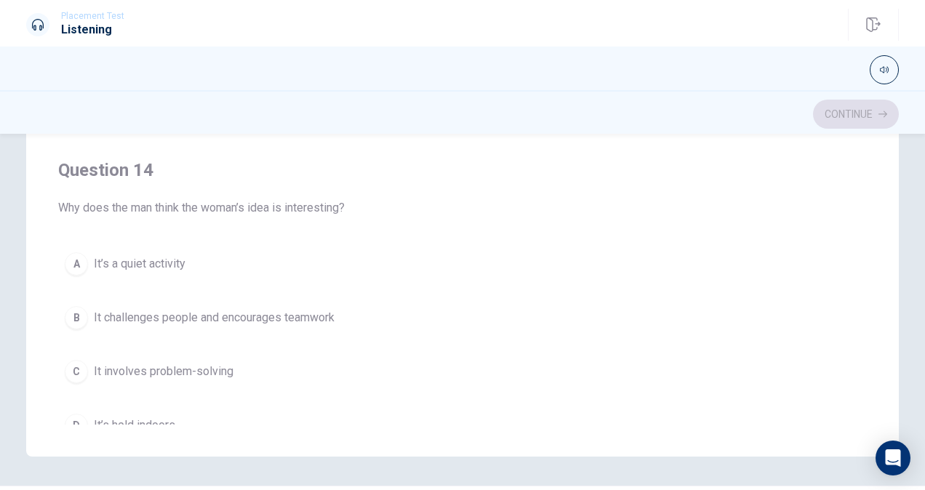
click at [276, 309] on span "It challenges people and encourages teamwork" at bounding box center [214, 317] width 241 height 17
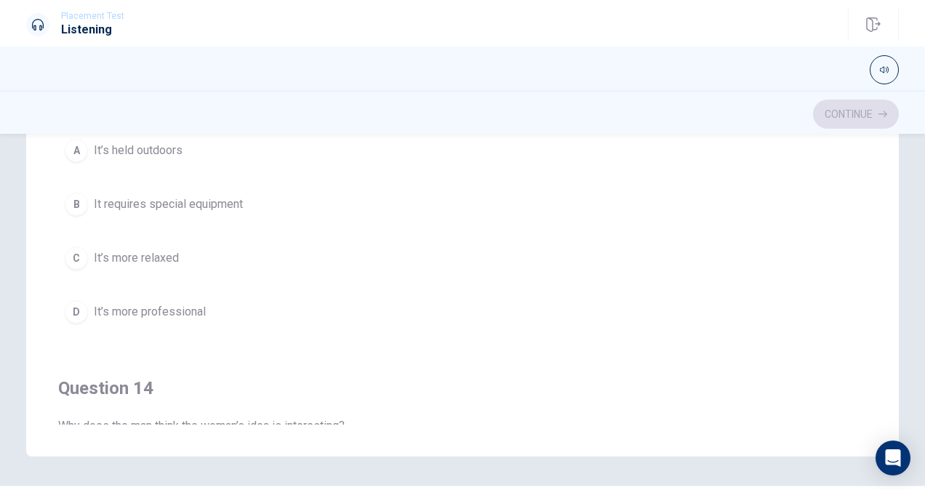
scroll to position [513, 0]
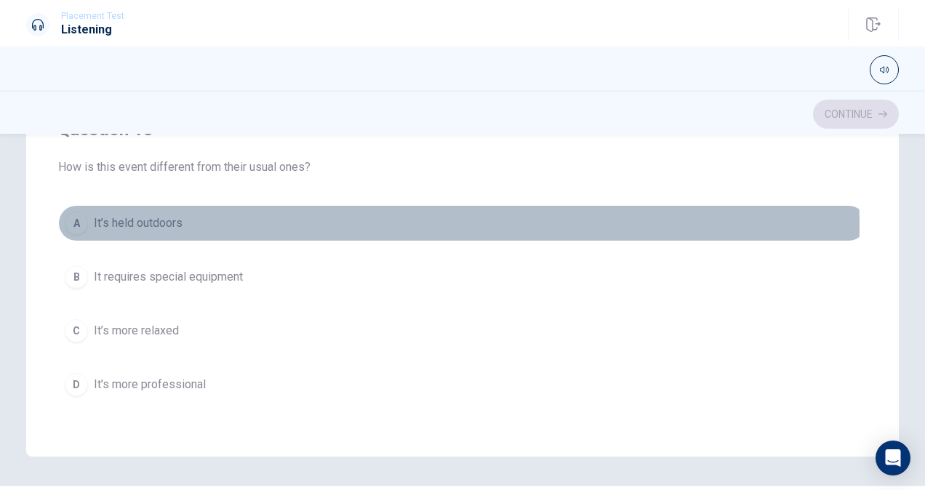
click at [257, 222] on button "A It’s held outdoors" at bounding box center [462, 223] width 808 height 36
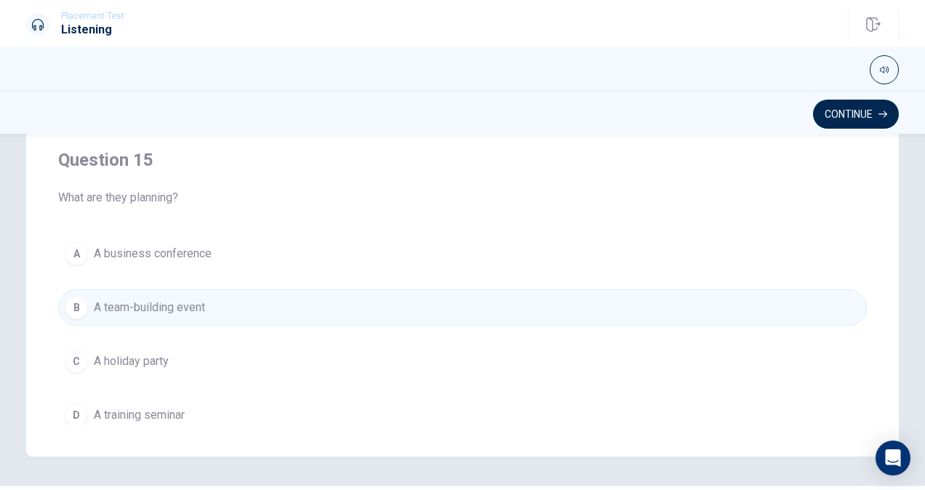
scroll to position [1167, 0]
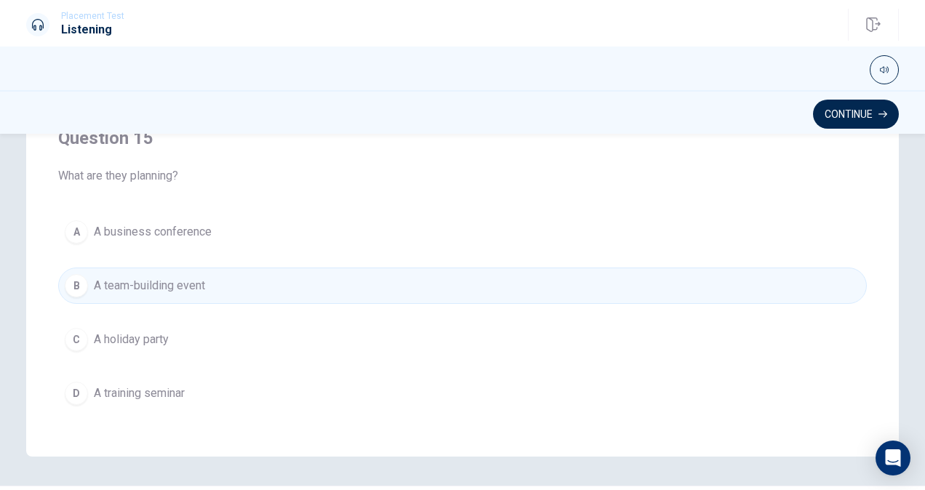
click at [426, 375] on button "D A training seminar" at bounding box center [462, 393] width 808 height 36
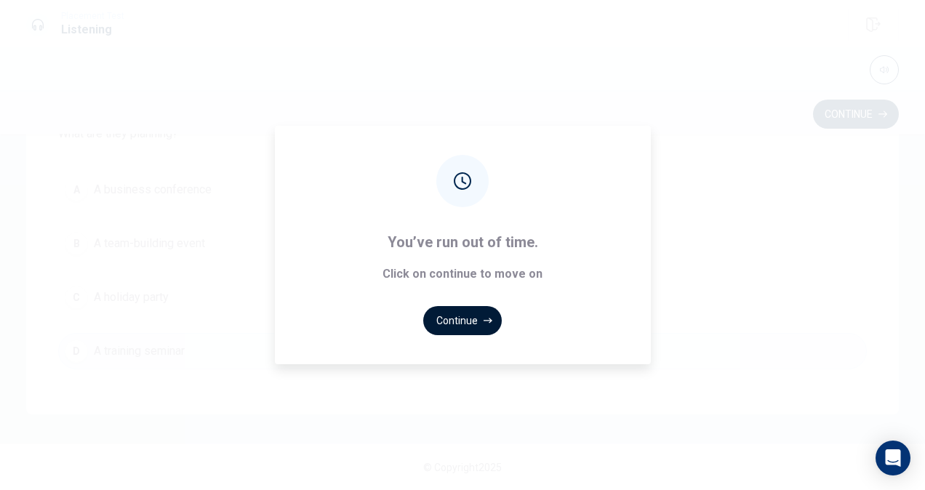
click at [462, 326] on button "Continue" at bounding box center [462, 320] width 79 height 29
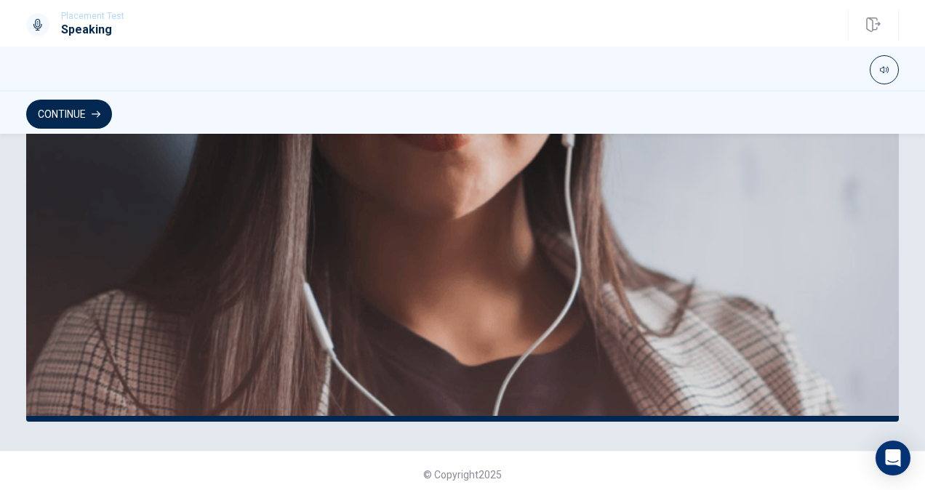
scroll to position [382, 0]
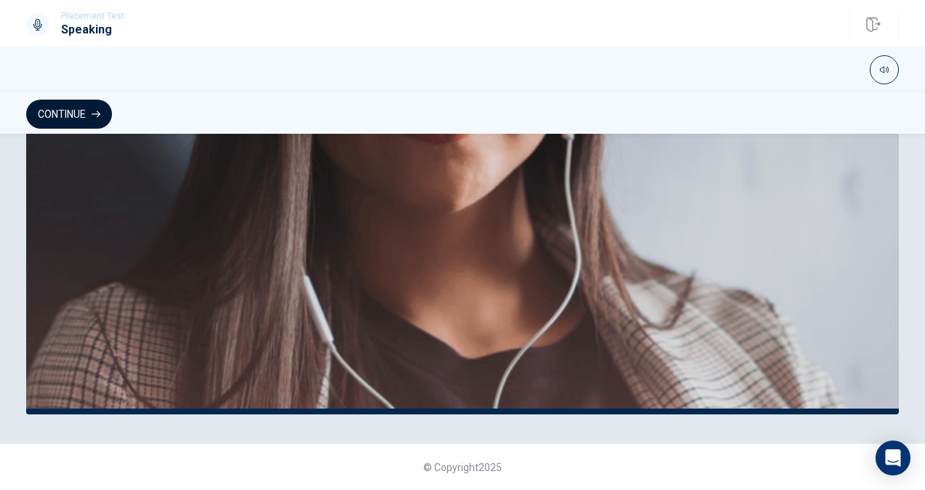
click at [104, 119] on button "Continue" at bounding box center [69, 114] width 86 height 29
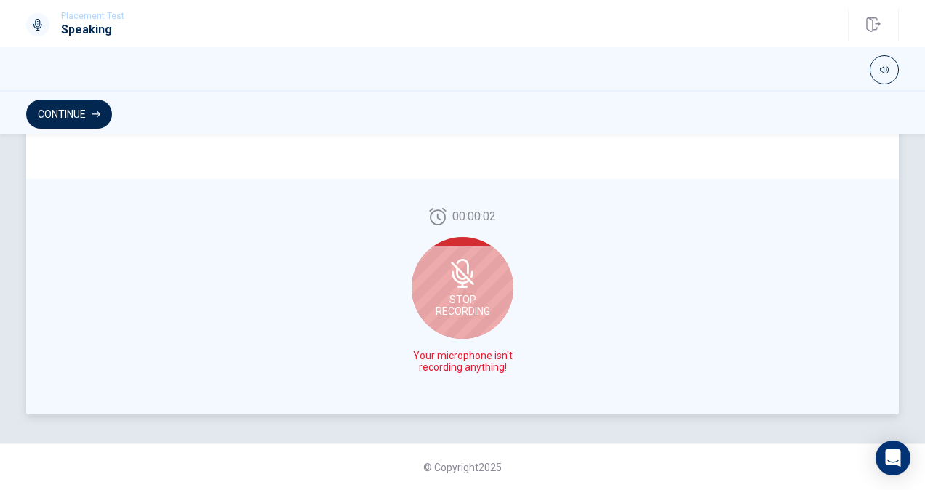
click at [457, 281] on icon at bounding box center [460, 277] width 18 height 13
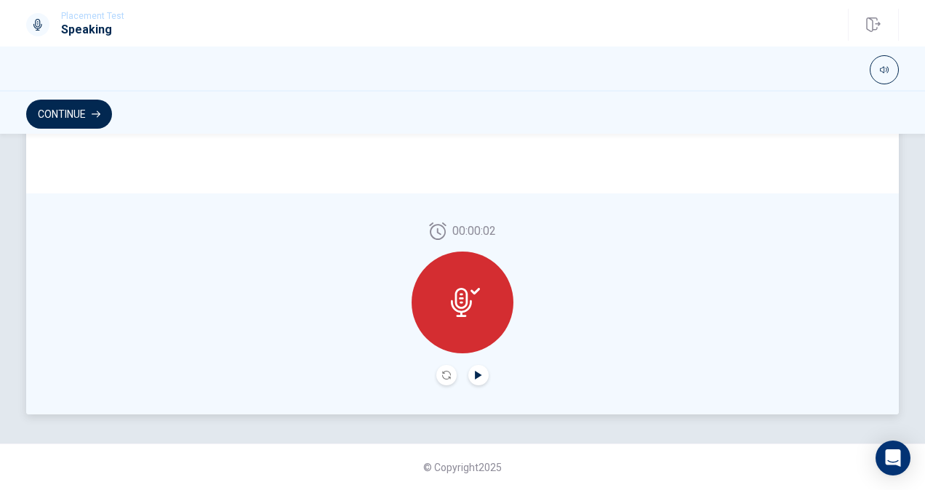
click at [475, 377] on icon "Play Audio" at bounding box center [478, 375] width 7 height 9
click at [459, 317] on div at bounding box center [462, 303] width 102 height 102
click at [477, 378] on icon "Pause Audio" at bounding box center [478, 375] width 9 height 9
click at [478, 376] on icon "Play Audio" at bounding box center [478, 375] width 9 height 9
click at [441, 380] on button "Record Again" at bounding box center [446, 375] width 20 height 20
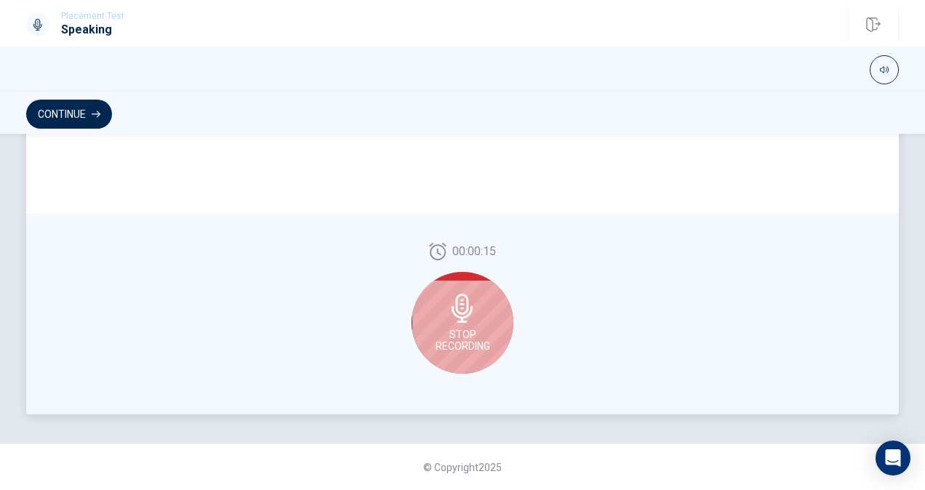
click at [478, 347] on span "Stop Recording" at bounding box center [462, 340] width 55 height 23
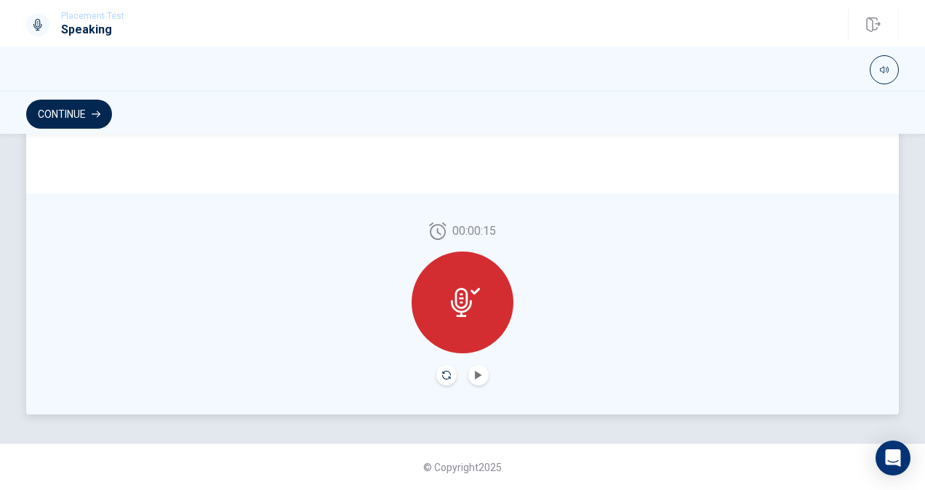
click at [442, 378] on icon "Record Again" at bounding box center [446, 375] width 9 height 9
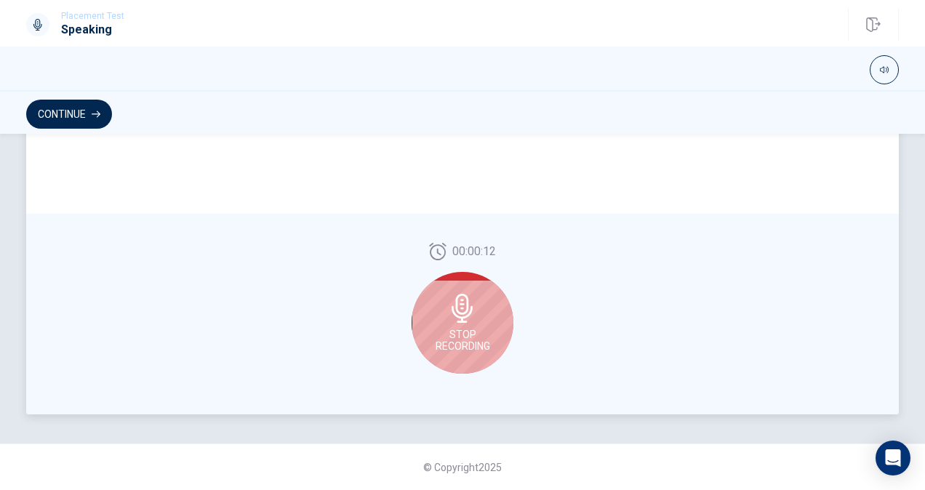
click at [478, 325] on div "Stop Recording" at bounding box center [462, 323] width 102 height 102
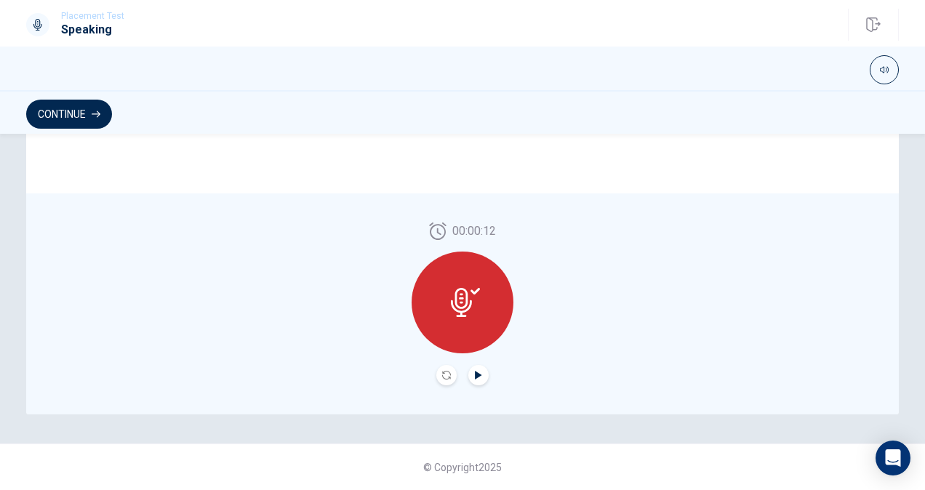
click at [476, 371] on icon "Play Audio" at bounding box center [478, 375] width 9 height 9
click at [77, 116] on button "Continue" at bounding box center [69, 114] width 86 height 29
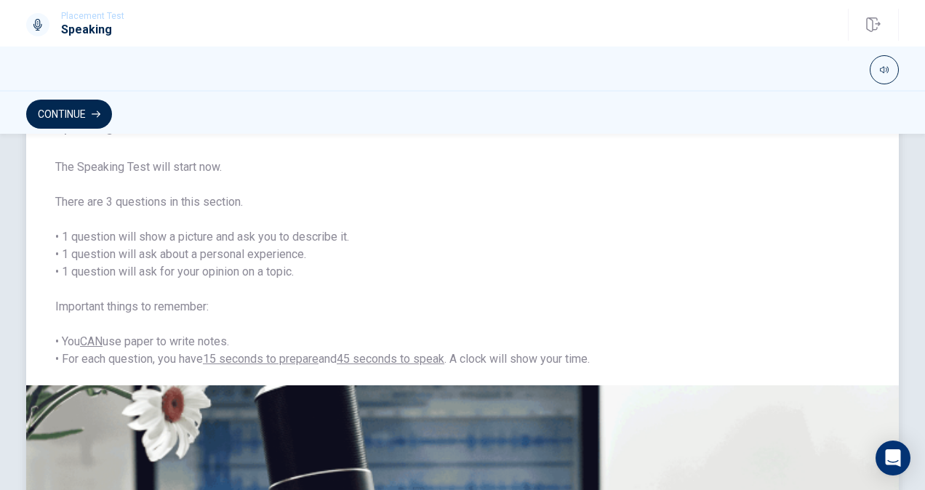
scroll to position [0, 0]
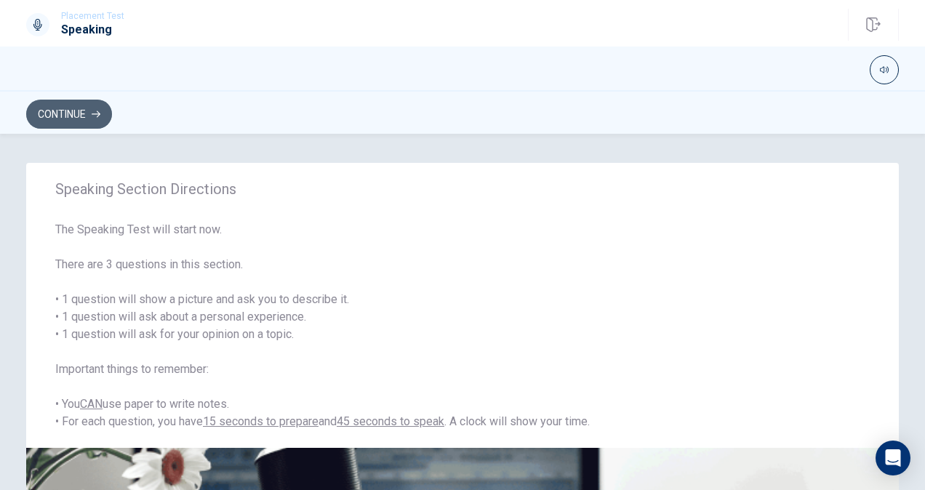
click at [94, 114] on icon "button" at bounding box center [96, 114] width 9 height 7
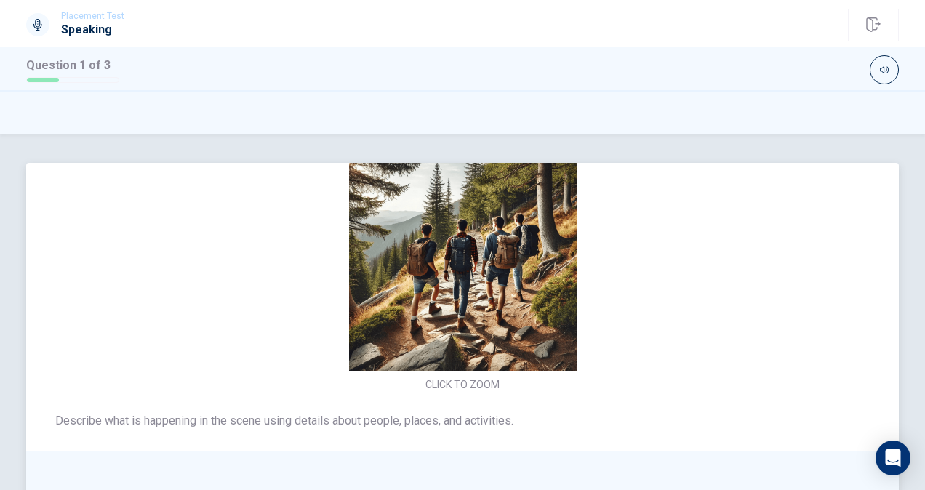
click at [499, 295] on img at bounding box center [462, 258] width 308 height 228
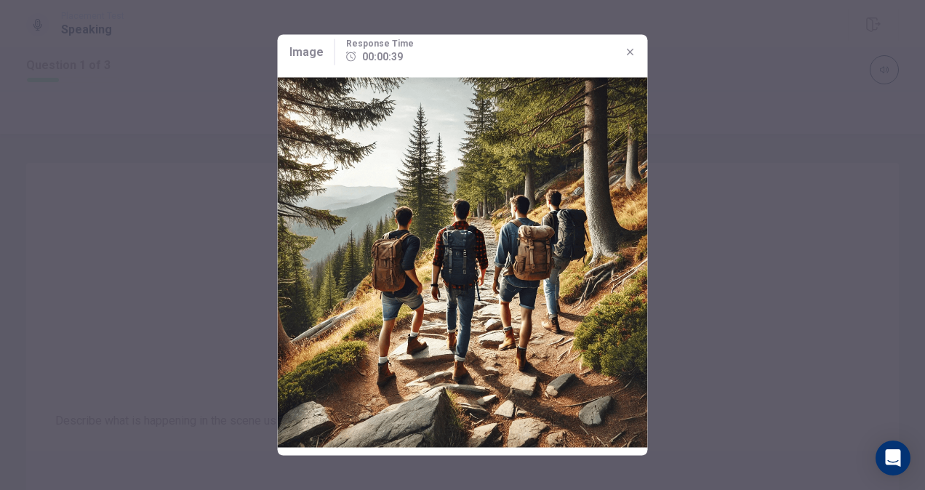
click at [502, 295] on img at bounding box center [463, 263] width 370 height 386
click at [631, 49] on icon "button" at bounding box center [630, 52] width 7 height 7
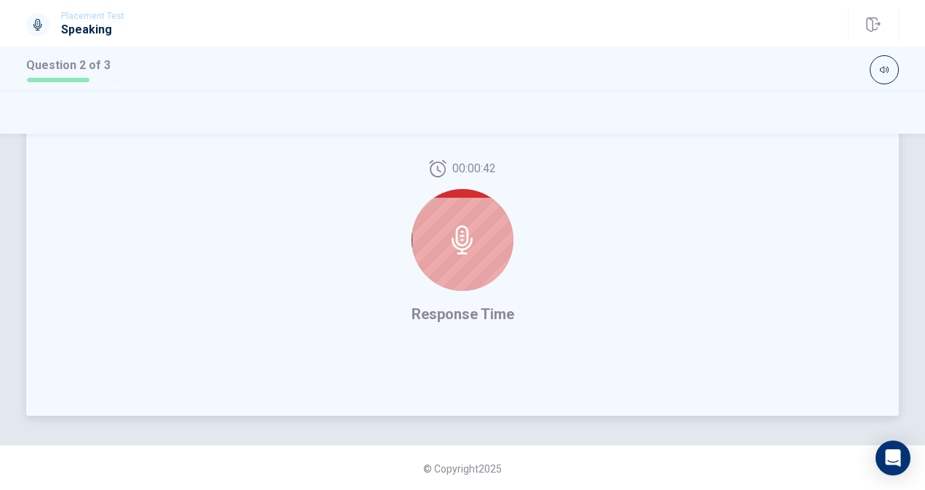
scroll to position [382, 0]
click at [486, 254] on div at bounding box center [462, 239] width 102 height 102
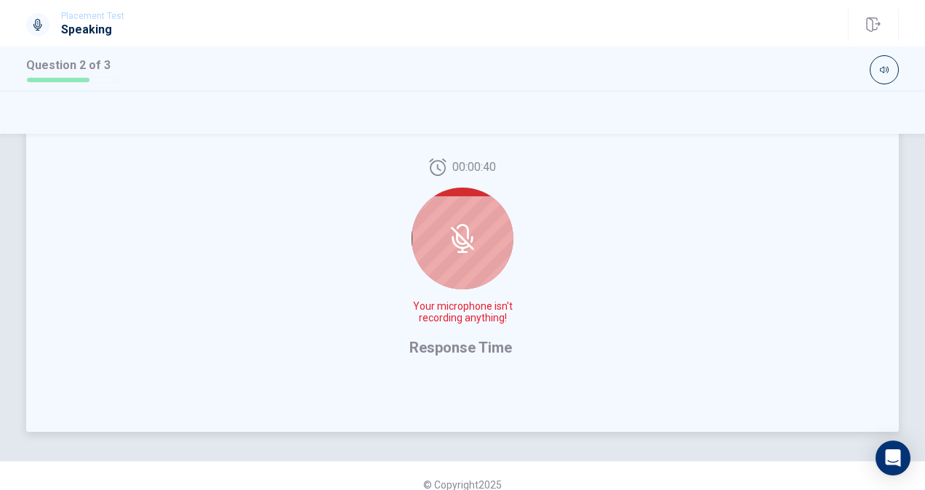
click at [491, 233] on div at bounding box center [462, 239] width 102 height 102
click at [457, 228] on icon at bounding box center [463, 231] width 12 height 15
click at [463, 262] on div at bounding box center [462, 239] width 102 height 102
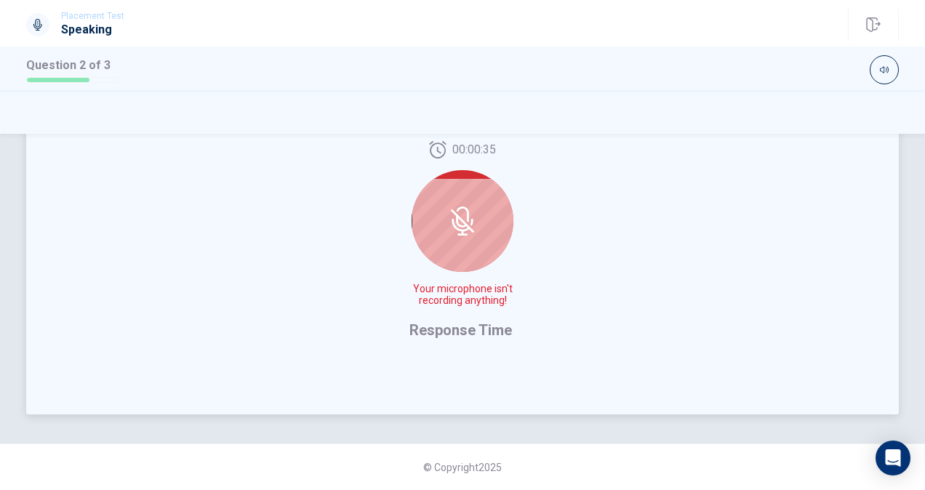
scroll to position [237, 0]
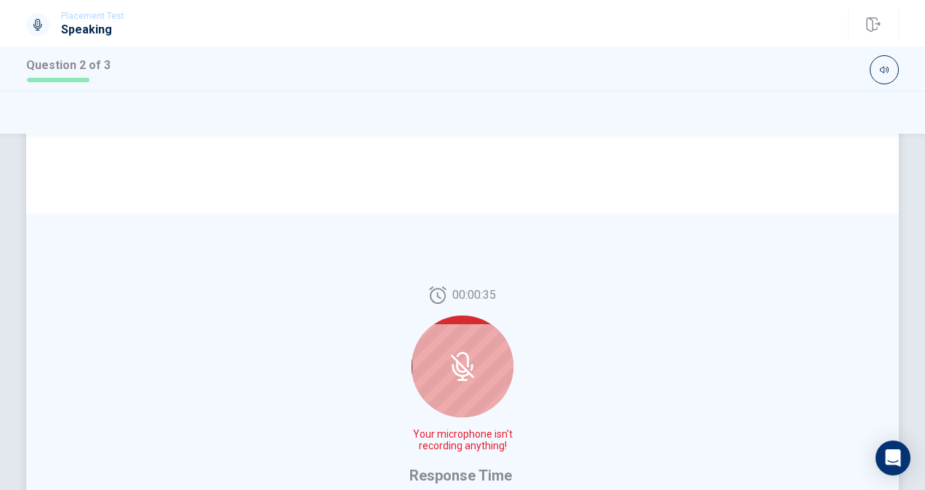
click at [454, 376] on icon at bounding box center [462, 366] width 29 height 29
click at [456, 374] on icon at bounding box center [462, 366] width 29 height 29
click at [457, 369] on icon at bounding box center [462, 366] width 29 height 29
click at [457, 366] on icon at bounding box center [462, 366] width 29 height 29
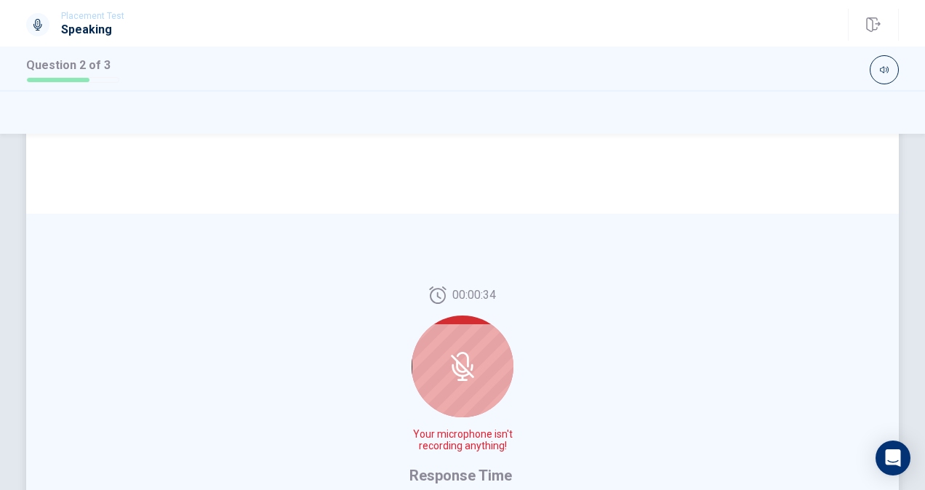
click at [457, 366] on icon at bounding box center [462, 366] width 23 height 23
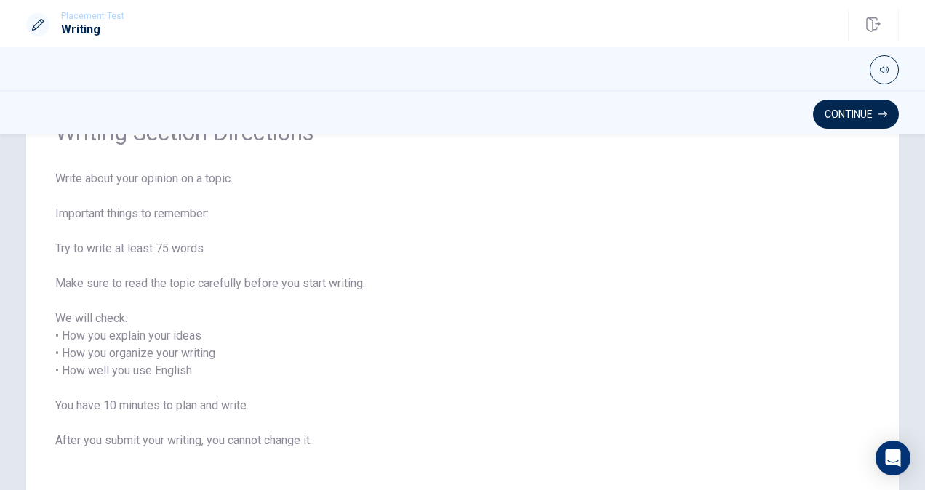
scroll to position [179, 0]
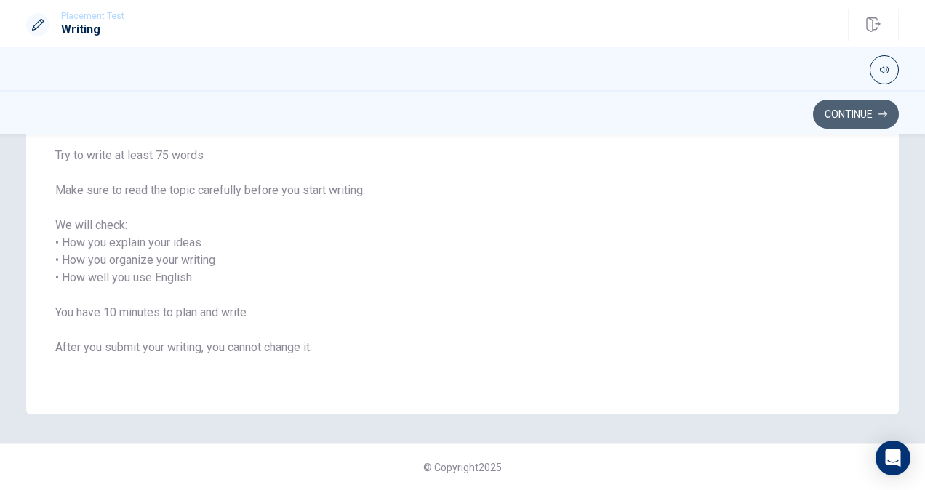
click at [837, 118] on button "Continue" at bounding box center [856, 114] width 86 height 29
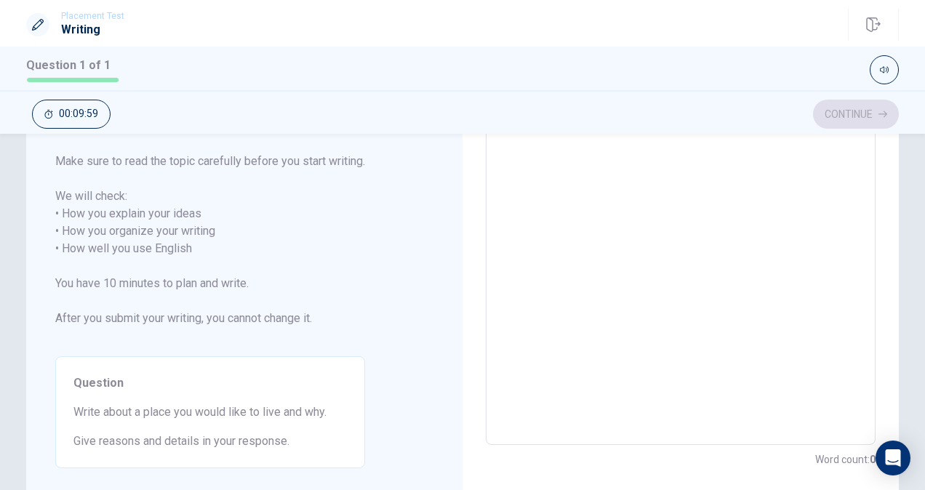
scroll to position [0, 0]
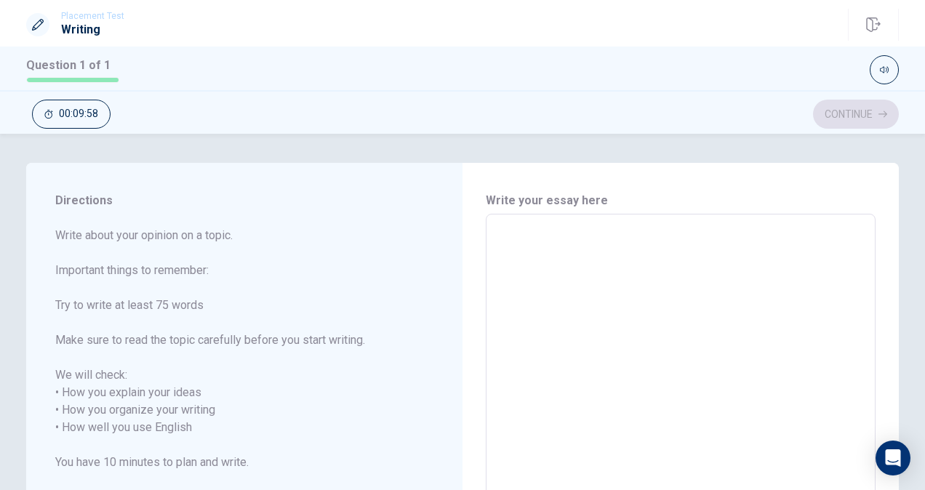
click at [584, 247] on textarea at bounding box center [680, 419] width 369 height 386
type textarea "i"
type textarea "x"
type textarea "i"
type textarea "x"
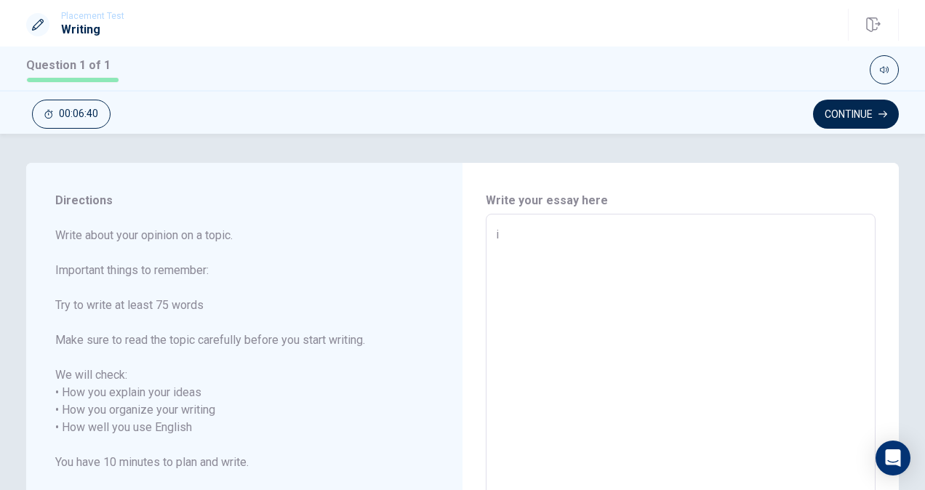
type textarea "i"
type textarea "x"
type textarea "I"
type textarea "x"
type textarea "I"
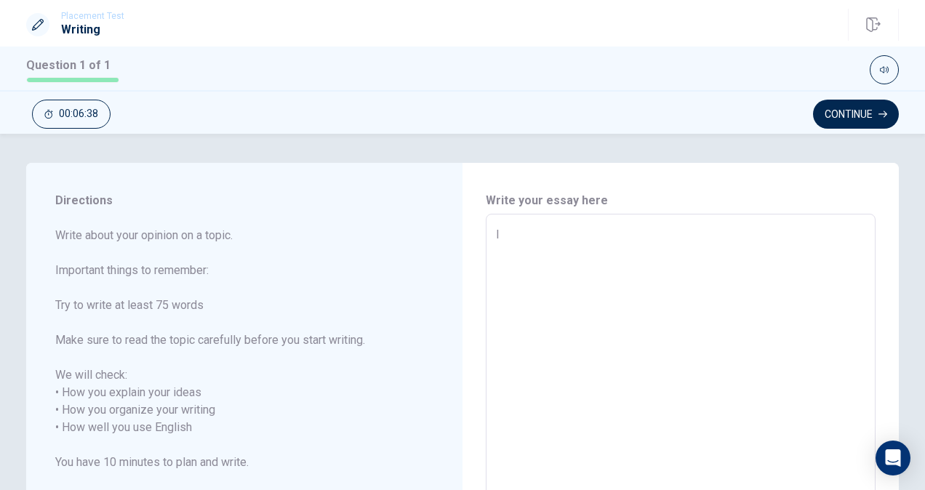
type textarea "x"
type textarea "I w"
type textarea "x"
type textarea "I wa"
type textarea "x"
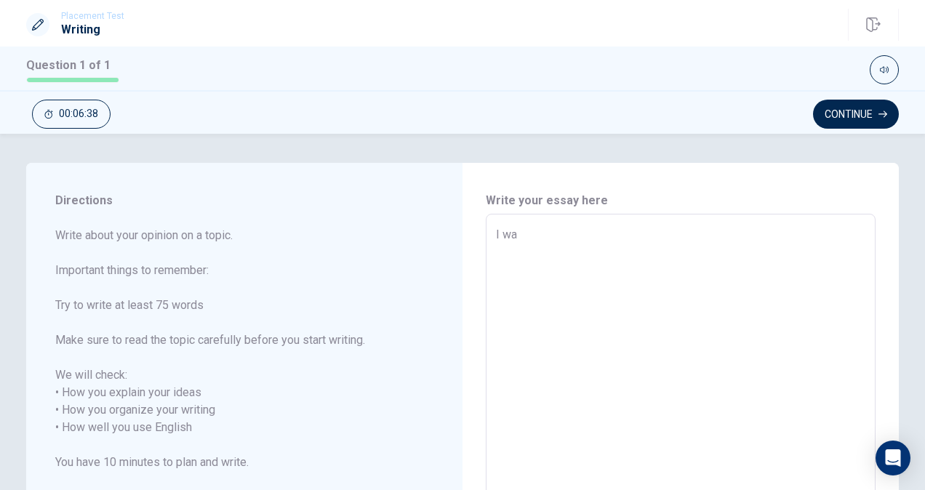
type textarea "I wan"
type textarea "x"
type textarea "I want"
type textarea "x"
type textarea "I want"
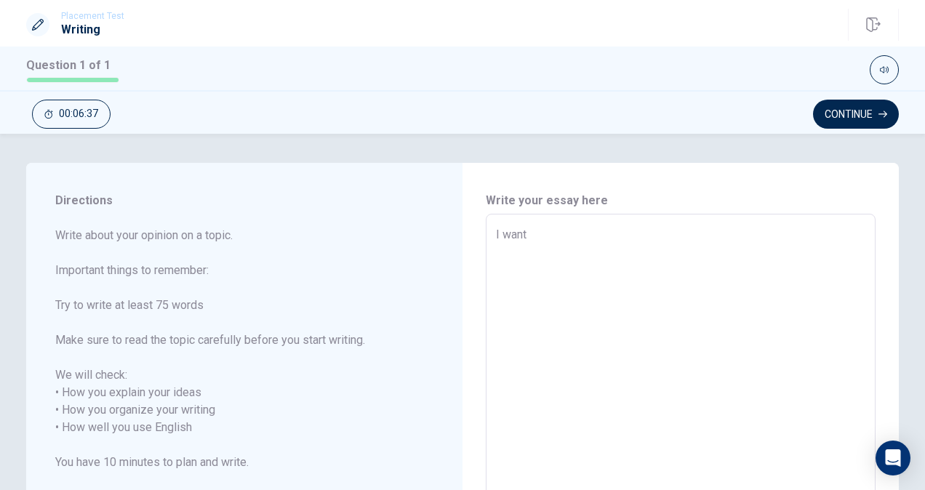
type textarea "x"
type textarea "I want t"
type textarea "x"
type textarea "I want to"
type textarea "x"
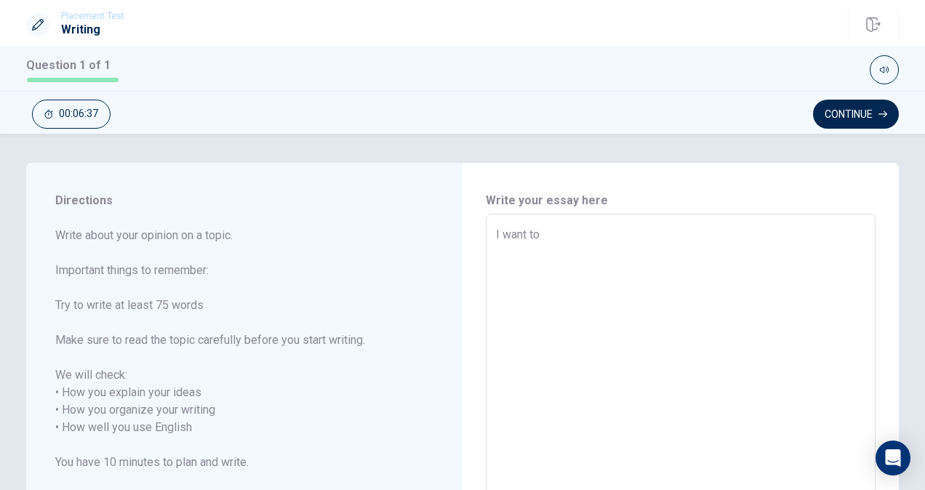
type textarea "I want to"
type textarea "x"
type textarea "I want to l"
type textarea "x"
type textarea "I want to li"
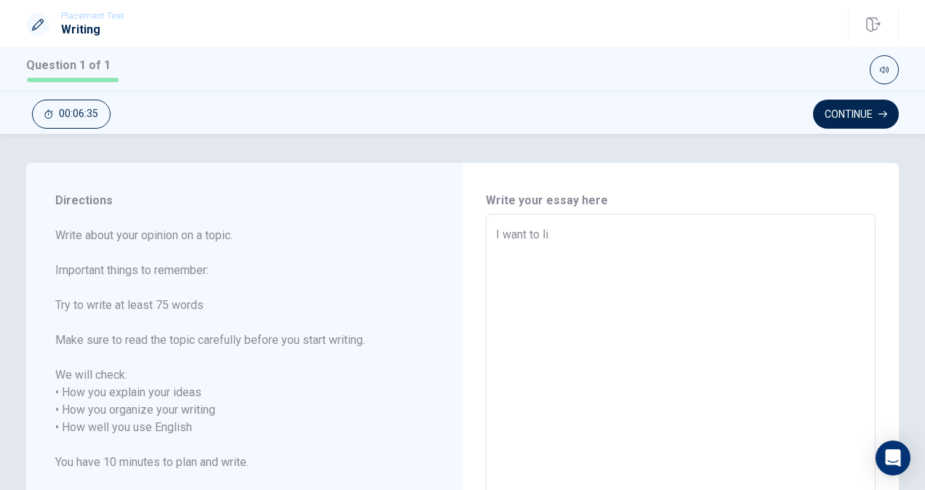
type textarea "x"
type textarea "I want to [PERSON_NAME]"
type textarea "x"
type textarea "I want to line"
type textarea "x"
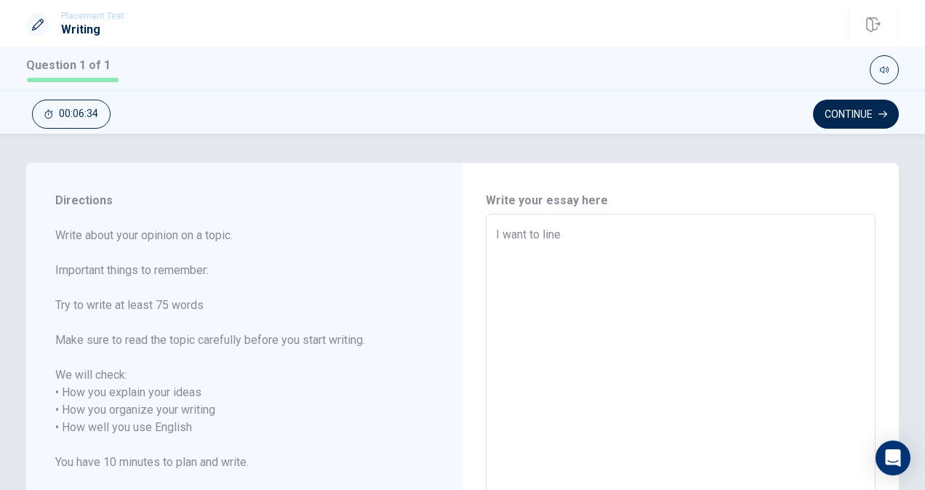
type textarea "I want to line"
type textarea "x"
type textarea "I want to line"
type textarea "x"
type textarea "I want to [PERSON_NAME]"
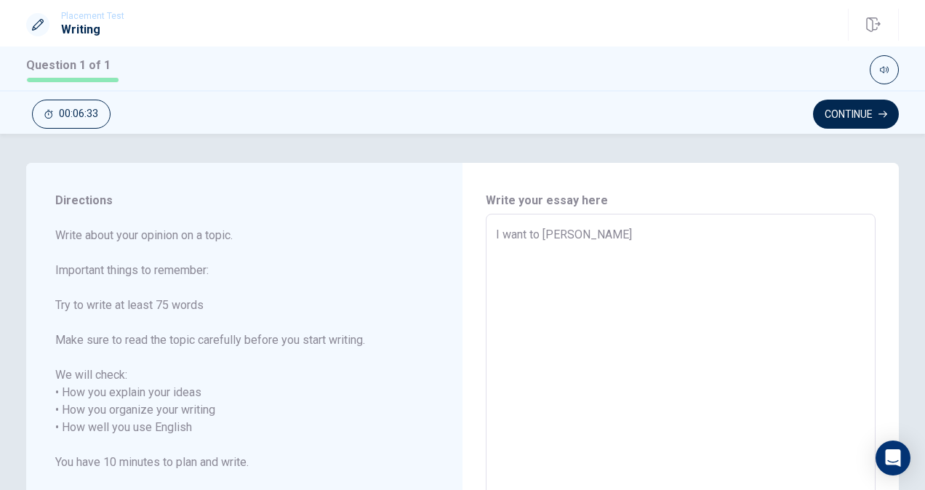
type textarea "x"
type textarea "I want to li"
type textarea "x"
type textarea "I want to liv"
type textarea "x"
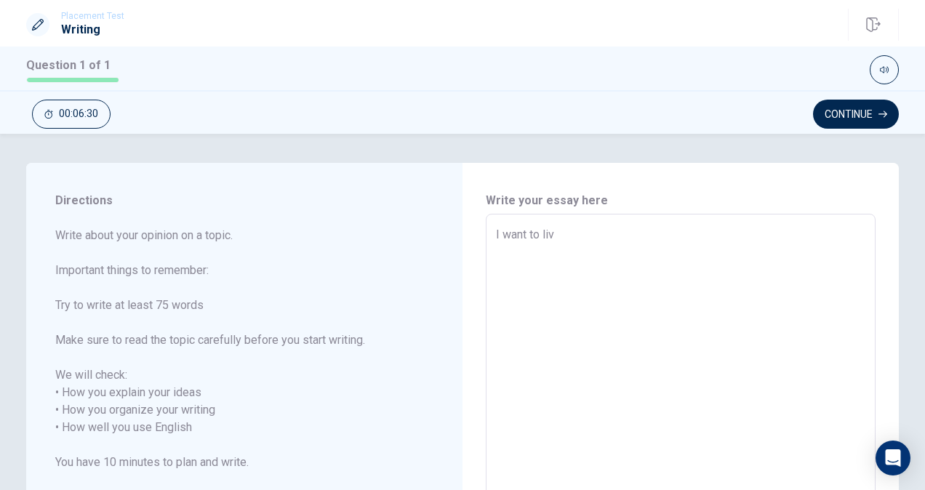
type textarea "I want to live"
type textarea "x"
type textarea "I want to livei"
type textarea "x"
type textarea "I want to live"
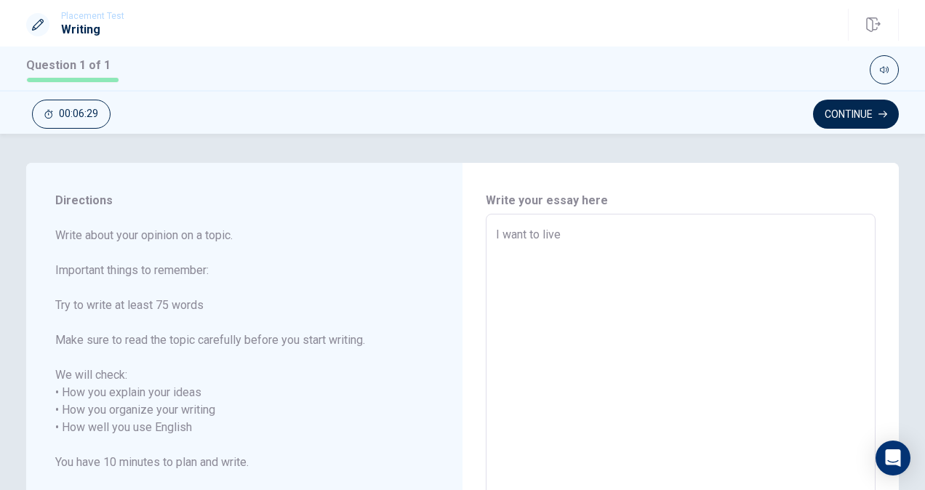
type textarea "x"
type textarea "I want to livei"
type textarea "x"
type textarea "I want to livei"
type textarea "x"
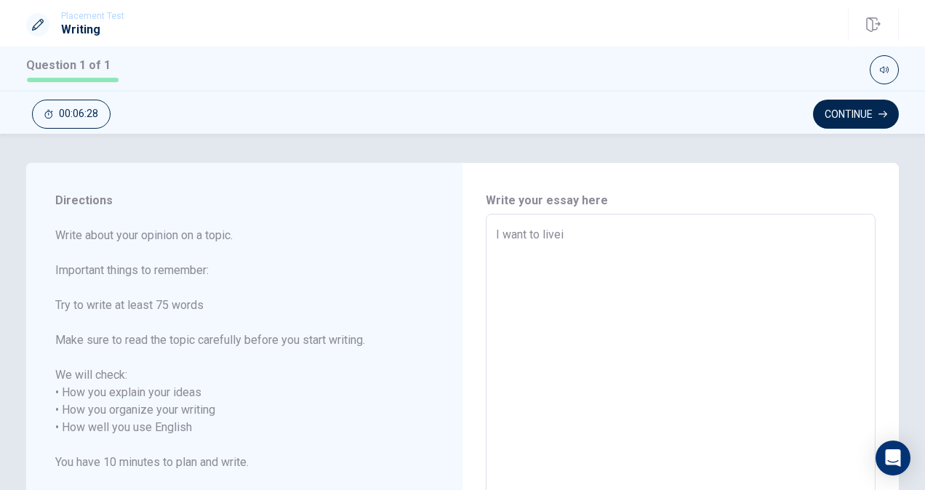
type textarea "I want to livei n"
type textarea "x"
type textarea "I want to livei n"
type textarea "x"
type textarea "I want to livei n"
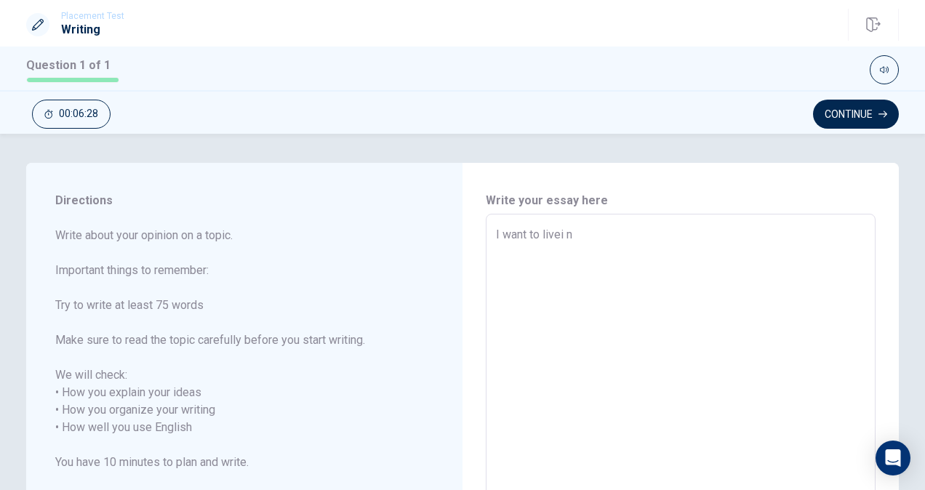
type textarea "x"
type textarea "I want to livei"
type textarea "x"
type textarea "I want to livei"
type textarea "x"
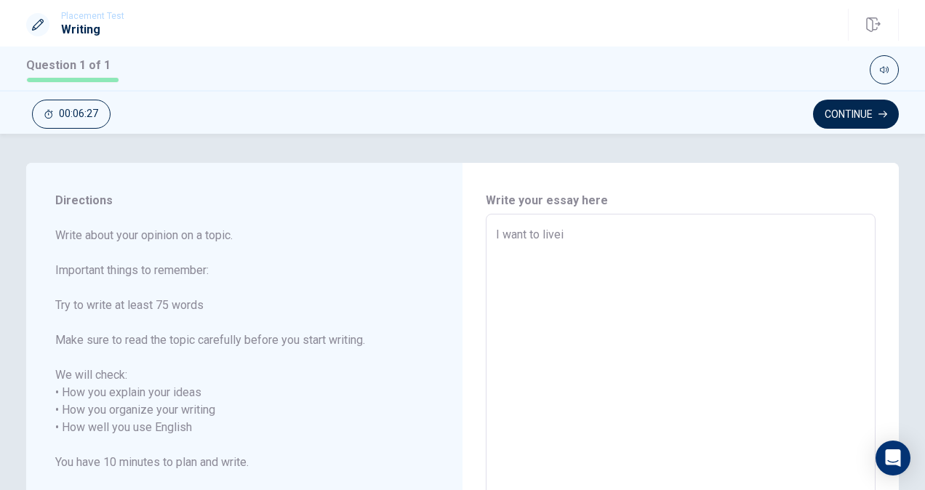
type textarea "I want to live"
type textarea "x"
type textarea "I want to live"
type textarea "x"
type textarea "I want to live i"
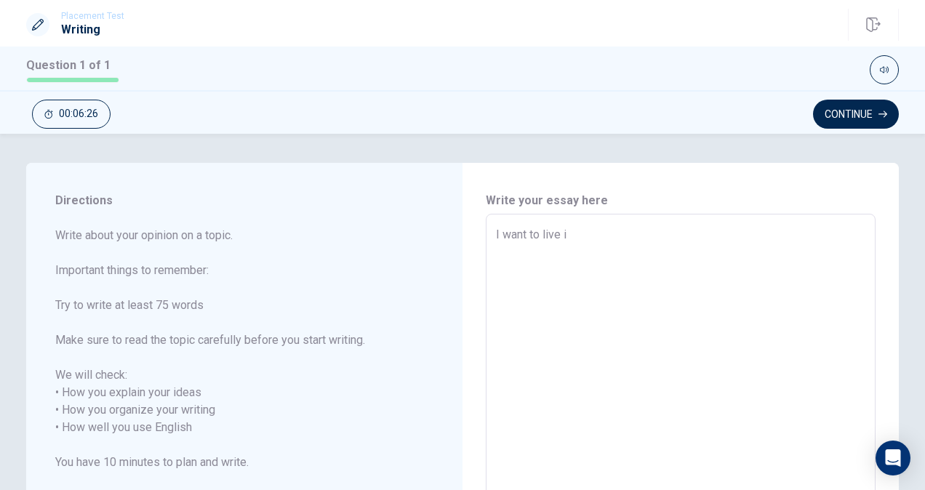
type textarea "x"
type textarea "I want to live in"
type textarea "x"
type textarea "I want to live in"
type textarea "x"
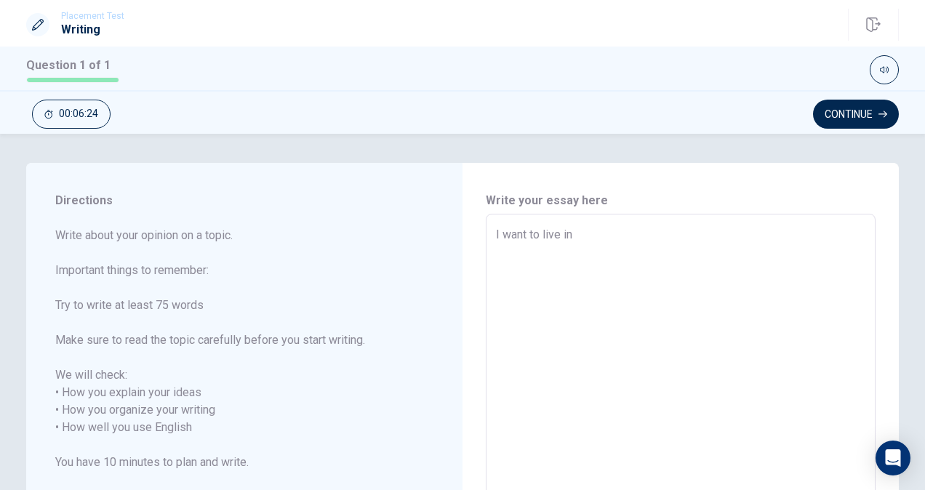
type textarea "I want to live in F"
type textarea "x"
type textarea "I want to live in [GEOGRAPHIC_DATA]"
type textarea "x"
type textarea "I want to live in F"
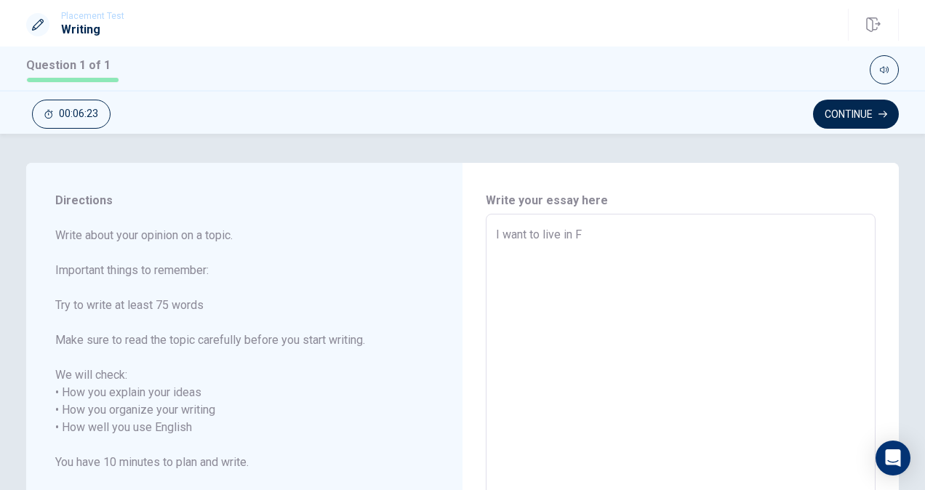
type textarea "x"
type textarea "I want to live in Fr"
type textarea "x"
type textarea "I want to live in [GEOGRAPHIC_DATA]"
type textarea "x"
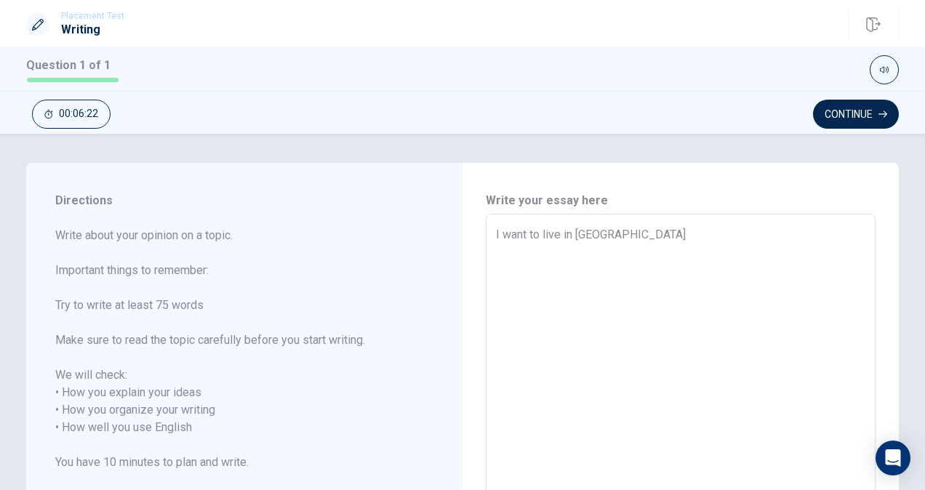
type textarea "I want to live in [GEOGRAPHIC_DATA]"
type textarea "x"
type textarea "I want to live in [GEOGRAPHIC_DATA]"
type textarea "x"
type textarea "I want to live in [GEOGRAPHIC_DATA]"
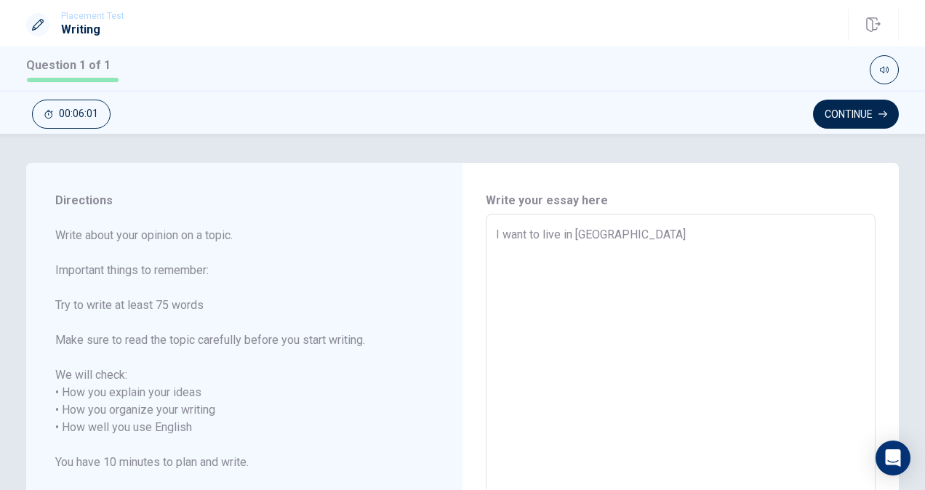
type textarea "x"
type textarea "I want to live in [GEOGRAPHIC_DATA]"
type textarea "x"
type textarea "I want to live in [GEOGRAPHIC_DATA] b"
type textarea "x"
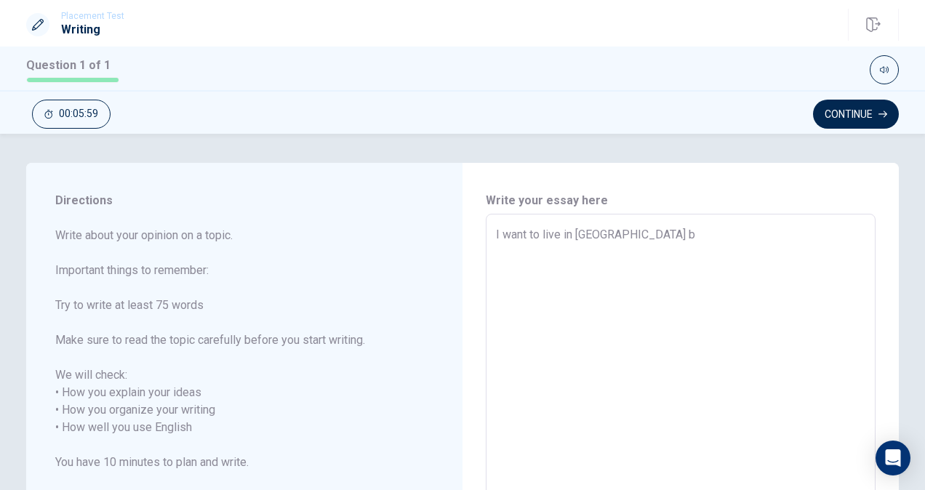
type textarea "I want to live in [GEOGRAPHIC_DATA] be"
type textarea "x"
type textarea "I want to live in [GEOGRAPHIC_DATA] bec"
type textarea "x"
type textarea "I want to live in [GEOGRAPHIC_DATA] beca"
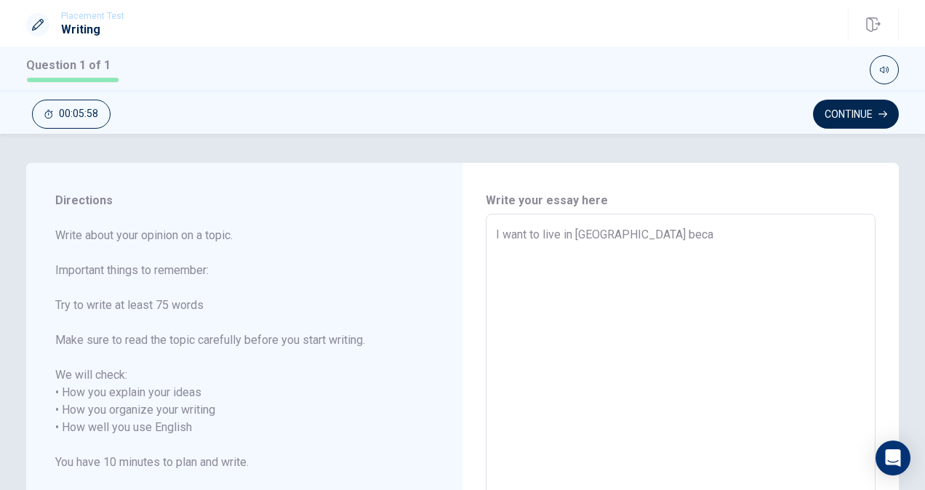
type textarea "x"
type textarea "I want to live in [GEOGRAPHIC_DATA] becau"
type textarea "x"
type textarea "I want to live in [GEOGRAPHIC_DATA] becaus"
type textarea "x"
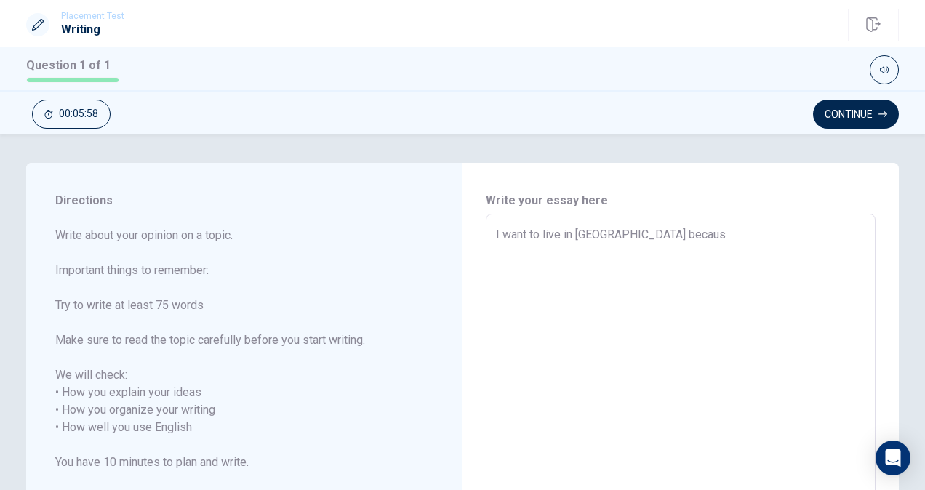
type textarea "I want to live in [GEOGRAPHIC_DATA] because"
type textarea "x"
type textarea "I want to live in [GEOGRAPHIC_DATA] because"
type textarea "x"
type textarea "I want to live in [GEOGRAPHIC_DATA] because i"
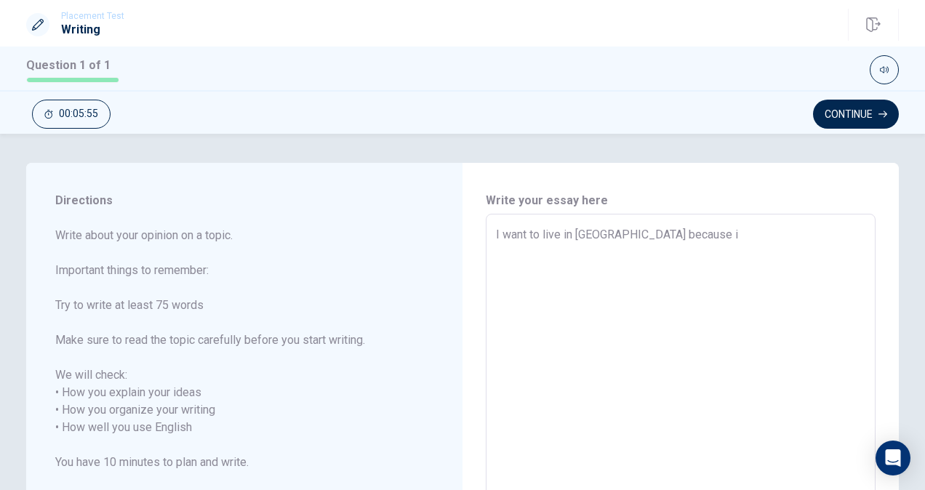
type textarea "x"
type textarea "I want to live in [GEOGRAPHIC_DATA] because it"
type textarea "x"
type textarea "I want to live in [GEOGRAPHIC_DATA] because it"
type textarea "x"
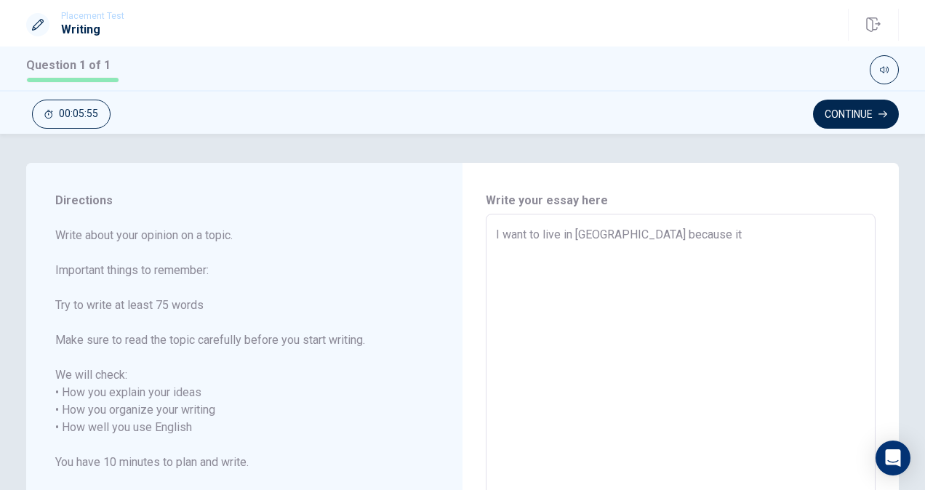
type textarea "I want to live in [GEOGRAPHIC_DATA] because it i"
type textarea "x"
type textarea "I want to live in [GEOGRAPHIC_DATA] because it is"
type textarea "x"
type textarea "I want to live in [GEOGRAPHIC_DATA] because it is"
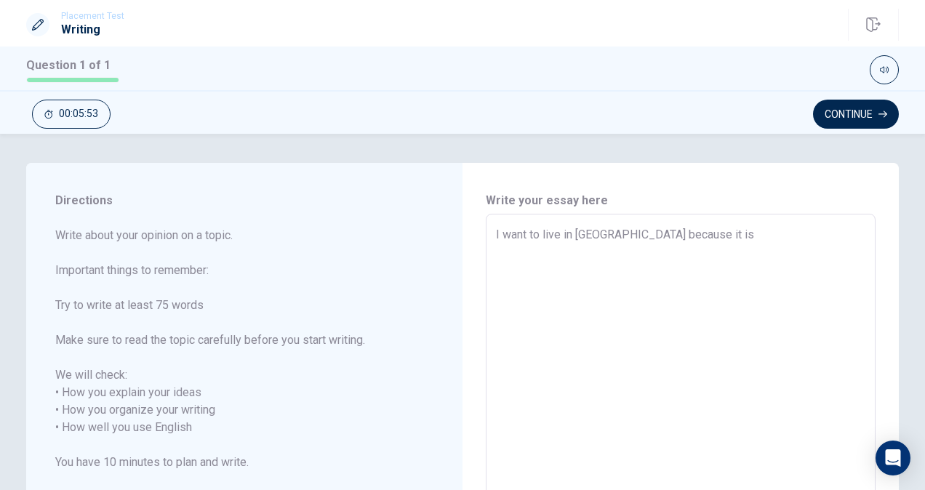
type textarea "x"
type textarea "I want to live in [GEOGRAPHIC_DATA] because it is v"
type textarea "x"
type textarea "I want to live in [GEOGRAPHIC_DATA] because it is ve"
type textarea "x"
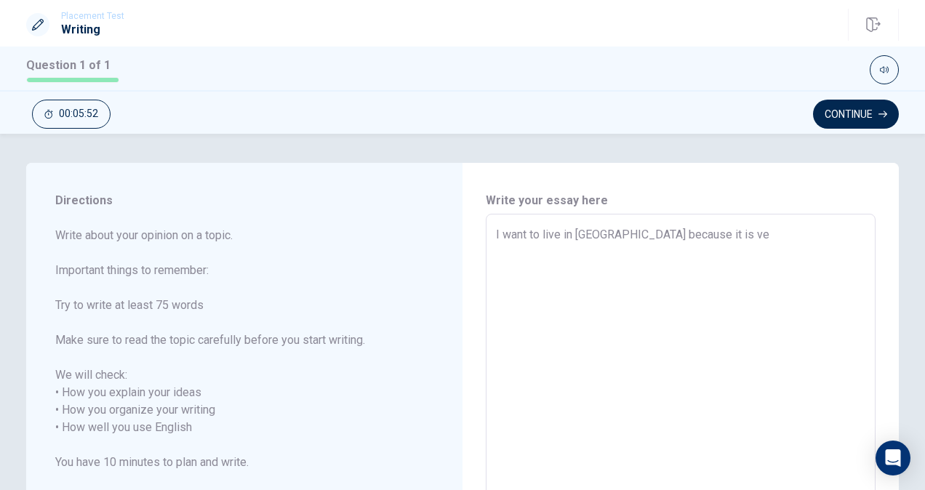
type textarea "I want to live in [GEOGRAPHIC_DATA] because it is ver"
type textarea "x"
type textarea "I want to live in [GEOGRAPHIC_DATA] because it is very"
type textarea "x"
type textarea "I want to live in [GEOGRAPHIC_DATA] because it is very"
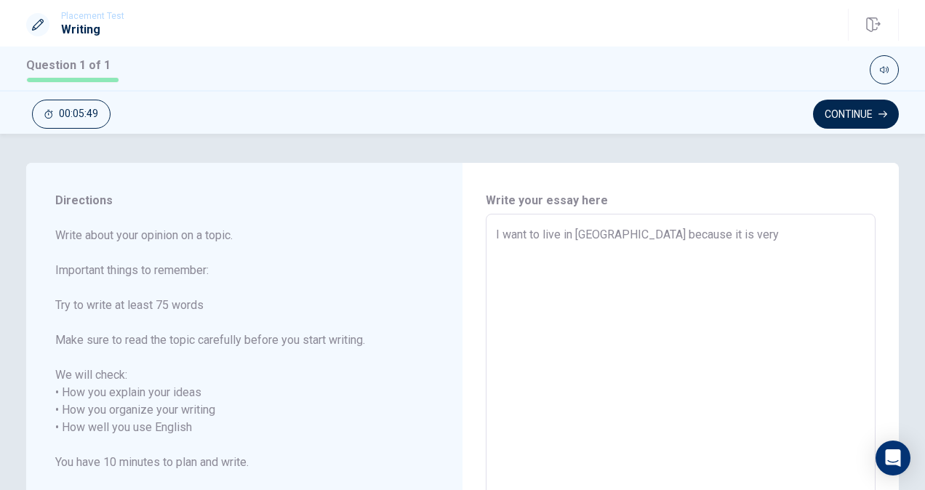
type textarea "x"
type textarea "I want to live in [GEOGRAPHIC_DATA] because it is very s"
type textarea "x"
type textarea "I want to live in [GEOGRAPHIC_DATA] because it is very st"
type textarea "x"
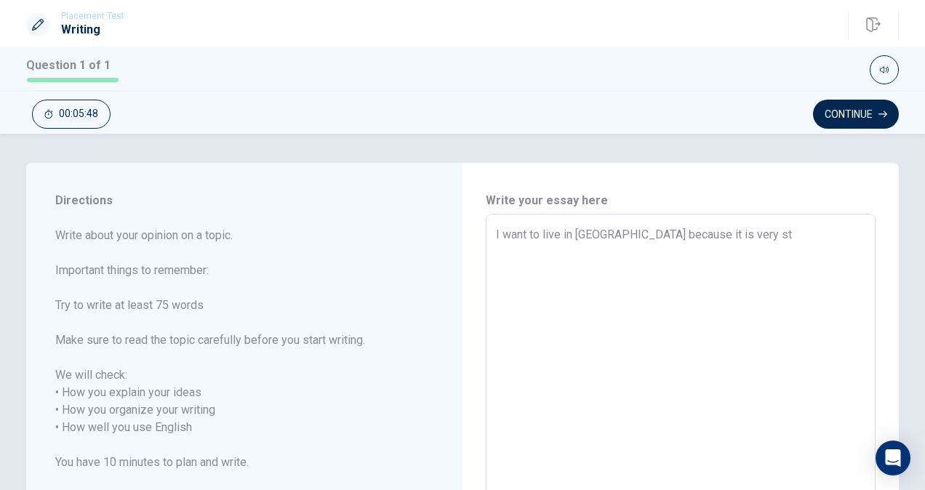
type textarea "I want to live in [GEOGRAPHIC_DATA] because it is very sty"
type textarea "x"
type textarea "I want to live in [GEOGRAPHIC_DATA] because it is very styl"
type textarea "x"
type textarea "I want to live in [GEOGRAPHIC_DATA] because it is very styli"
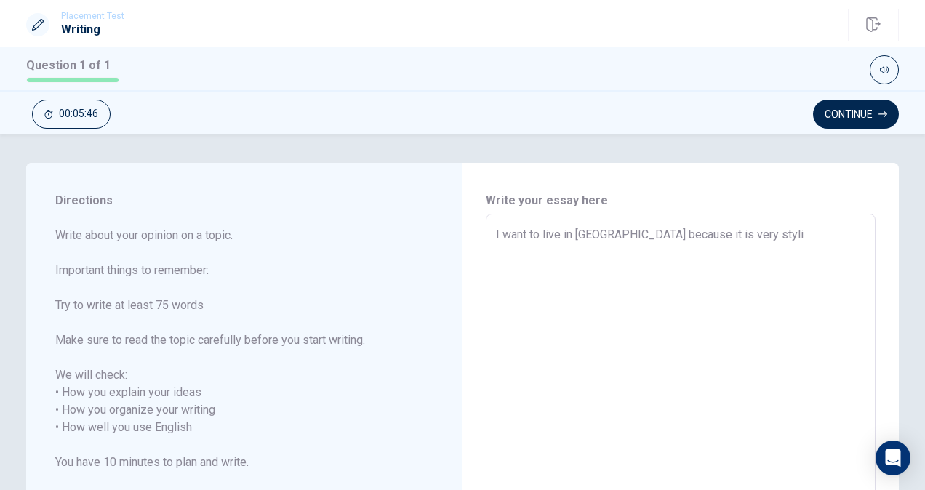
type textarea "x"
type textarea "I want to live in [GEOGRAPHIC_DATA] because it is very stylis"
type textarea "x"
type textarea "I want to live in [GEOGRAPHIC_DATA] because it is very stylish"
type textarea "x"
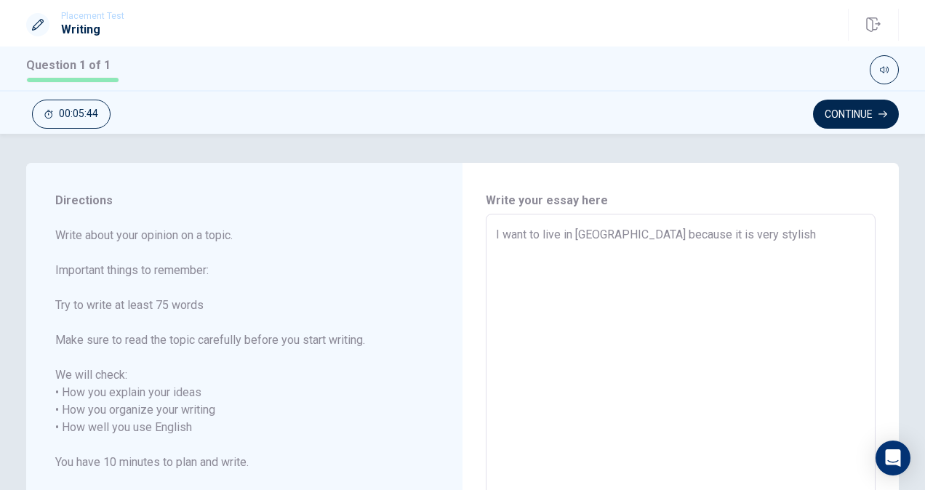
type textarea "I want to live in [GEOGRAPHIC_DATA] because it is very stylish"
type textarea "x"
type textarea "I want to live in [GEOGRAPHIC_DATA] because it is very stylish a"
type textarea "x"
type textarea "I want to live in [GEOGRAPHIC_DATA] because it is very stylish an"
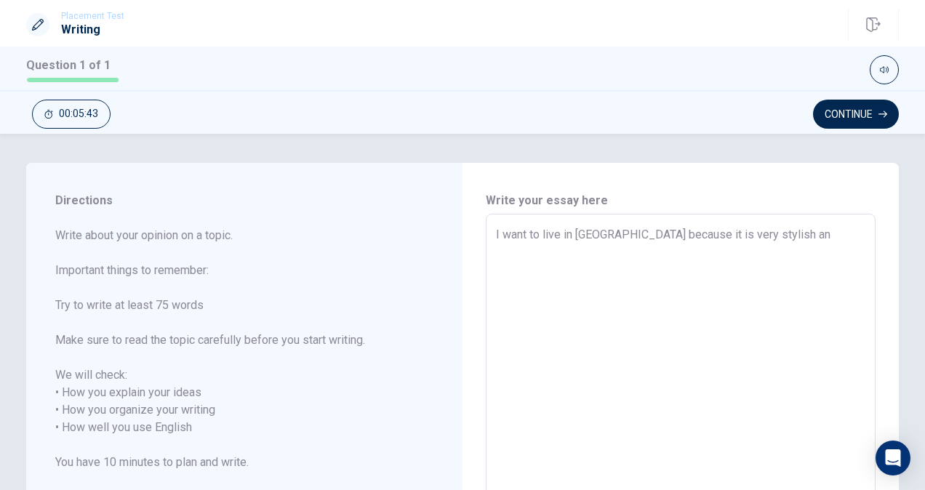
type textarea "x"
type textarea "I want to live in [GEOGRAPHIC_DATA] because it is very stylish and"
type textarea "x"
type textarea "I want to live in [GEOGRAPHIC_DATA] because it is very stylish and"
type textarea "x"
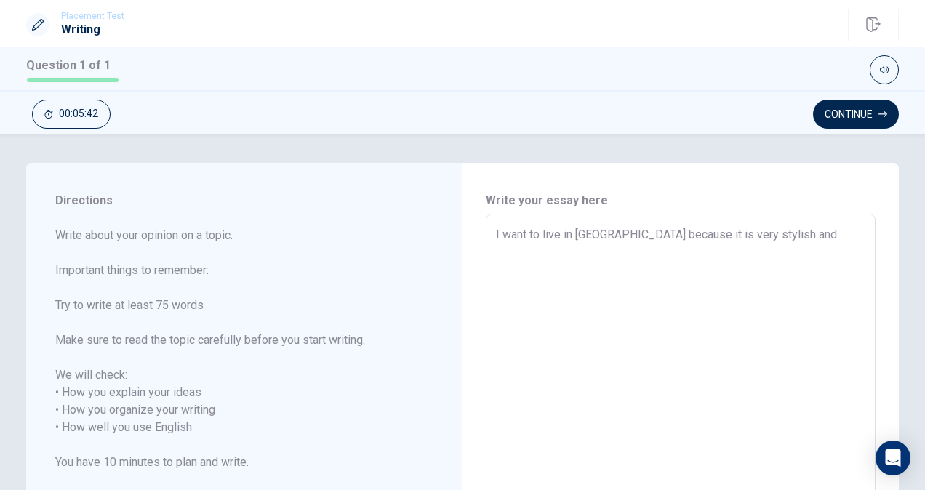
type textarea "I want to live in [GEOGRAPHIC_DATA] because it is very stylish and h"
type textarea "x"
type textarea "I want to live in [GEOGRAPHIC_DATA] because it is very stylish and ha"
type textarea "x"
type textarea "I want to live in [GEOGRAPHIC_DATA] because it is very stylish and has"
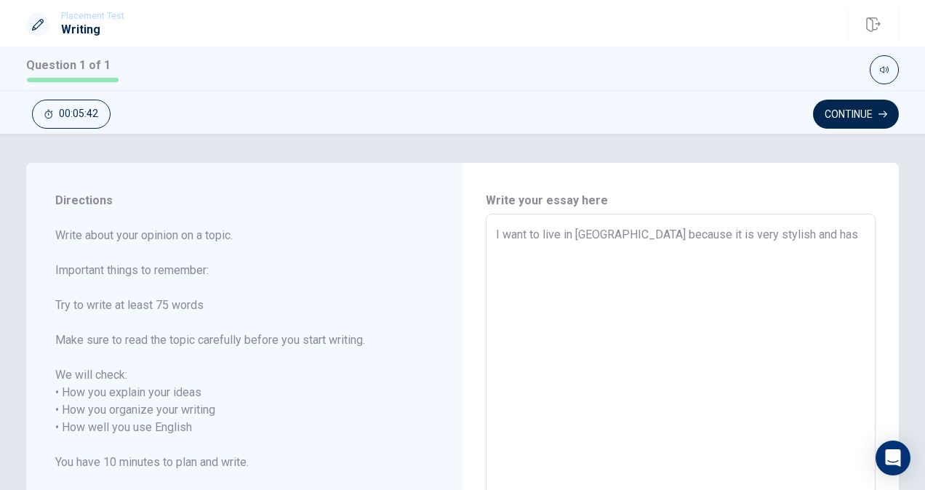
type textarea "x"
type textarea "I want to live in [GEOGRAPHIC_DATA] because it is very stylish and has"
type textarea "x"
type textarea "I want to live in [GEOGRAPHIC_DATA] because it is very stylish and has b"
type textarea "x"
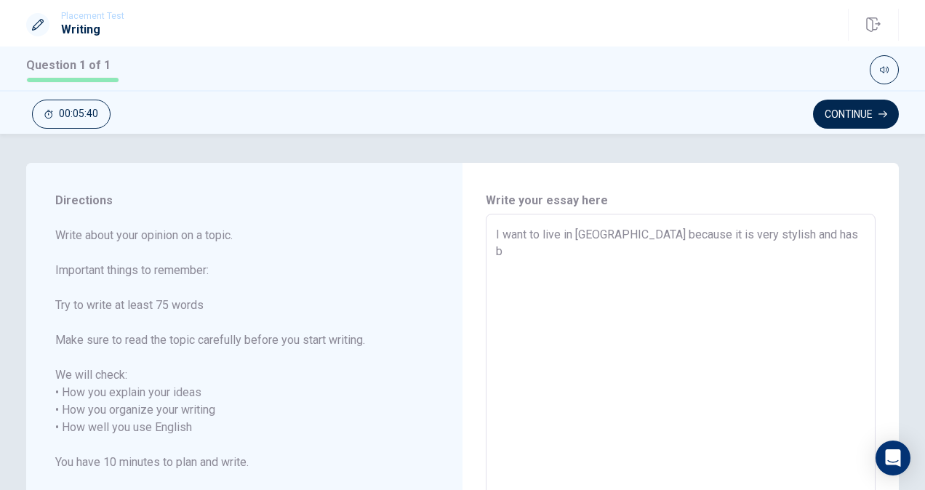
type textarea "I want to live in [GEOGRAPHIC_DATA] because it is very stylish and has be"
type textarea "x"
type textarea "I want to live in [GEOGRAPHIC_DATA] because it is very stylish and has bee"
type textarea "x"
type textarea "I want to live in [GEOGRAPHIC_DATA] because it is very stylish and has been"
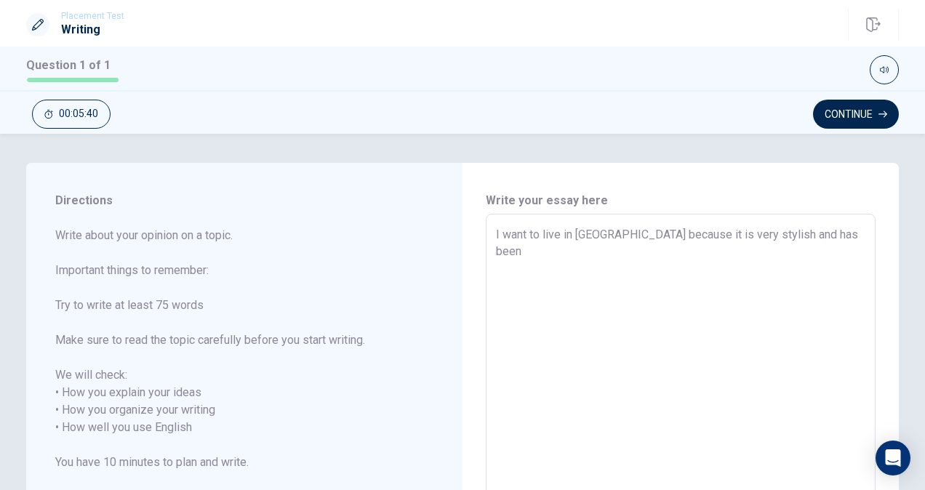
type textarea "x"
type textarea "I want to live in [GEOGRAPHIC_DATA] because it is very stylish and has been"
type textarea "x"
type textarea "I want to live in [GEOGRAPHIC_DATA] because it is very stylish and has been a"
type textarea "x"
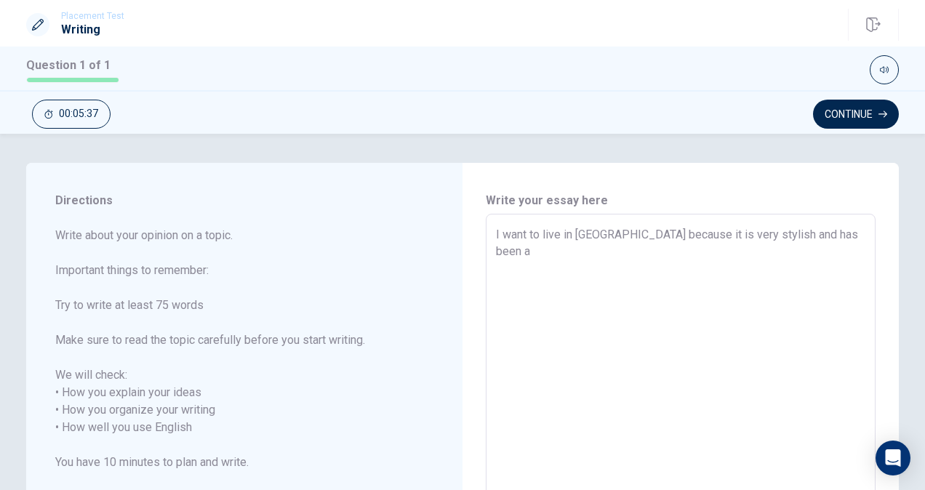
type textarea "I want to live in [GEOGRAPHIC_DATA] because it is very stylish and has been a n"
type textarea "x"
type textarea "I want to live in [GEOGRAPHIC_DATA] because it is very stylish and has been a np"
type textarea "x"
type textarea "I want to live in [GEOGRAPHIC_DATA] because it is very stylish and has been a n…"
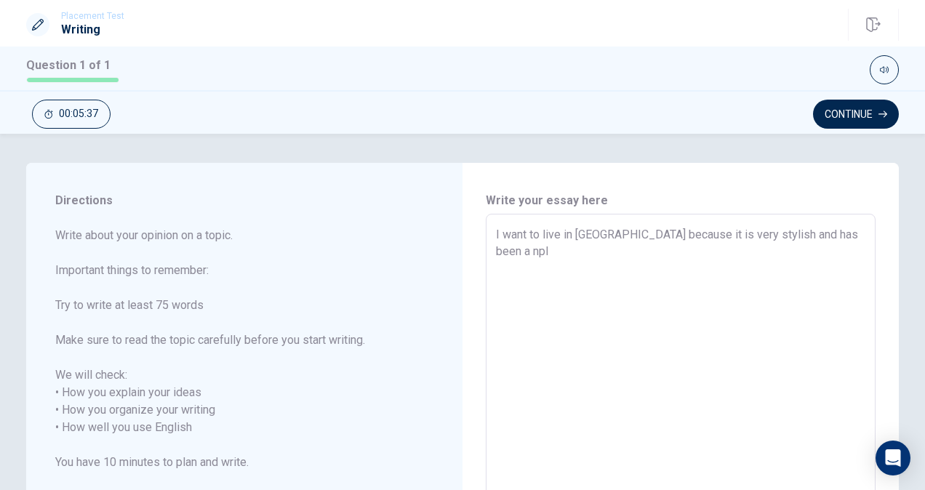
type textarea "x"
type textarea "I want to live in [GEOGRAPHIC_DATA] because it is very stylish and has been a n…"
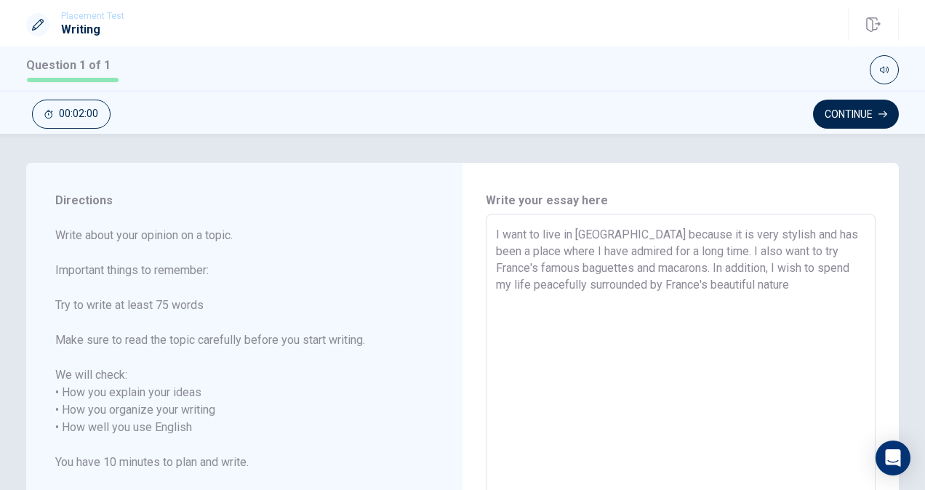
click at [685, 252] on textarea "I want to live in [GEOGRAPHIC_DATA] because it is very stylish and has been a p…" at bounding box center [680, 419] width 369 height 386
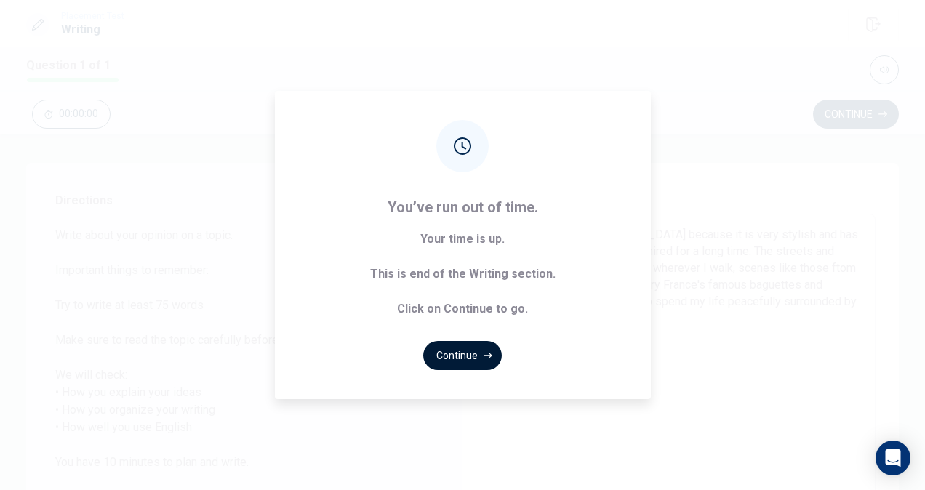
click at [479, 350] on button "Continue" at bounding box center [462, 355] width 79 height 29
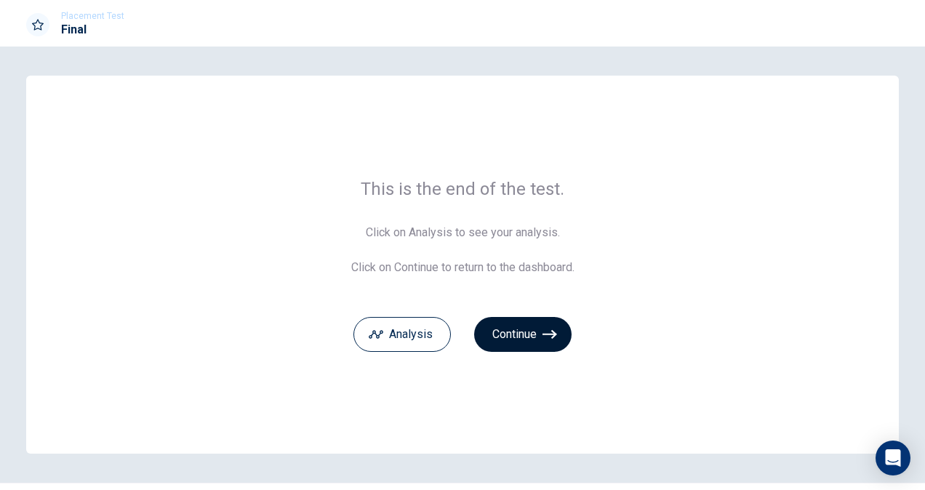
click at [542, 339] on icon "button" at bounding box center [549, 334] width 15 height 15
